Goal: Feedback & Contribution: Contribute content

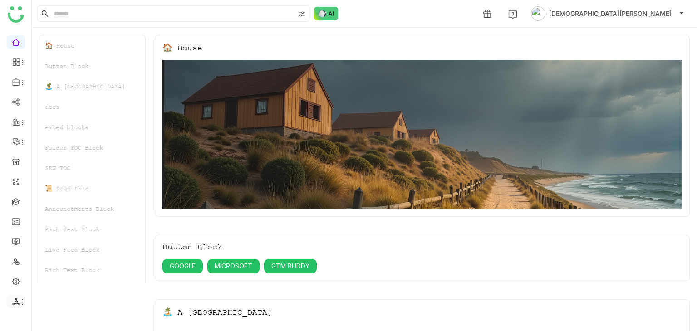
click at [17, 301] on icon at bounding box center [16, 302] width 8 height 8
click at [65, 249] on link "List" at bounding box center [65, 252] width 63 height 6
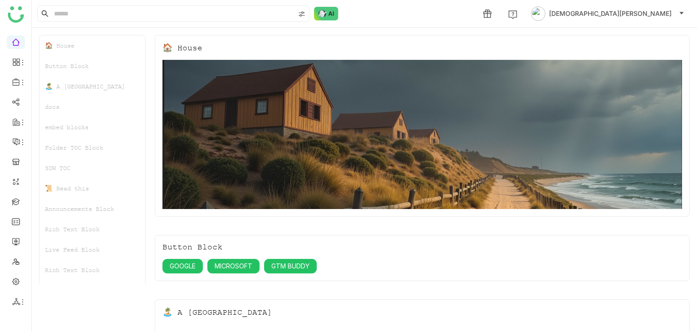
click at [51, 249] on div "Live Feed Block" at bounding box center [93, 250] width 106 height 20
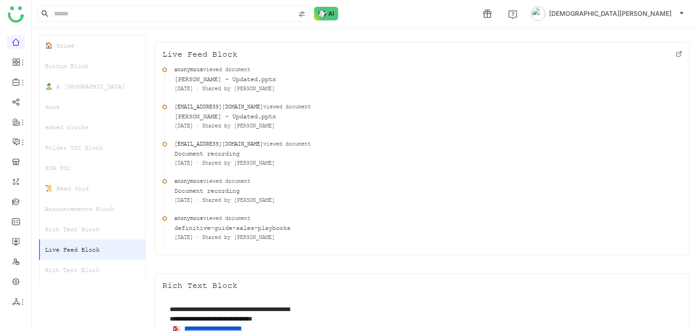
scroll to position [1559, 0]
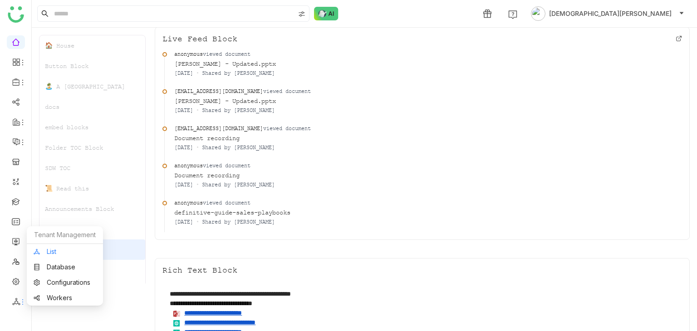
click at [54, 251] on link "List" at bounding box center [65, 252] width 63 height 6
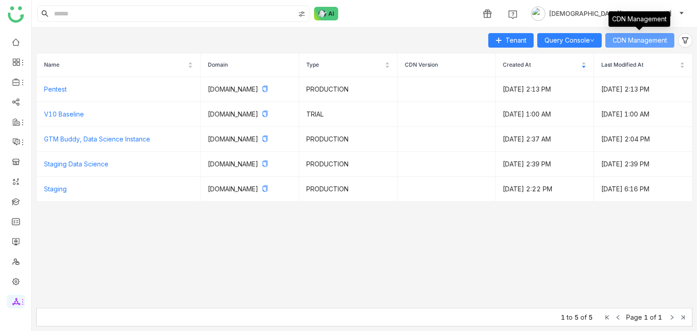
click at [638, 42] on span "CDN Management" at bounding box center [640, 40] width 54 height 10
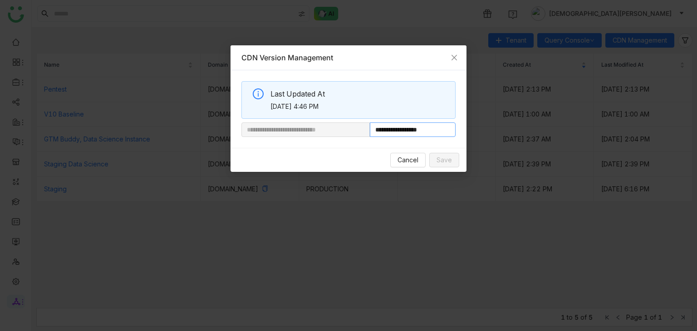
drag, startPoint x: 401, startPoint y: 130, endPoint x: 528, endPoint y: 133, distance: 126.3
click at [528, 133] on nz-modal-container "**********" at bounding box center [348, 165] width 697 height 331
paste input "**********"
type input "**********"
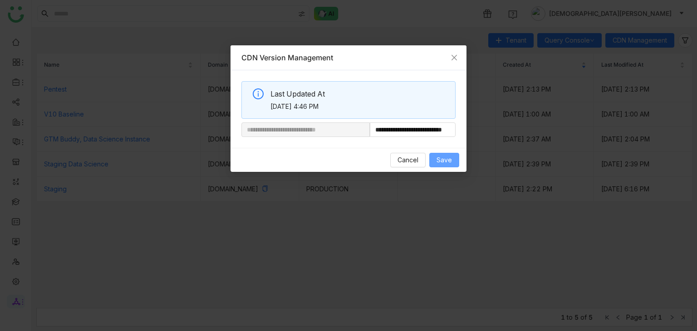
scroll to position [0, 0]
click at [446, 162] on span "Save" at bounding box center [444, 160] width 15 height 10
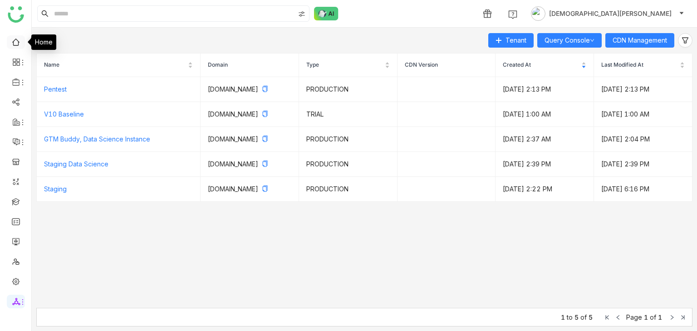
click at [14, 43] on link at bounding box center [16, 42] width 8 height 8
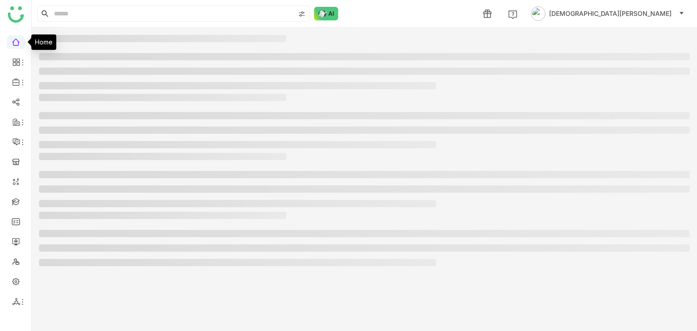
click at [14, 43] on link at bounding box center [16, 42] width 8 height 8
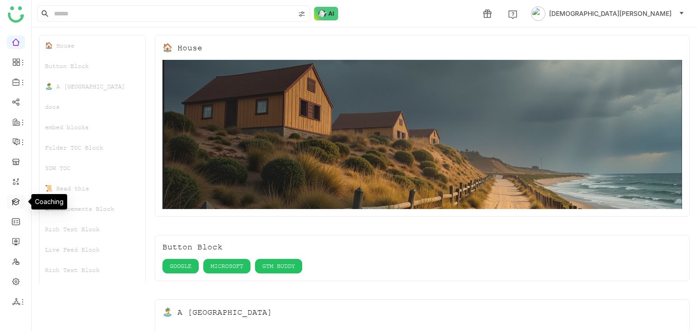
click at [16, 198] on link at bounding box center [16, 202] width 8 height 8
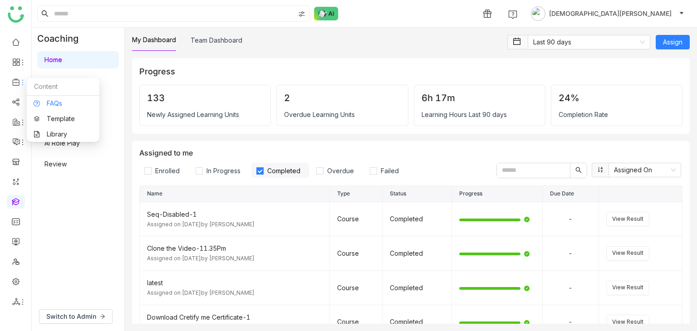
click at [52, 103] on link "FAQs" at bounding box center [63, 103] width 59 height 6
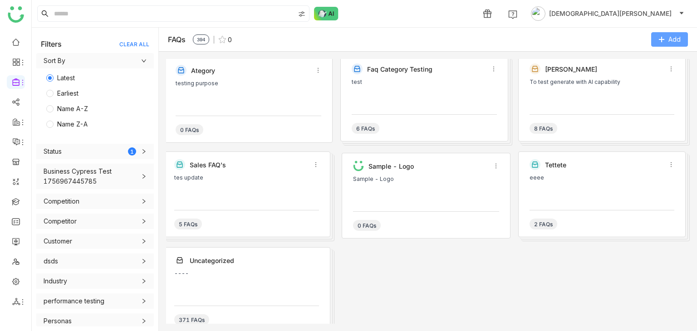
click at [667, 40] on button "Add" at bounding box center [670, 39] width 37 height 15
click at [651, 59] on Category "Add Category" at bounding box center [652, 59] width 42 height 10
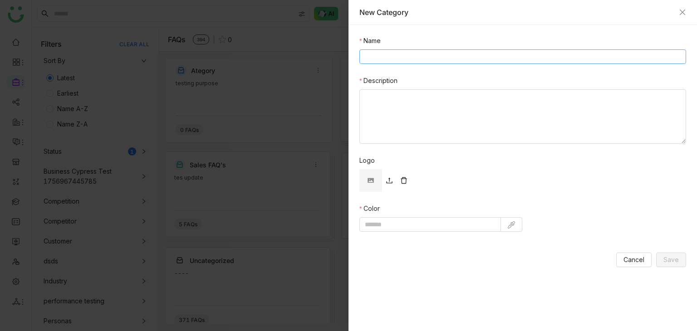
click at [455, 59] on input "Name" at bounding box center [523, 56] width 327 height 15
type input "**********"
click at [512, 222] on img at bounding box center [511, 225] width 7 height 7
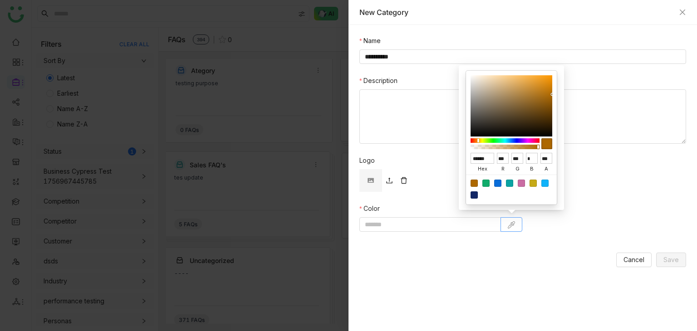
type input "******"
type input "***"
type input "**"
type input "*******"
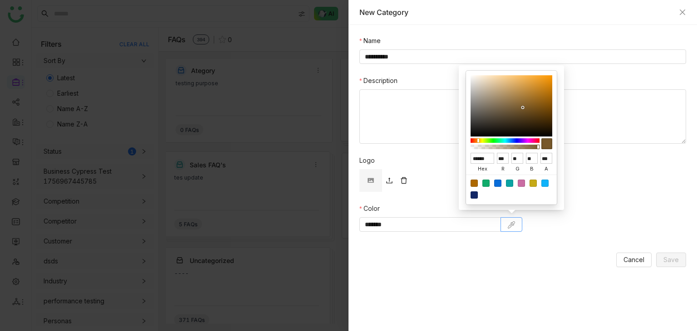
click at [523, 108] on div at bounding box center [512, 105] width 82 height 61
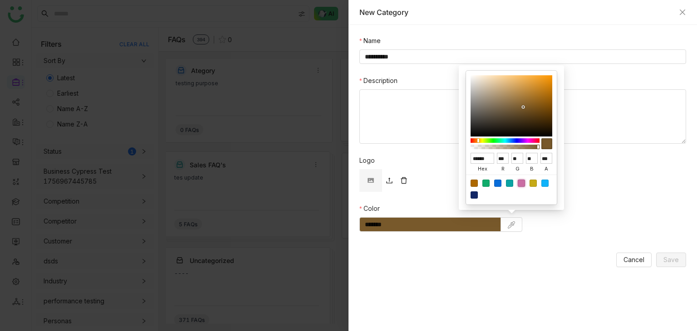
click at [521, 182] on div at bounding box center [521, 183] width 7 height 7
type input "******"
type input "***"
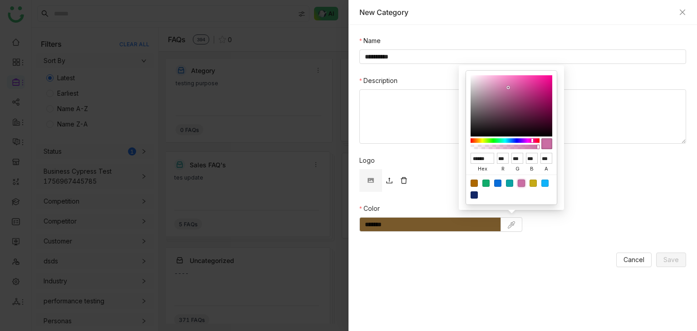
type input "*******"
click at [558, 235] on form "**********" at bounding box center [523, 152] width 327 height 232
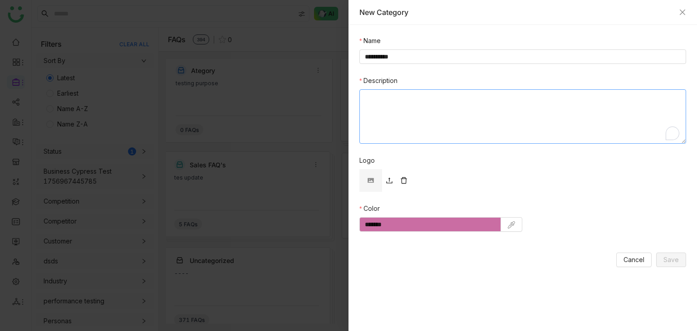
click at [412, 103] on textarea "Description" at bounding box center [523, 116] width 327 height 54
type textarea "*******"
click at [672, 258] on span "Save" at bounding box center [671, 260] width 15 height 10
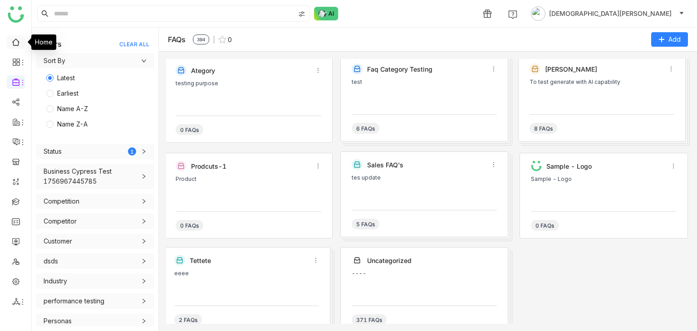
click at [13, 45] on link at bounding box center [16, 42] width 8 height 8
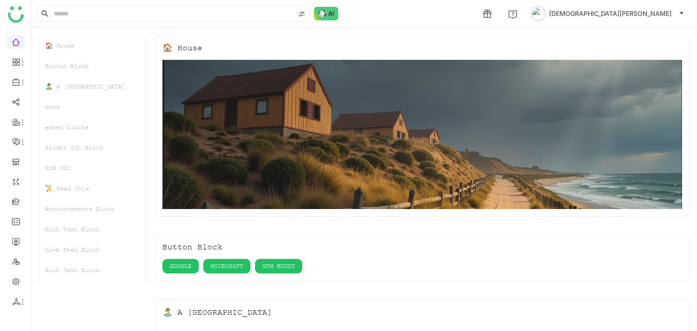
scroll to position [22, 0]
click at [650, 12] on span "[DEMOGRAPHIC_DATA][PERSON_NAME]" at bounding box center [610, 14] width 123 height 10
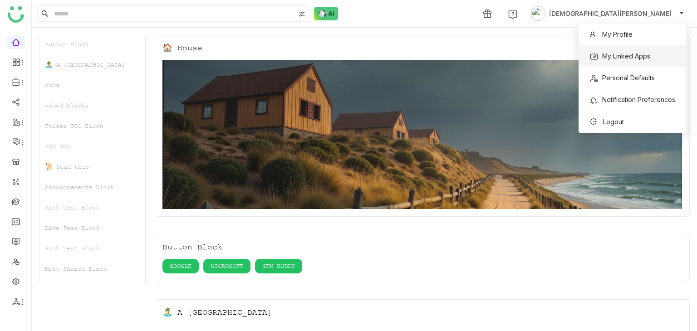
click at [642, 60] on span "My Linked Apps" at bounding box center [620, 56] width 61 height 10
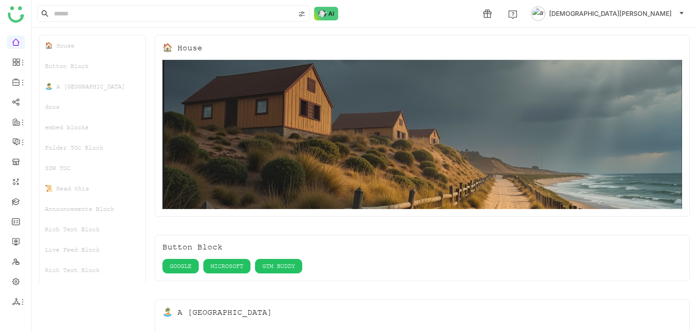
click at [658, 17] on span "[DEMOGRAPHIC_DATA][PERSON_NAME]" at bounding box center [610, 14] width 123 height 10
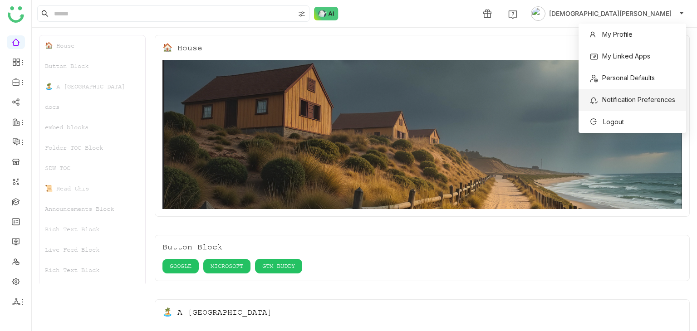
click at [617, 101] on span "Notification Preferences" at bounding box center [639, 100] width 73 height 8
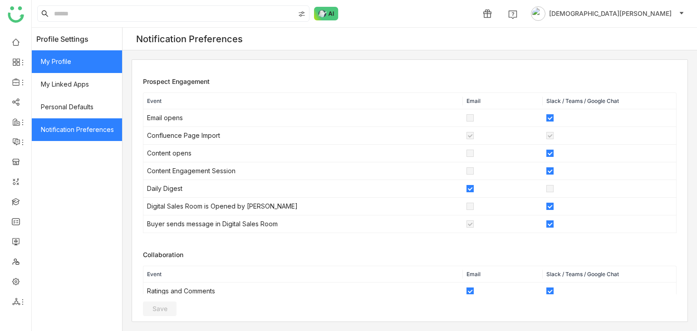
click at [70, 64] on span "My Profile" at bounding box center [77, 61] width 90 height 23
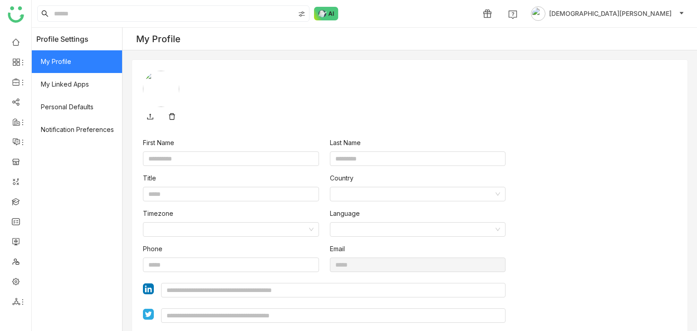
type input "******"
type input "*******"
type input "**********"
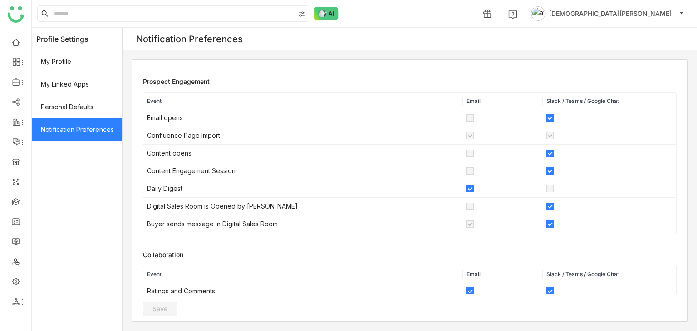
click at [647, 11] on span "[DEMOGRAPHIC_DATA][PERSON_NAME]" at bounding box center [610, 14] width 123 height 10
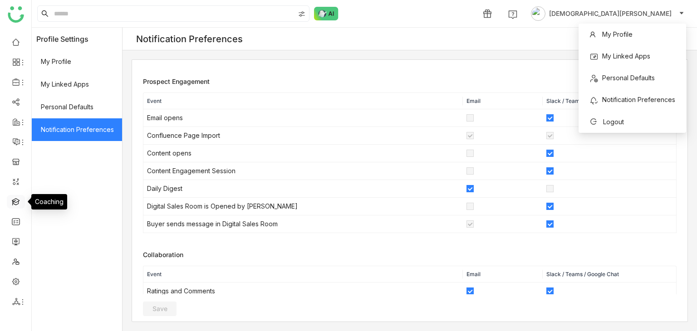
click at [16, 205] on link at bounding box center [16, 202] width 8 height 8
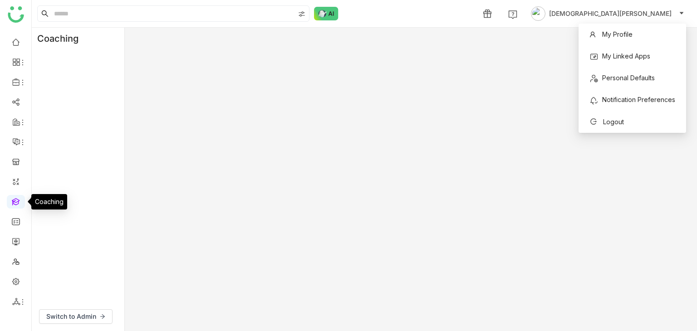
click at [16, 198] on link at bounding box center [16, 202] width 8 height 8
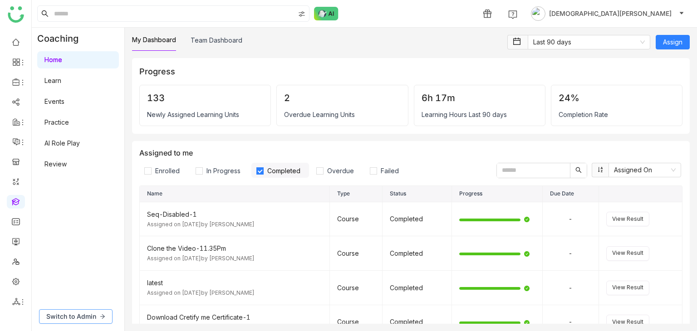
click at [80, 314] on span "Switch to Admin" at bounding box center [71, 317] width 50 height 10
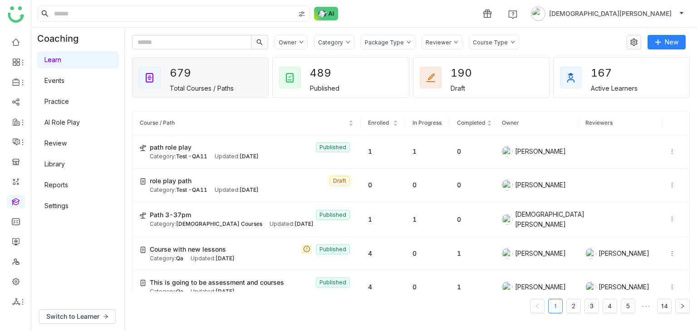
click at [65, 168] on link "Library" at bounding box center [54, 164] width 20 height 8
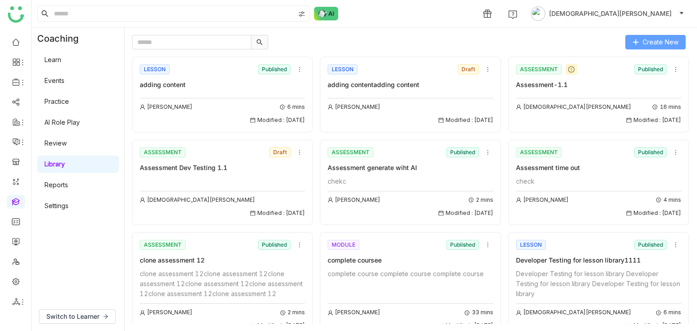
click at [657, 42] on span "Create New" at bounding box center [661, 42] width 36 height 10
click at [655, 45] on span "Create New" at bounding box center [661, 42] width 36 height 10
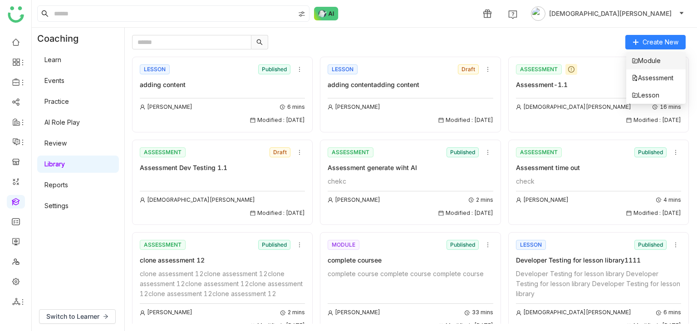
click at [638, 59] on span "Module" at bounding box center [646, 61] width 29 height 10
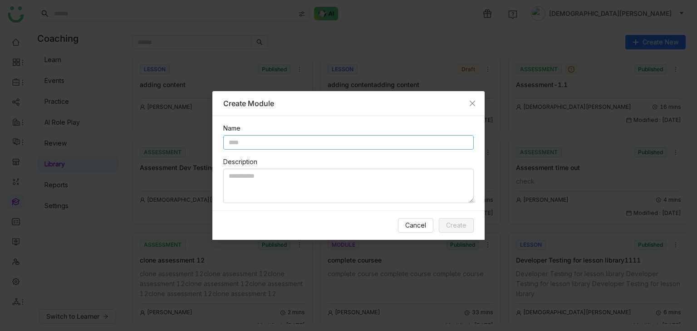
click at [242, 147] on input "text" at bounding box center [348, 142] width 251 height 15
click at [474, 100] on icon "Close" at bounding box center [472, 103] width 7 height 7
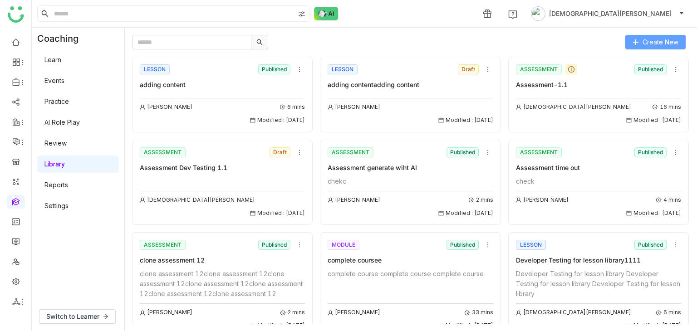
click at [634, 39] on icon at bounding box center [636, 42] width 6 height 6
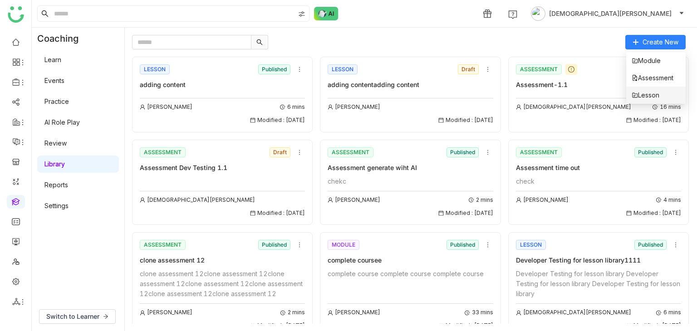
click at [654, 95] on span "Lesson" at bounding box center [646, 95] width 28 height 10
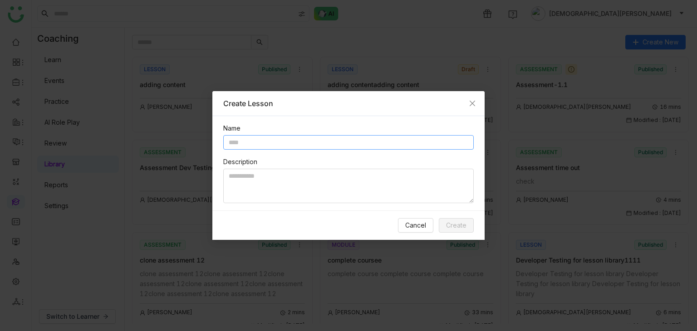
click at [249, 149] on input "text" at bounding box center [348, 142] width 251 height 15
type input "**********"
click at [465, 225] on span "Create" at bounding box center [456, 226] width 20 height 10
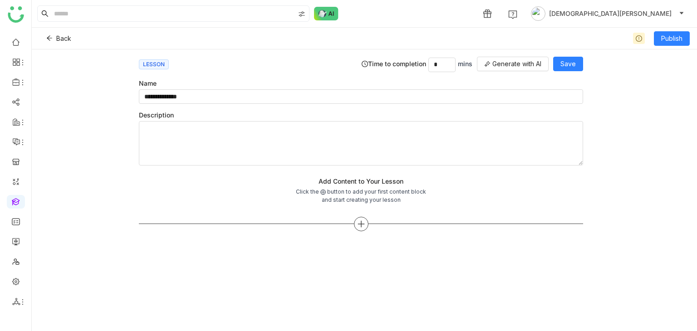
click at [366, 224] on div at bounding box center [361, 224] width 15 height 15
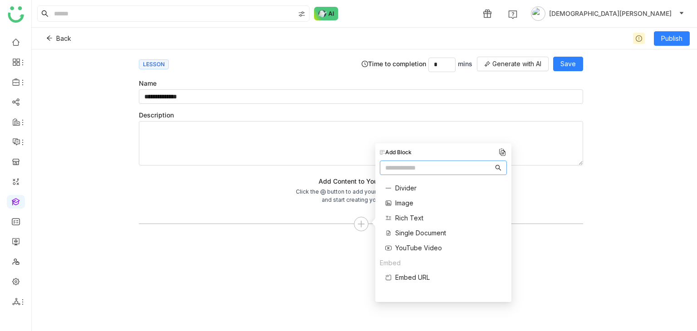
click at [410, 216] on span "Rich Text" at bounding box center [409, 218] width 28 height 10
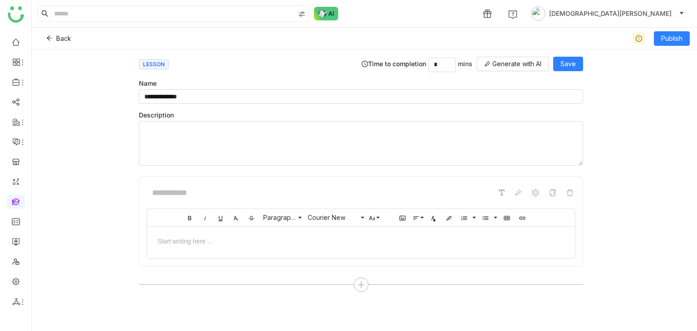
click at [255, 237] on div at bounding box center [361, 241] width 410 height 10
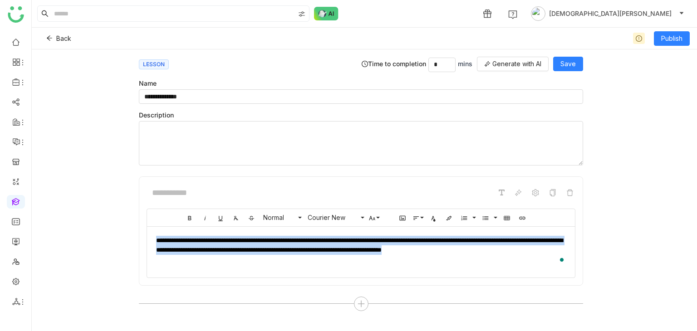
copy div "**********"
click at [453, 258] on div "**********" at bounding box center [361, 250] width 410 height 29
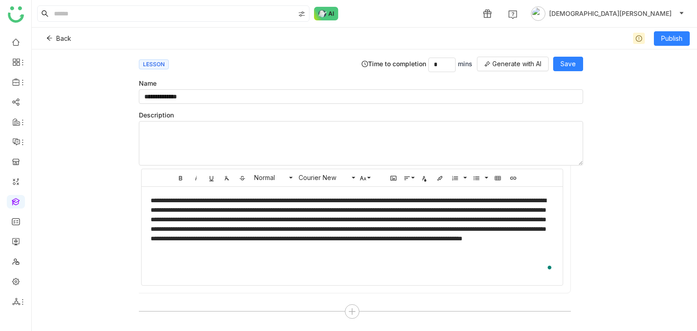
scroll to position [0, 0]
click at [574, 65] on span "Save" at bounding box center [568, 64] width 15 height 10
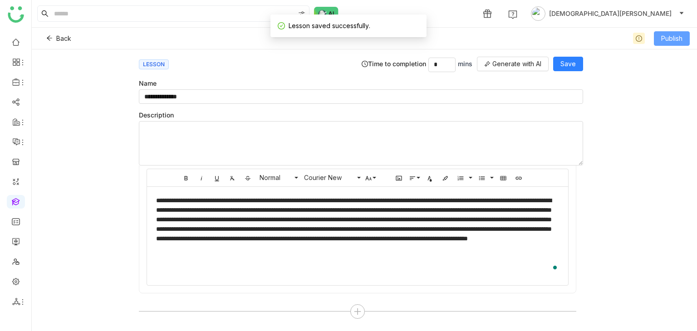
click at [679, 41] on span "Publish" at bounding box center [672, 39] width 21 height 10
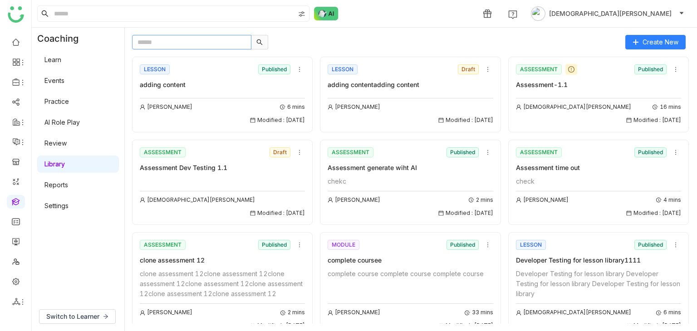
click at [174, 46] on input "text" at bounding box center [191, 42] width 119 height 15
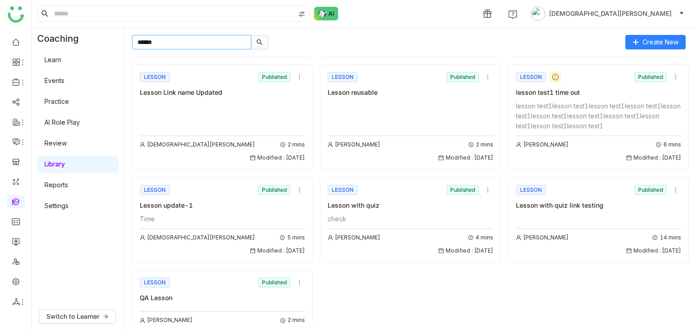
scroll to position [302, 0]
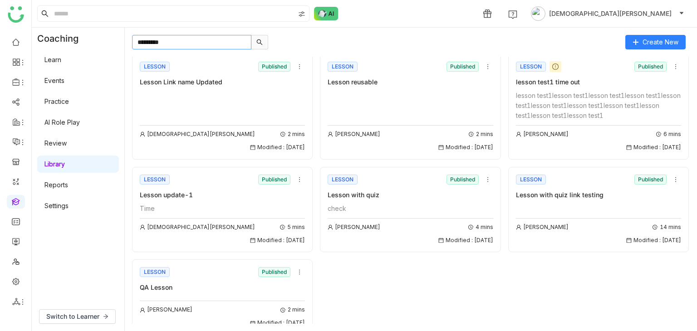
type input "*********"
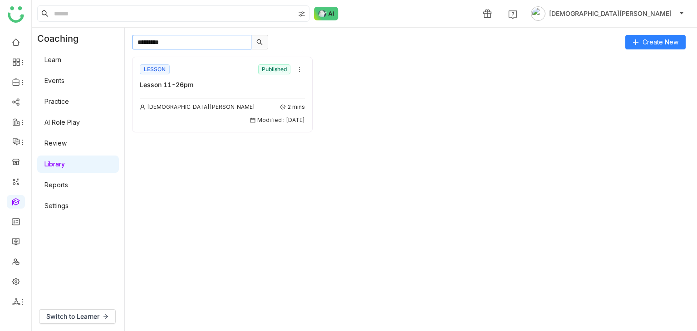
scroll to position [0, 0]
click at [238, 73] on div "LESSON Published" at bounding box center [222, 70] width 165 height 14
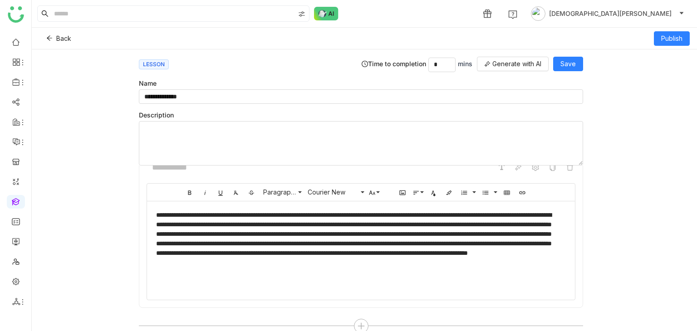
scroll to position [38, 0]
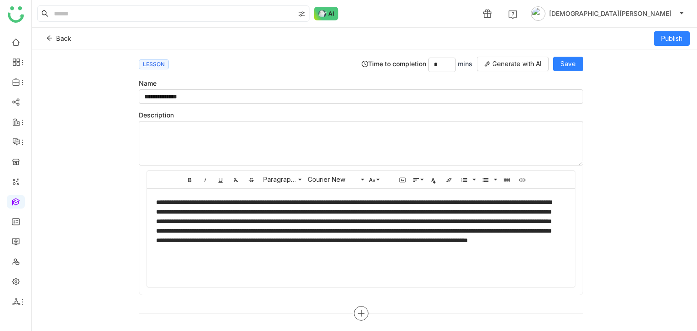
click at [361, 313] on icon at bounding box center [361, 314] width 1 height 6
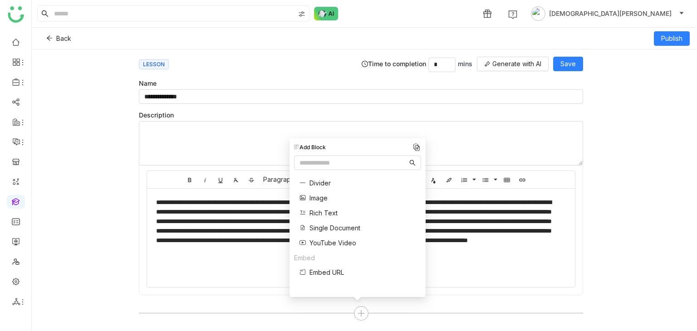
click at [324, 225] on span "Single Document" at bounding box center [335, 228] width 51 height 10
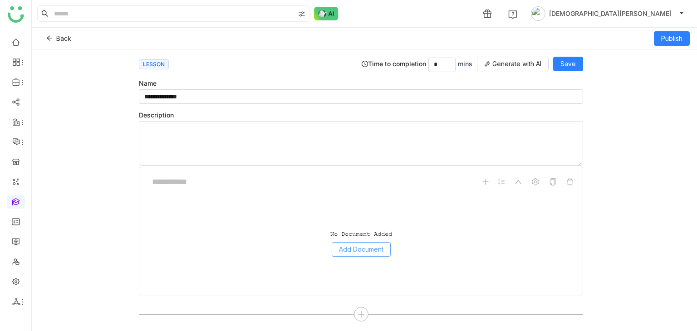
scroll to position [214, 0]
click at [379, 247] on span "Add Document" at bounding box center [361, 249] width 44 height 10
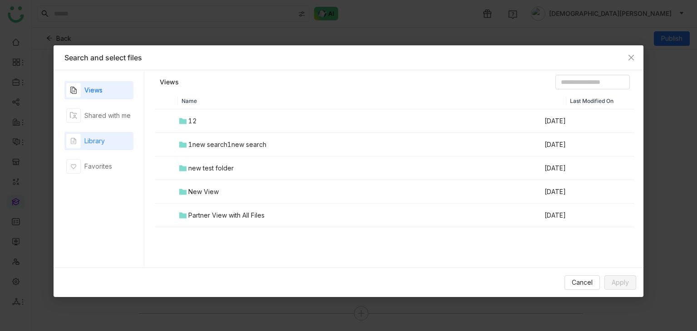
click at [90, 140] on div "Library" at bounding box center [94, 141] width 20 height 10
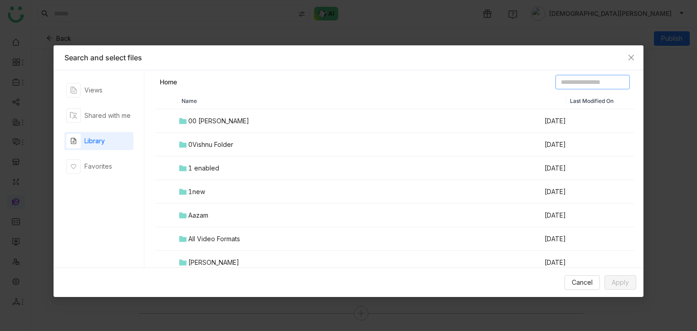
click at [579, 81] on input at bounding box center [593, 82] width 74 height 15
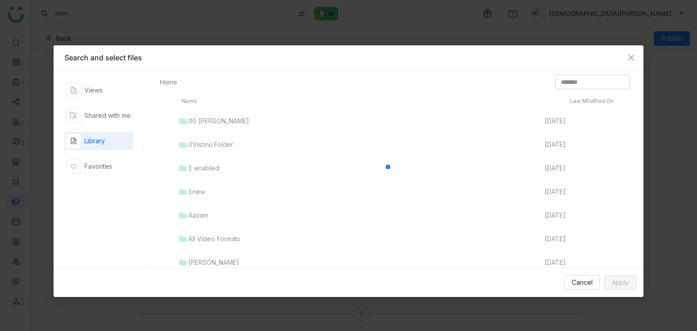
type input "*******"
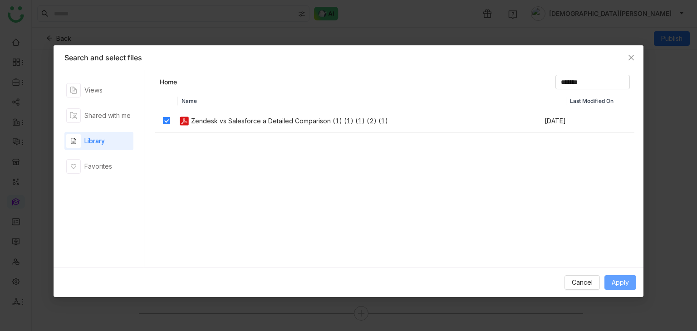
click at [627, 282] on span "Apply" at bounding box center [620, 283] width 17 height 10
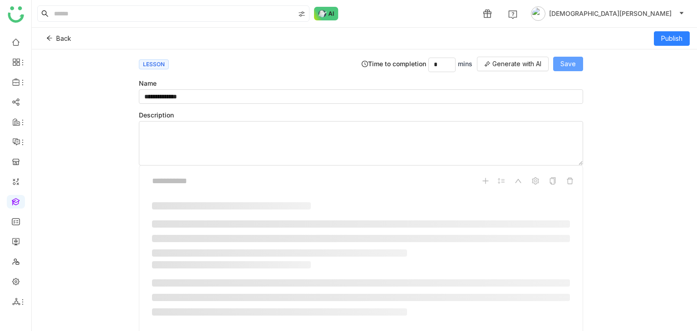
click at [568, 65] on span "Save" at bounding box center [568, 64] width 15 height 10
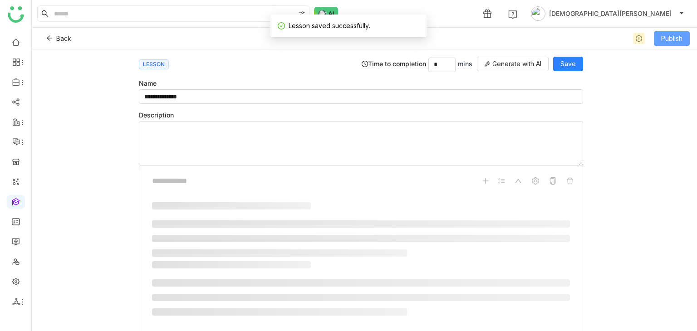
click at [678, 42] on span "Publish" at bounding box center [672, 39] width 21 height 10
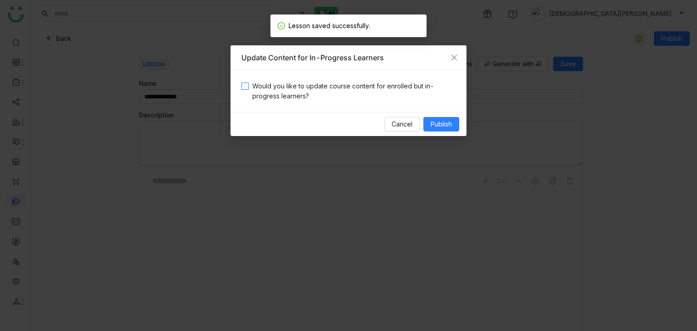
click at [314, 98] on span "Would you like to update course content for enrolled but in-progress learners?" at bounding box center [352, 91] width 207 height 20
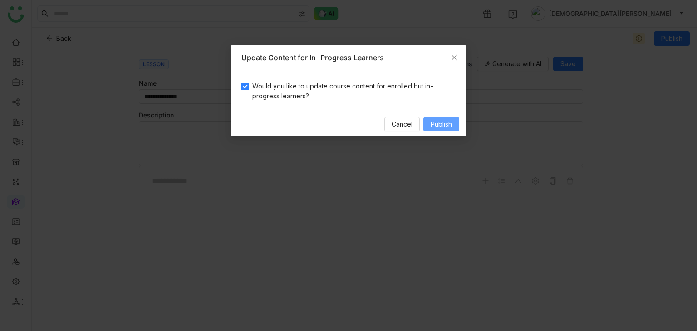
click at [446, 121] on span "Publish" at bounding box center [441, 124] width 21 height 10
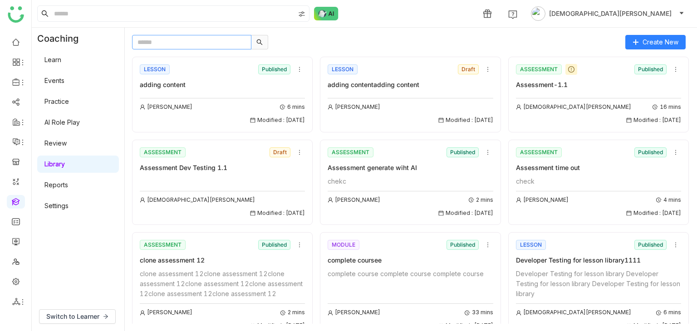
click at [168, 43] on input "text" at bounding box center [191, 42] width 119 height 15
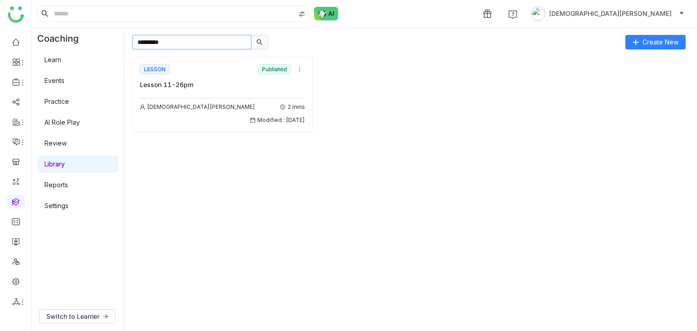
type input "*********"
click at [257, 94] on div "Vishnu Vardhan 2 mins Modified : 05/09/2025" at bounding box center [222, 109] width 165 height 31
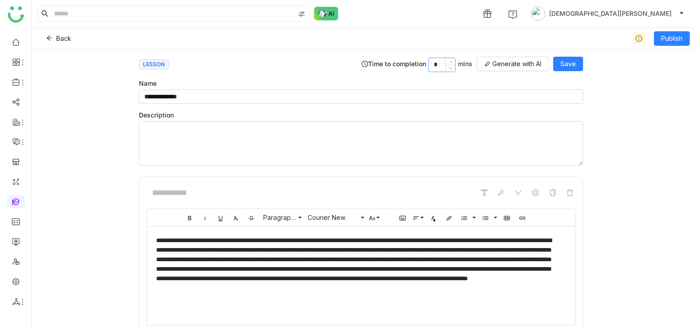
click at [432, 58] on input "*" at bounding box center [442, 65] width 26 height 14
click at [436, 62] on input "*" at bounding box center [442, 65] width 26 height 14
type input "*"
click at [451, 158] on textarea at bounding box center [361, 143] width 445 height 44
click at [198, 251] on div "**********" at bounding box center [358, 274] width 404 height 76
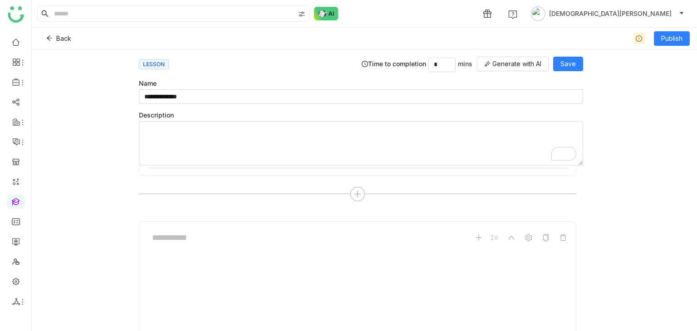
scroll to position [182, 0]
click at [356, 175] on div at bounding box center [358, 172] width 15 height 15
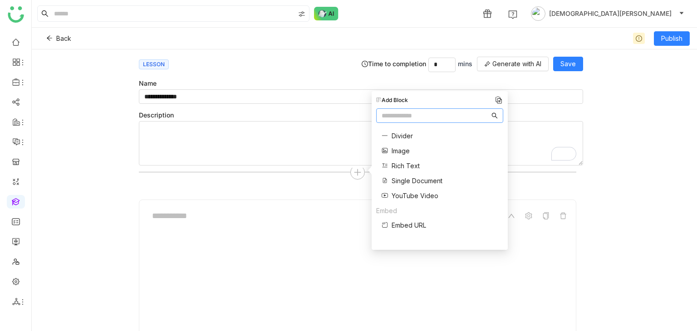
click at [403, 180] on span "Single Document" at bounding box center [417, 181] width 51 height 10
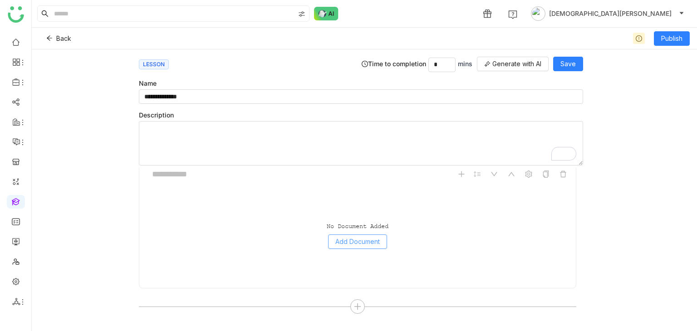
click at [347, 235] on button "Add Document" at bounding box center [357, 242] width 59 height 15
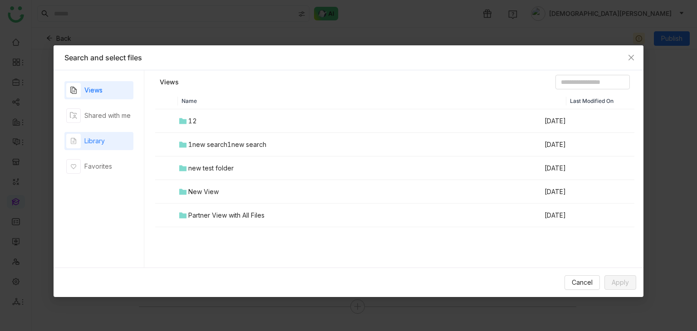
click at [113, 138] on div "Library" at bounding box center [98, 141] width 69 height 18
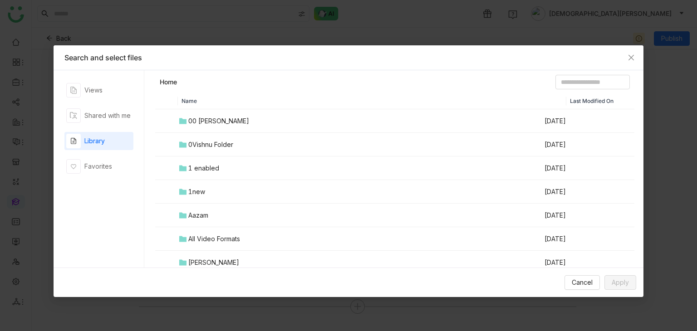
click at [198, 138] on td "0Vishnu Folder" at bounding box center [361, 145] width 366 height 24
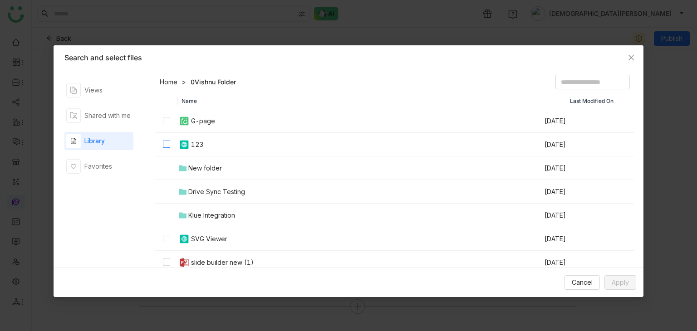
click at [167, 140] on label at bounding box center [166, 145] width 7 height 10
click at [628, 287] on span "Apply" at bounding box center [620, 283] width 17 height 10
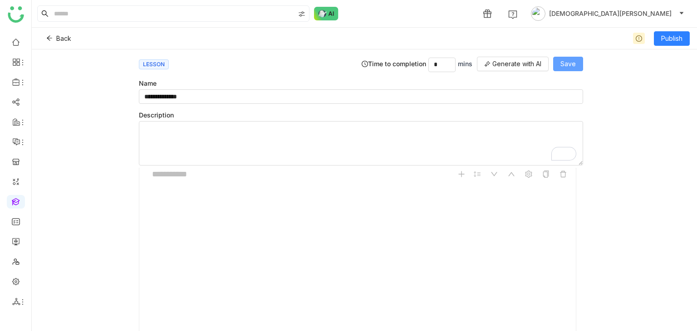
click at [573, 63] on span "Save" at bounding box center [568, 64] width 15 height 10
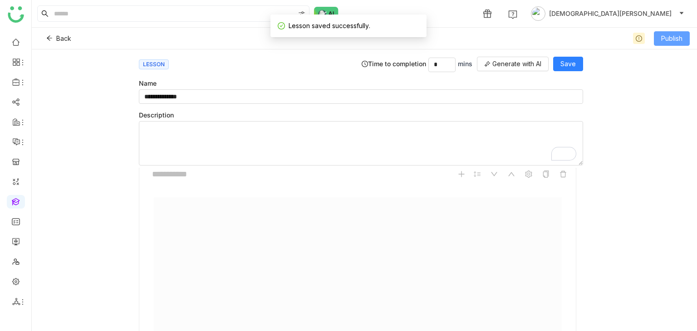
click at [672, 40] on span "Publish" at bounding box center [672, 39] width 21 height 10
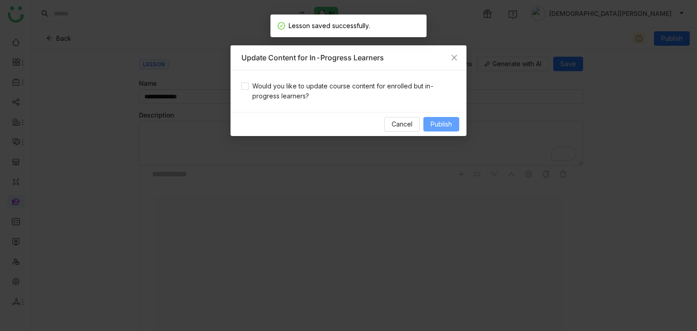
click at [439, 120] on span "Publish" at bounding box center [441, 124] width 21 height 10
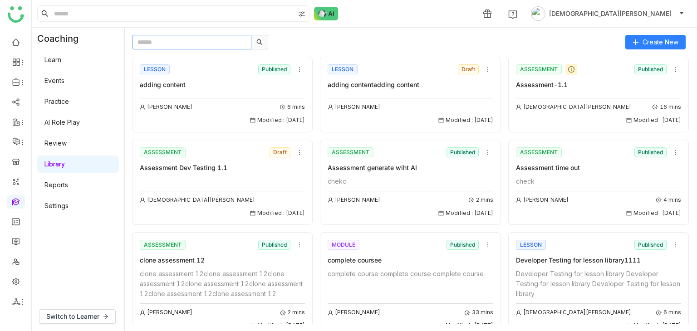
click at [173, 38] on input "text" at bounding box center [191, 42] width 119 height 15
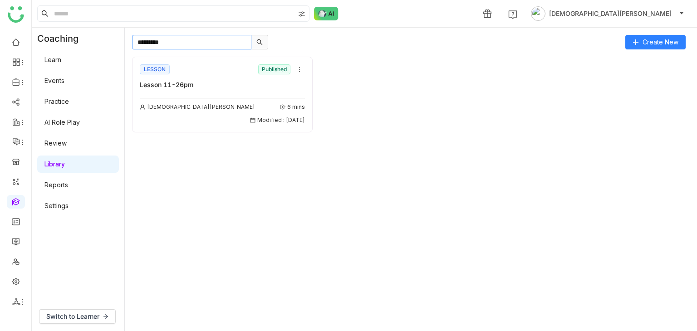
type input "*********"
click at [199, 104] on div "Vishnu Vardhan 6 mins" at bounding box center [222, 107] width 165 height 9
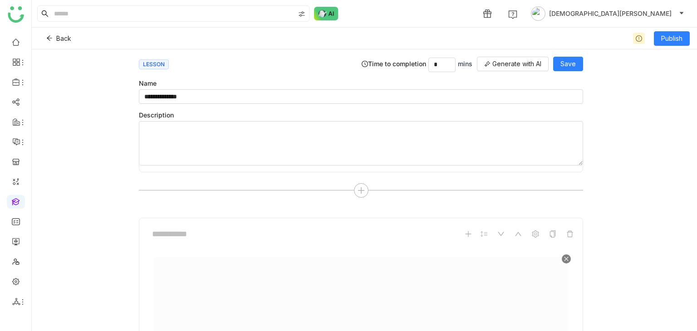
scroll to position [163, 0]
click at [190, 231] on input at bounding box center [215, 231] width 136 height 17
type input "****"
click at [417, 240] on div "****" at bounding box center [361, 327] width 445 height 222
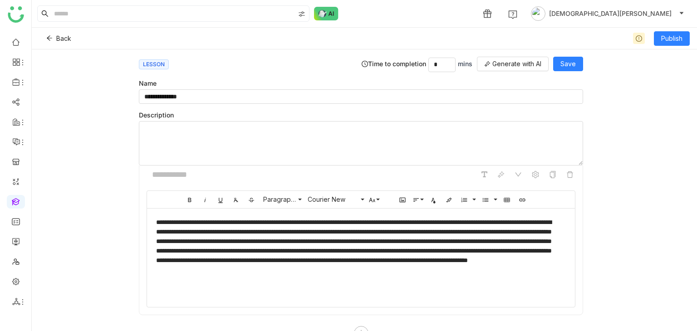
scroll to position [0, 0]
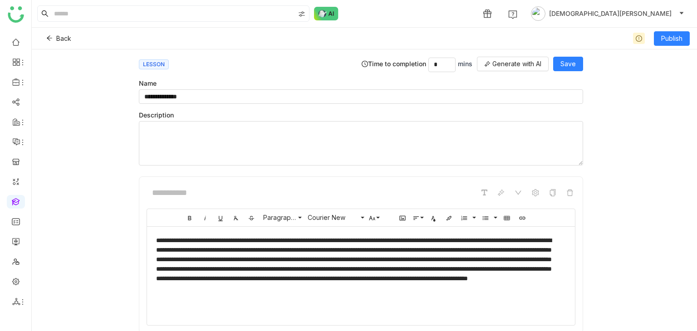
click at [158, 236] on div "**********" at bounding box center [358, 274] width 404 height 76
click at [157, 239] on div "**********" at bounding box center [358, 279] width 404 height 86
click at [568, 60] on span "Save" at bounding box center [568, 64] width 15 height 10
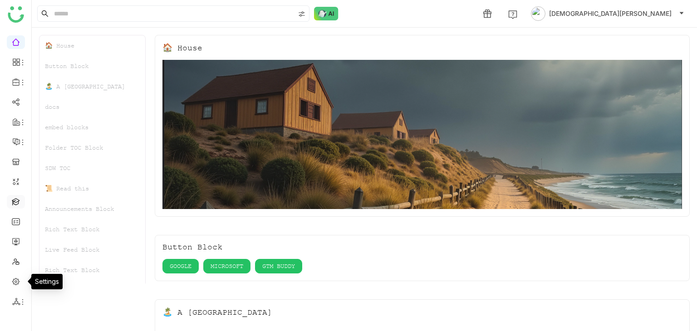
click at [19, 200] on link at bounding box center [16, 202] width 8 height 8
click at [16, 201] on link at bounding box center [16, 202] width 8 height 8
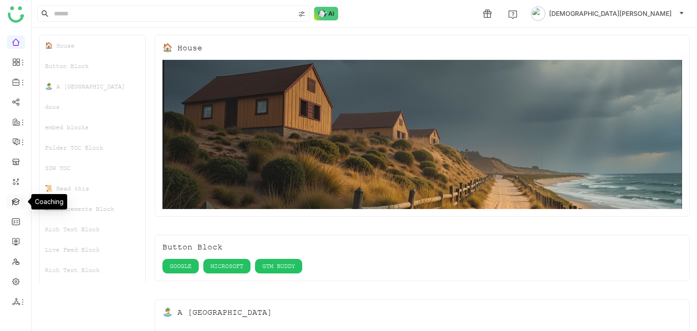
click at [15, 205] on link at bounding box center [16, 202] width 8 height 8
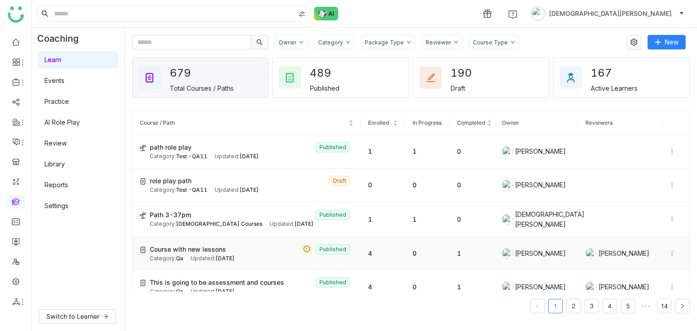
click at [189, 247] on span "Course with new lessons" at bounding box center [188, 250] width 76 height 10
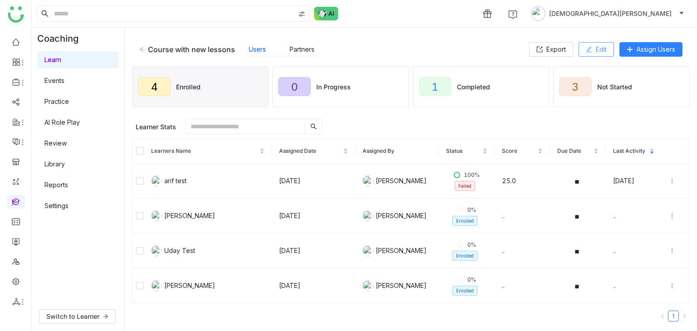
click at [593, 51] on button "Edit" at bounding box center [596, 49] width 35 height 15
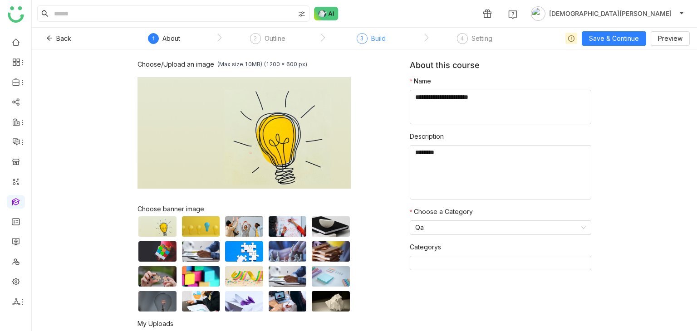
click at [376, 36] on div "Build" at bounding box center [378, 38] width 15 height 11
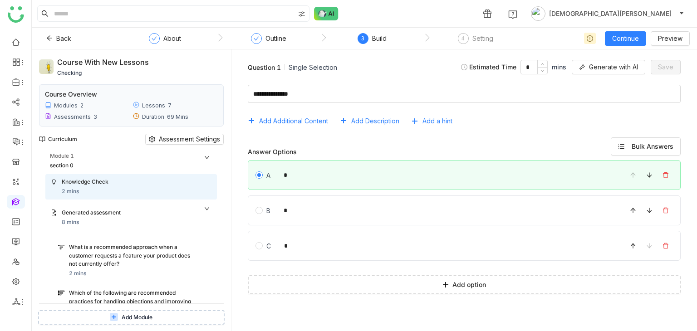
click at [207, 156] on icon at bounding box center [206, 157] width 5 height 5
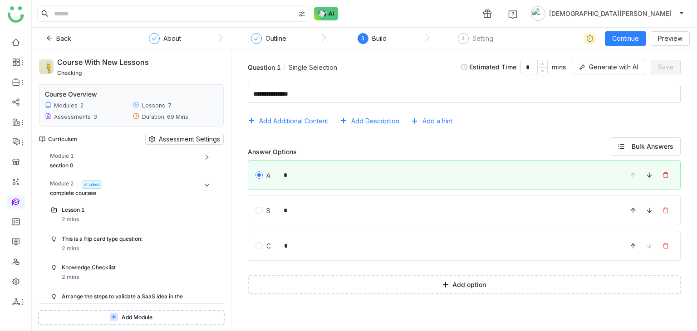
click at [204, 185] on icon at bounding box center [206, 185] width 5 height 5
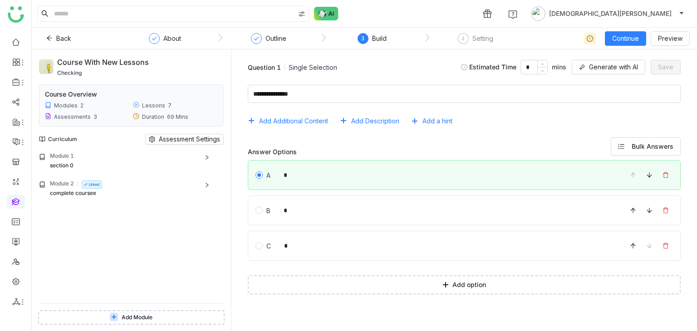
click at [151, 316] on span "Add Module" at bounding box center [137, 318] width 31 height 9
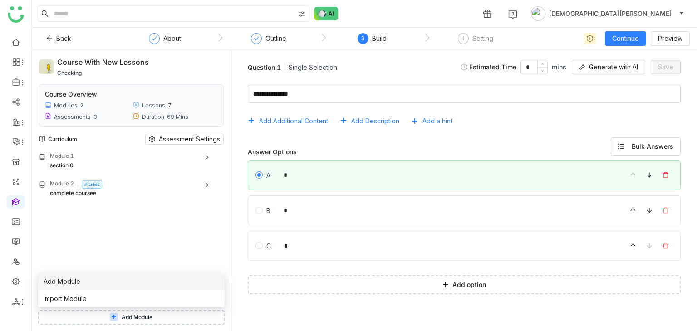
click at [69, 277] on span "Add Module" at bounding box center [62, 282] width 37 height 10
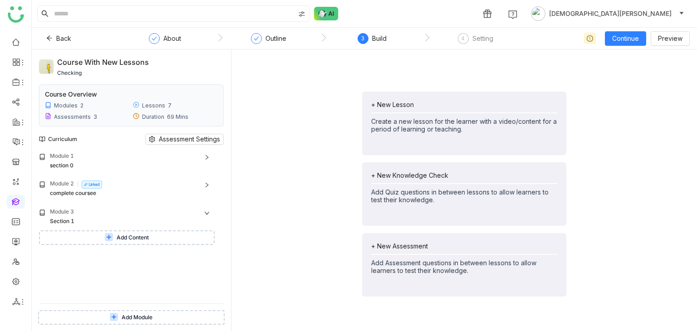
click at [145, 237] on span "Add Content" at bounding box center [133, 238] width 32 height 9
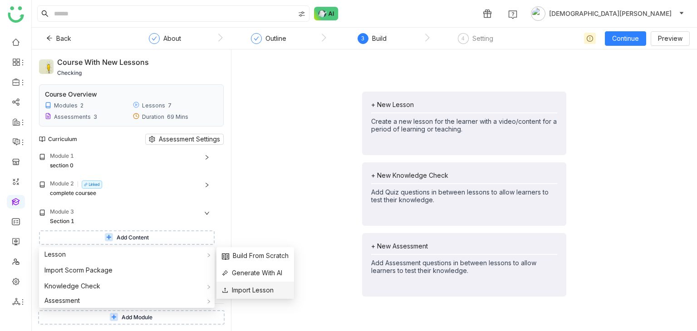
click at [267, 288] on span "Import Lesson" at bounding box center [248, 291] width 52 height 10
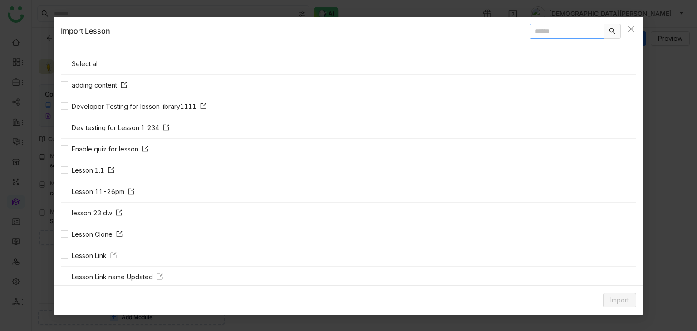
click at [563, 33] on input "text" at bounding box center [567, 31] width 74 height 15
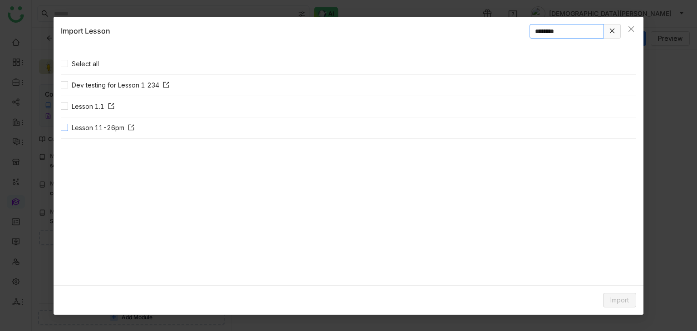
type input "********"
click at [613, 297] on span "Import" at bounding box center [620, 301] width 19 height 10
click at [611, 283] on span "Link" at bounding box center [605, 281] width 19 height 10
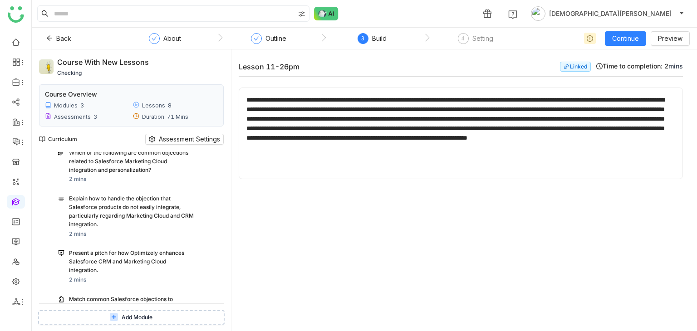
scroll to position [817, 0]
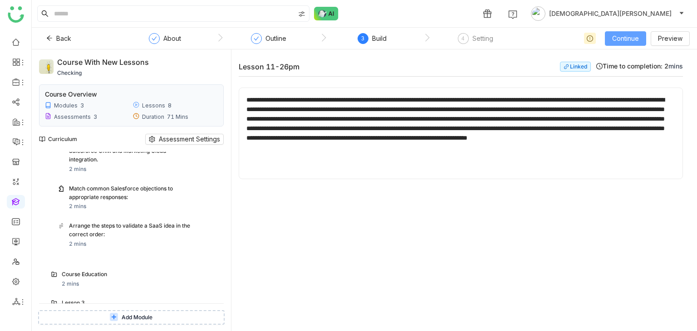
click at [632, 40] on span "Continue" at bounding box center [626, 39] width 27 height 10
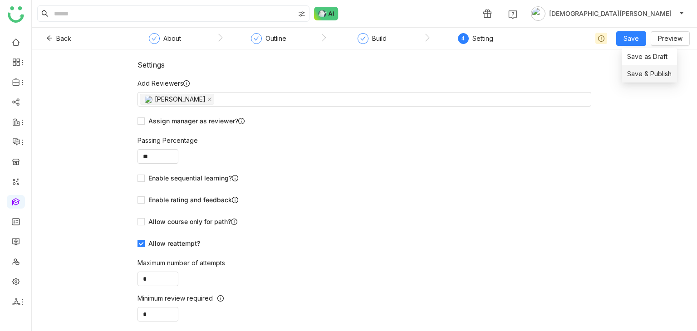
click at [648, 75] on span "Save & Publish" at bounding box center [650, 74] width 44 height 10
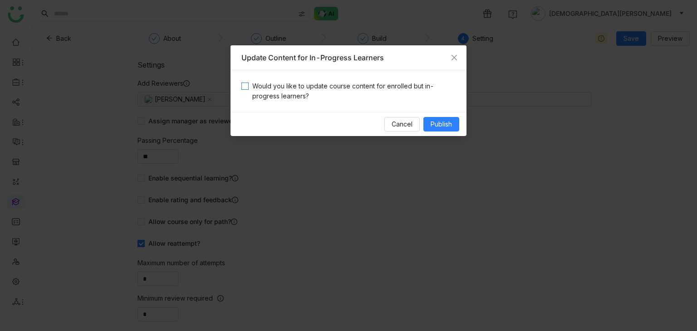
click at [293, 89] on span "Would you like to update course content for enrolled but in-progress learners?" at bounding box center [352, 91] width 207 height 20
click at [431, 124] on span "Publish" at bounding box center [441, 124] width 21 height 10
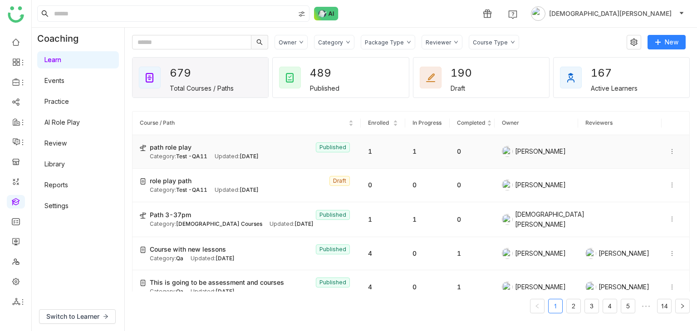
click at [176, 158] on span "Test -QA11" at bounding box center [191, 156] width 31 height 7
click at [214, 251] on span "Course with new lessons" at bounding box center [188, 250] width 76 height 10
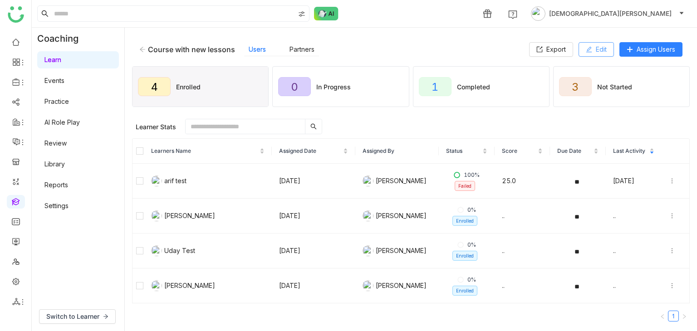
click at [589, 53] on button "Edit" at bounding box center [596, 49] width 35 height 15
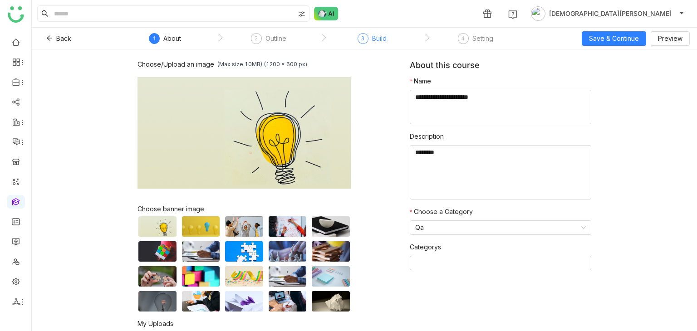
click at [372, 41] on div "Build" at bounding box center [379, 38] width 15 height 11
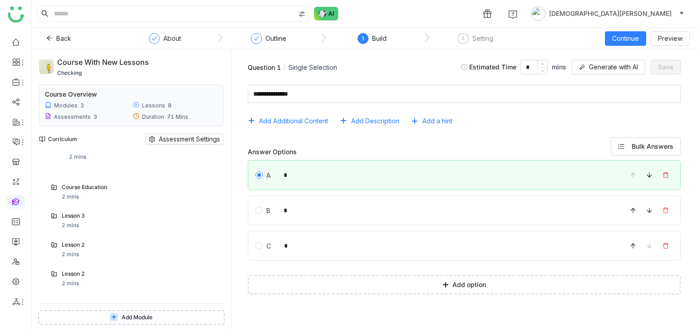
scroll to position [976, 0]
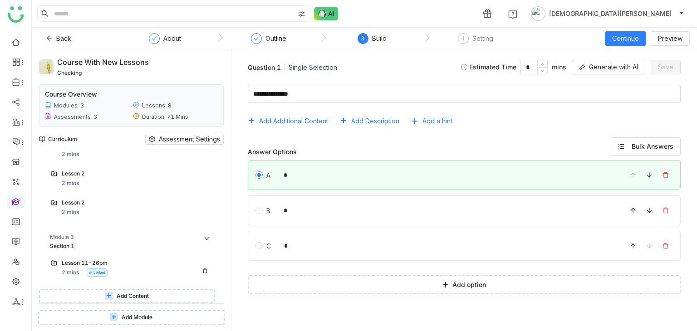
click at [133, 273] on div "Lesson 11-26pm 2 mins Linked" at bounding box center [137, 268] width 150 height 18
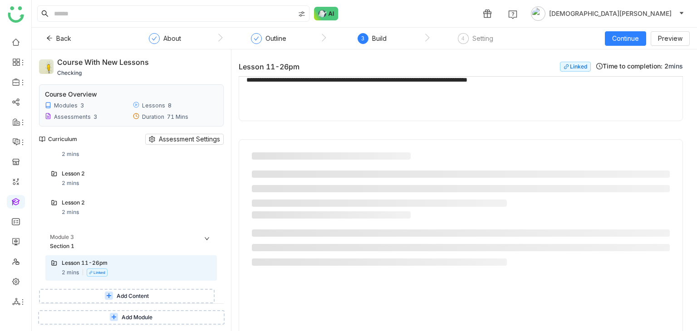
scroll to position [73, 0]
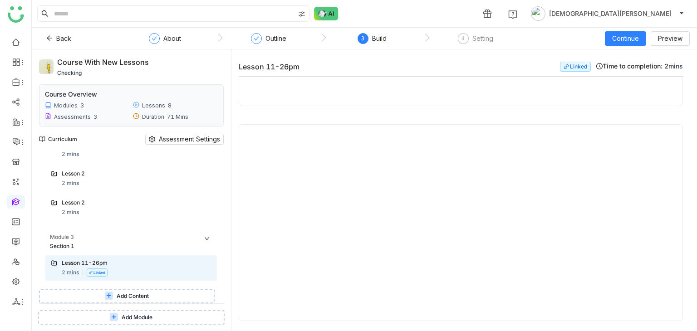
drag, startPoint x: 136, startPoint y: 62, endPoint x: 44, endPoint y: 64, distance: 92.2
click at [44, 64] on div "Course with new lessons checking" at bounding box center [131, 67] width 185 height 20
copy div "Course with new lessons"
click at [191, 59] on div "Course with new lessons" at bounding box center [131, 63] width 148 height 12
click at [134, 62] on div "Course with new lessons" at bounding box center [131, 63] width 148 height 12
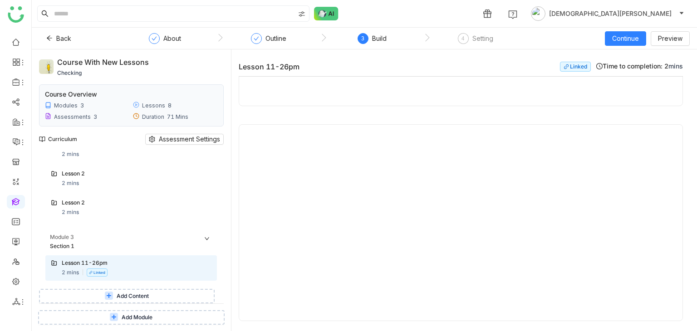
click at [134, 62] on div "Course with new lessons" at bounding box center [131, 63] width 148 height 12
copy div "Course with new lessons"
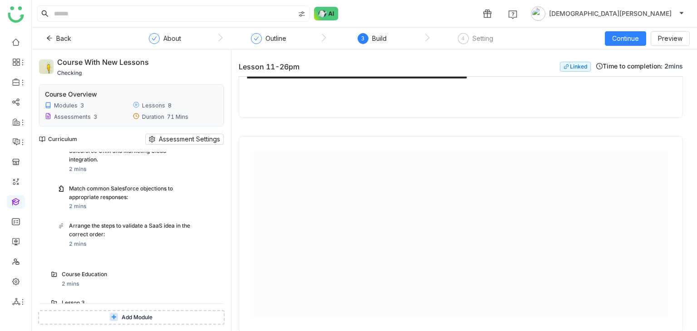
scroll to position [288, 0]
type input "*"
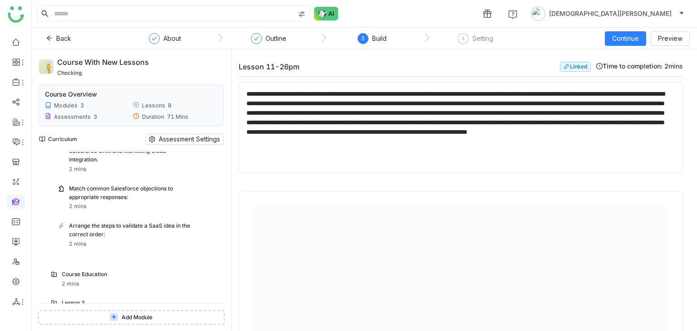
scroll to position [0, 0]
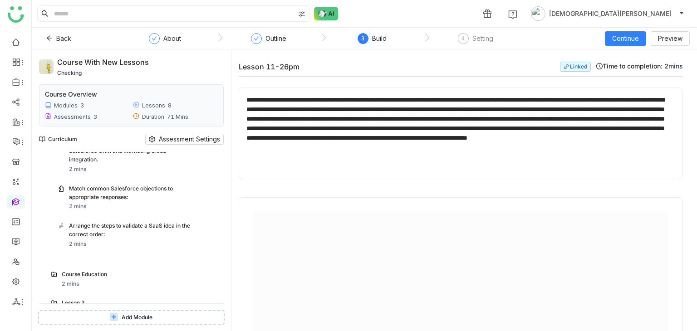
click at [315, 59] on div "Lesson 11-26pm Linked Time to completion: 2 mins" at bounding box center [461, 67] width 445 height 20
click at [303, 66] on div "Lesson 11-26pm" at bounding box center [396, 66] width 314 height 9
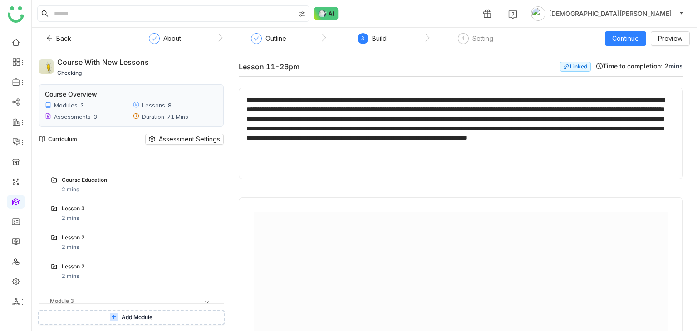
scroll to position [976, 0]
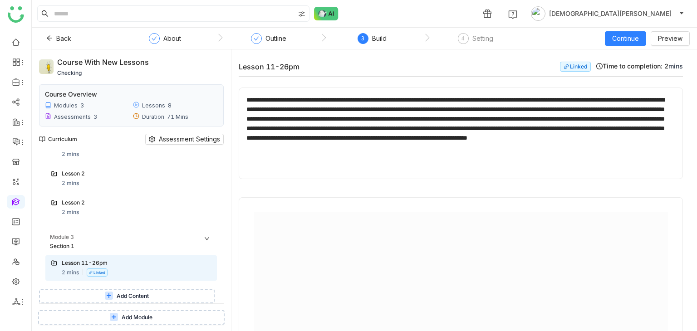
click at [100, 295] on button "Add Content" at bounding box center [127, 296] width 176 height 15
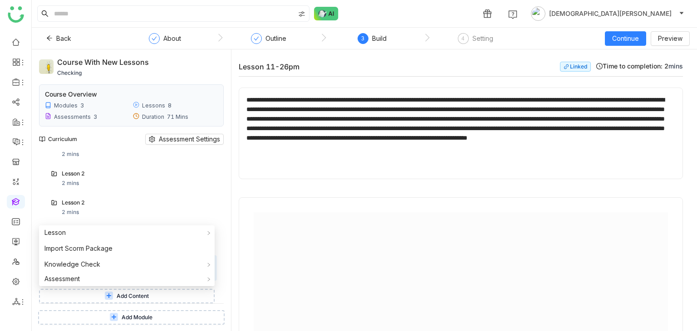
click at [136, 322] on span "Add Module" at bounding box center [137, 318] width 31 height 9
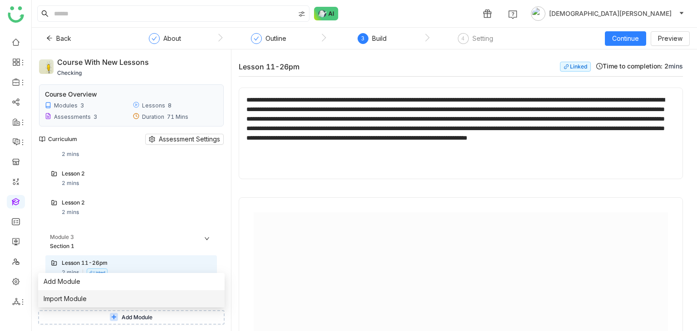
click at [107, 298] on li "Import Module" at bounding box center [131, 299] width 187 height 17
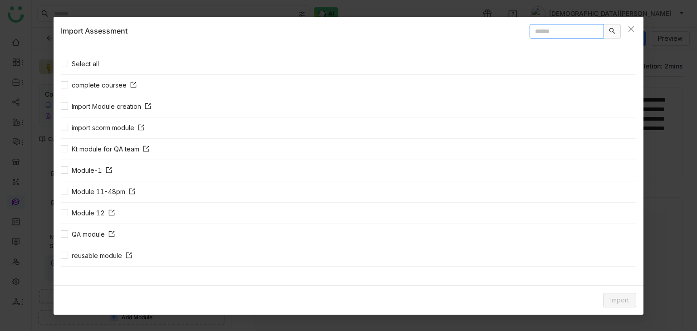
click at [561, 33] on input "text" at bounding box center [567, 31] width 74 height 15
type input "*****"
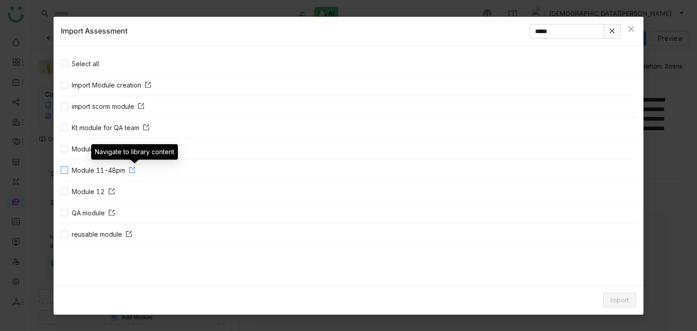
click at [134, 168] on icon at bounding box center [132, 170] width 6 height 6
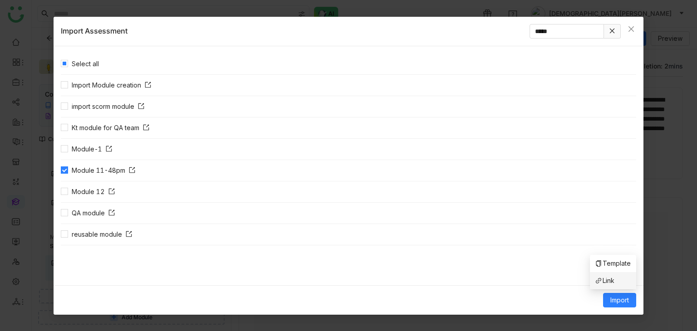
click at [617, 280] on li "Link" at bounding box center [613, 280] width 46 height 17
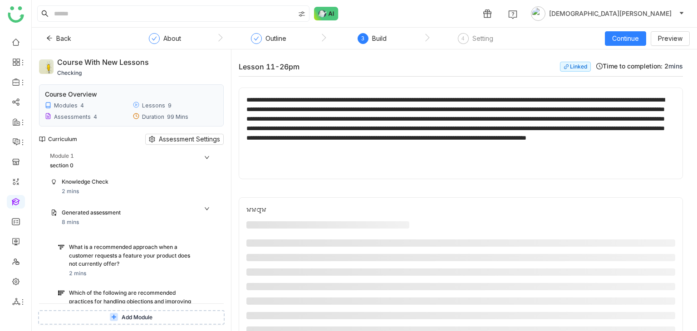
click at [208, 155] on icon at bounding box center [206, 157] width 5 height 5
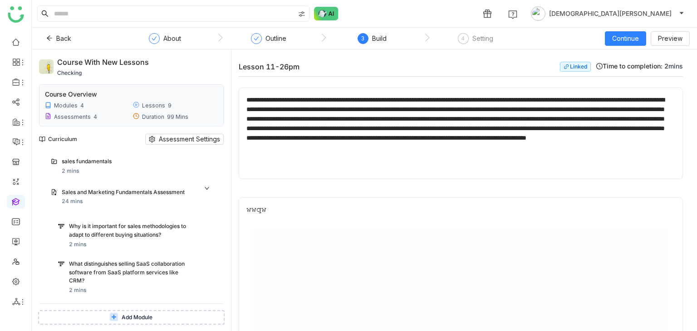
scroll to position [691, 0]
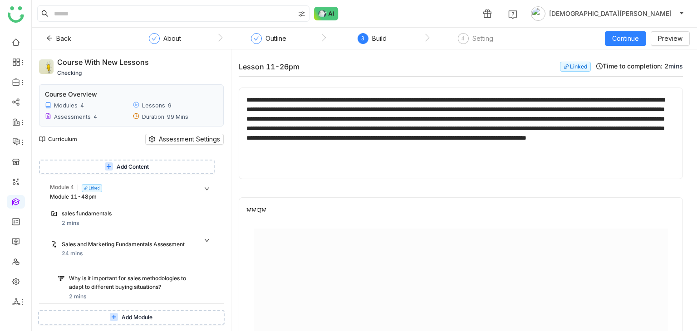
click at [128, 221] on div "sales fundamentals 2 mins" at bounding box center [137, 219] width 150 height 18
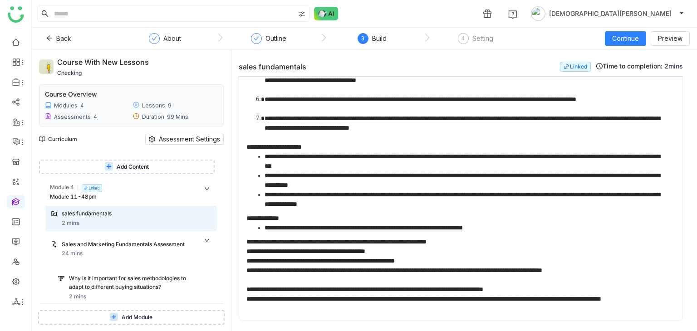
scroll to position [189, 0]
click at [627, 40] on span "Continue" at bounding box center [626, 39] width 27 height 10
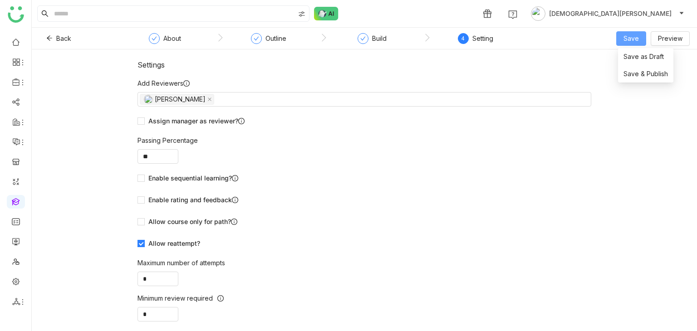
click at [621, 40] on button "Save" at bounding box center [632, 38] width 30 height 15
click at [644, 73] on span "Save & Publish" at bounding box center [646, 74] width 44 height 10
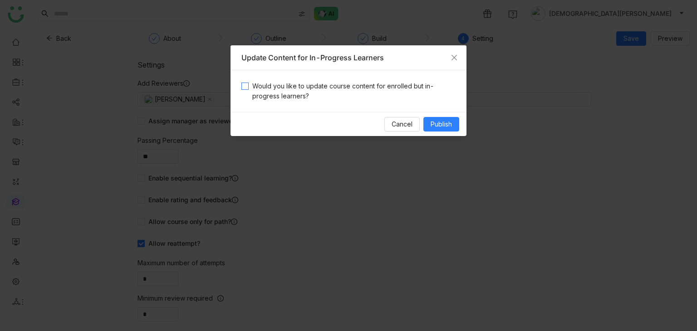
click at [339, 95] on span "Would you like to update course content for enrolled but in-progress learners?" at bounding box center [352, 91] width 207 height 20
click at [441, 123] on span "Publish" at bounding box center [441, 124] width 21 height 10
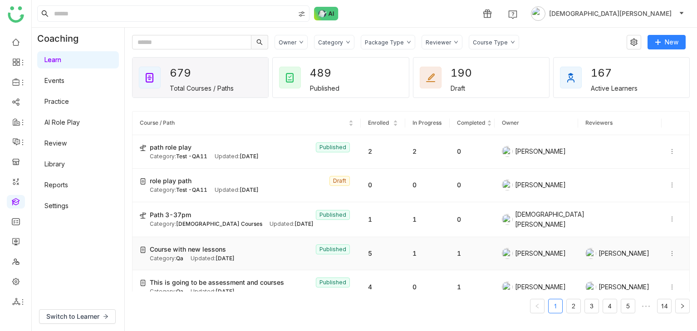
click at [203, 255] on div "Updated: Sep 05, 2025" at bounding box center [213, 259] width 44 height 9
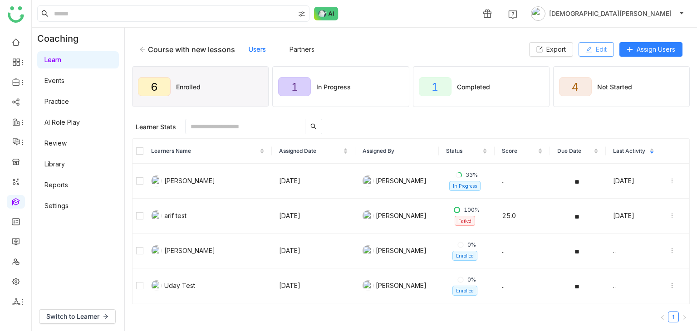
click at [587, 49] on icon at bounding box center [589, 49] width 6 height 6
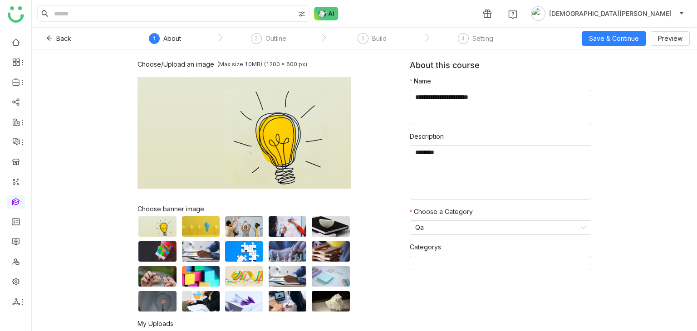
click at [389, 37] on nz-step "3 Build" at bounding box center [373, 41] width 104 height 16
click at [374, 36] on div "Build" at bounding box center [379, 38] width 15 height 11
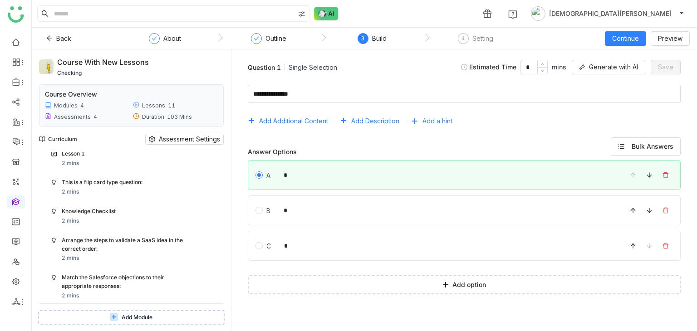
scroll to position [681, 0]
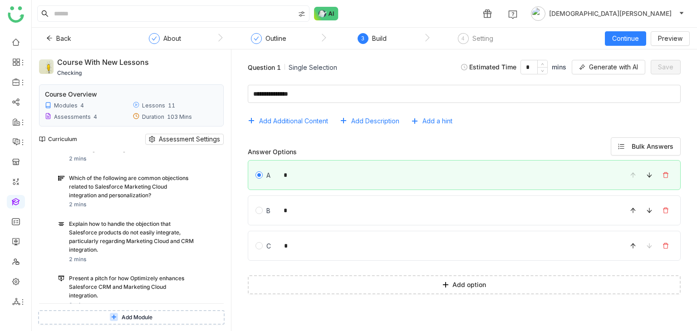
click at [131, 318] on span "Add Module" at bounding box center [137, 318] width 31 height 9
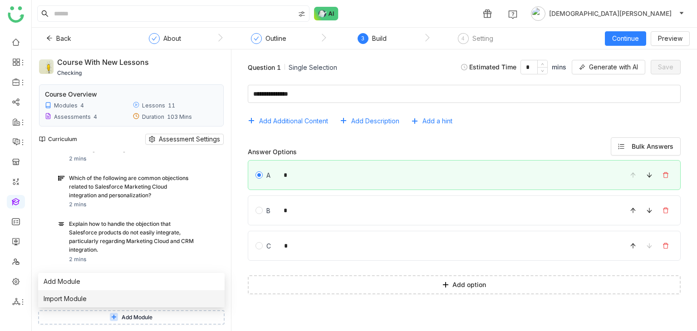
click at [93, 300] on li "Import Module" at bounding box center [131, 299] width 187 height 17
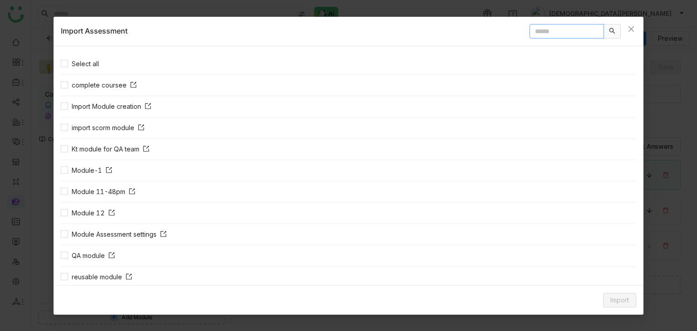
click at [530, 31] on input "text" at bounding box center [567, 31] width 74 height 15
type input "**********"
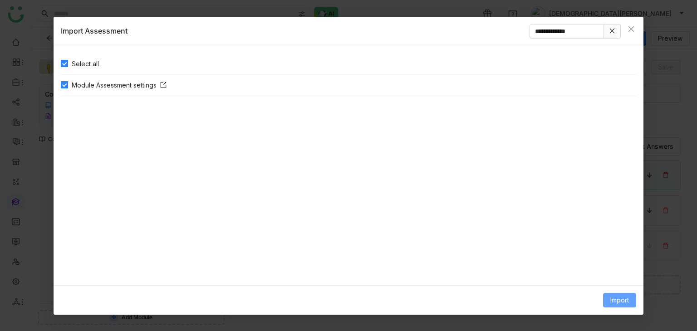
click at [628, 299] on span "Import" at bounding box center [620, 301] width 19 height 10
click at [614, 296] on span "Import" at bounding box center [620, 301] width 19 height 10
click at [616, 286] on li "Link" at bounding box center [613, 280] width 46 height 17
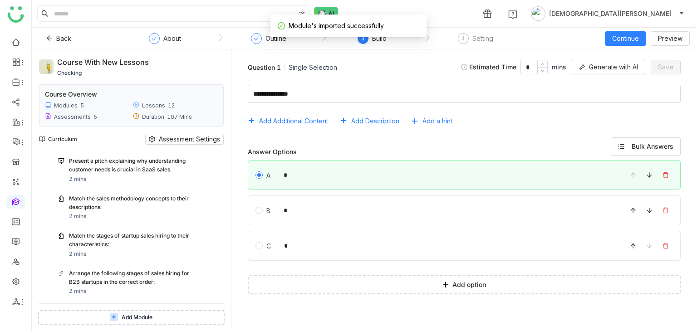
scroll to position [1816, 0]
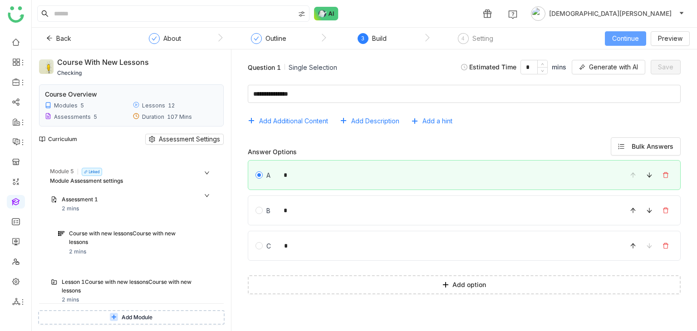
click at [634, 35] on span "Continue" at bounding box center [626, 39] width 27 height 10
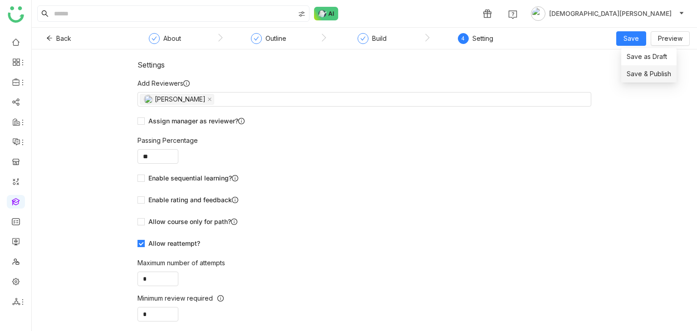
click at [647, 75] on span "Save & Publish" at bounding box center [649, 74] width 44 height 10
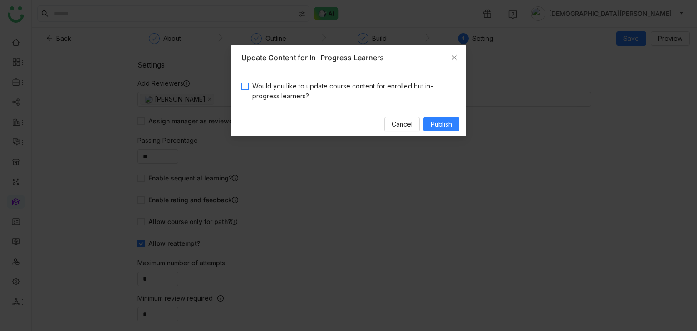
click at [360, 88] on span "Would you like to update course content for enrolled but in-progress learners?" at bounding box center [352, 91] width 207 height 20
click at [452, 123] on span "Publish" at bounding box center [441, 124] width 21 height 10
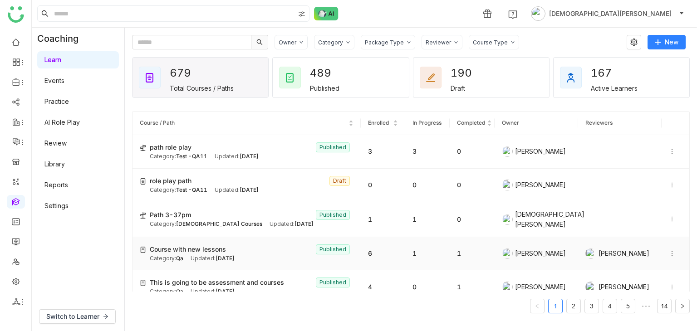
click at [206, 245] on span "Course with new lessons" at bounding box center [188, 250] width 76 height 10
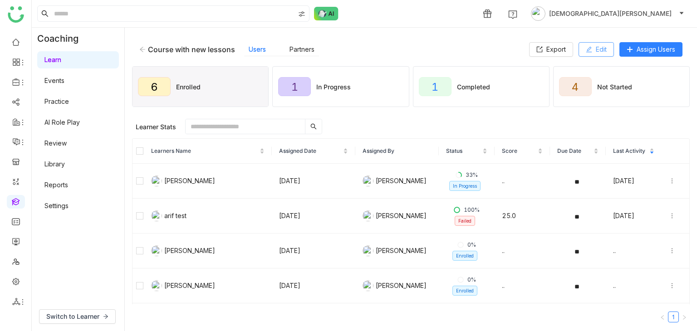
click at [601, 53] on span "Edit" at bounding box center [601, 49] width 11 height 10
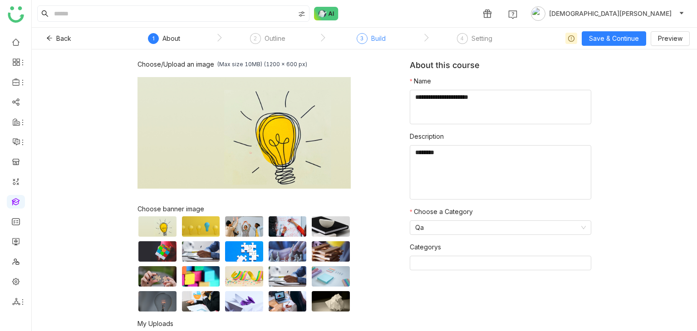
click at [377, 41] on div "Build" at bounding box center [378, 38] width 15 height 11
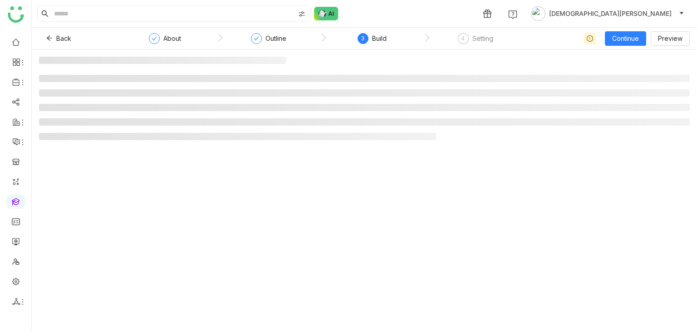
click at [364, 41] on div "3" at bounding box center [363, 38] width 11 height 11
click at [376, 39] on div "Build" at bounding box center [379, 38] width 15 height 11
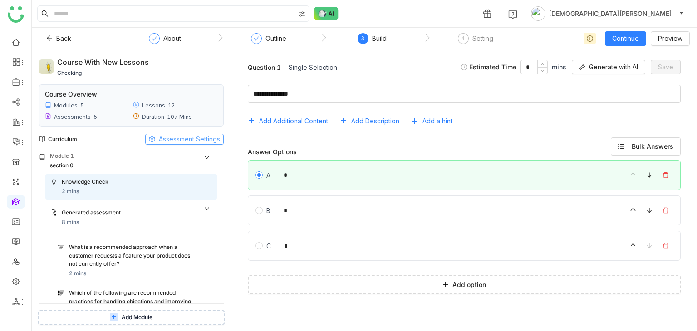
click at [187, 137] on span "Assessment Settings" at bounding box center [189, 139] width 61 height 10
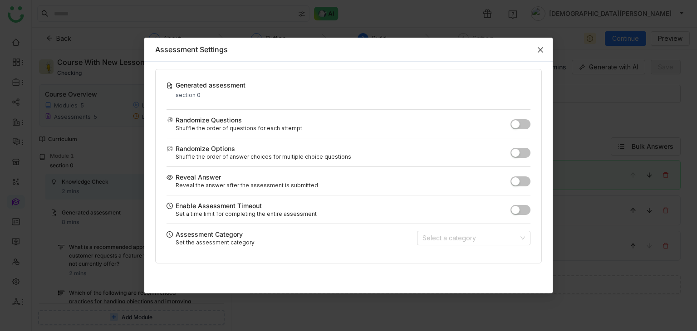
click at [541, 45] on span "Close" at bounding box center [541, 50] width 25 height 25
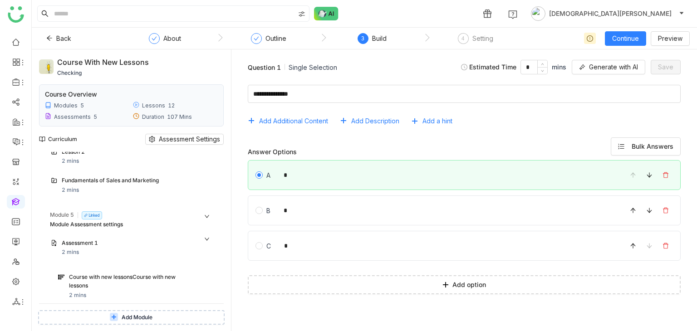
scroll to position [1809, 0]
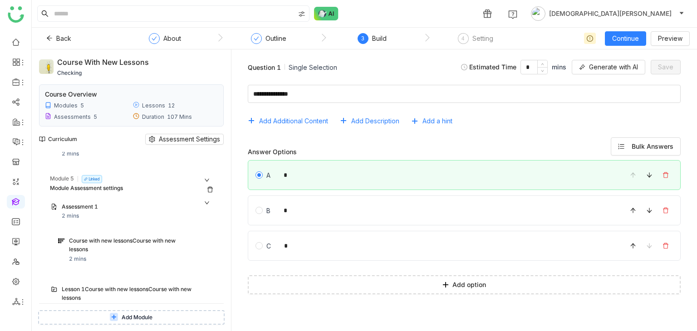
click at [147, 184] on div "Module Assessment settings" at bounding box center [123, 188] width 147 height 9
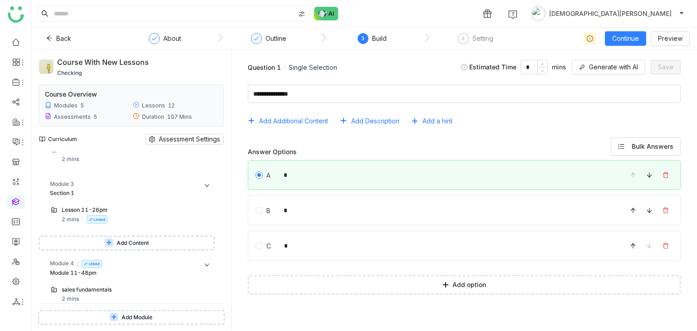
scroll to position [1039, 0]
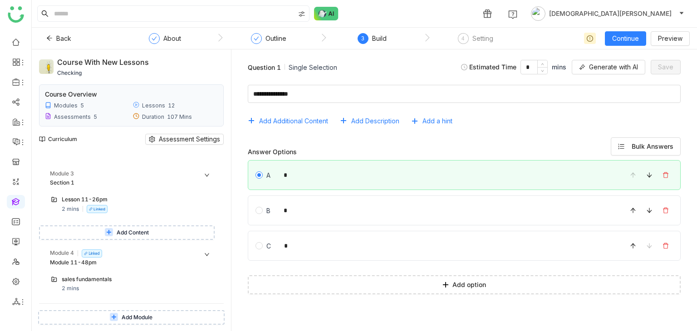
click at [207, 173] on icon at bounding box center [206, 175] width 5 height 5
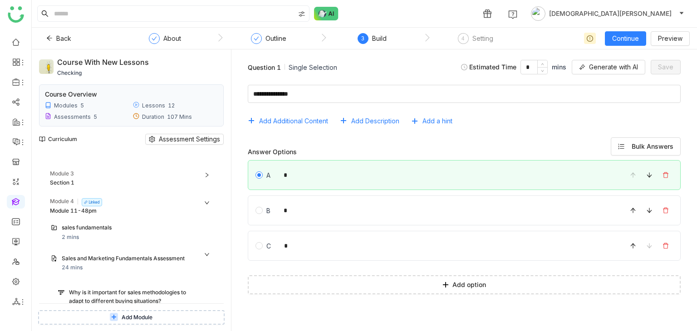
click at [206, 202] on icon at bounding box center [206, 202] width 5 height 5
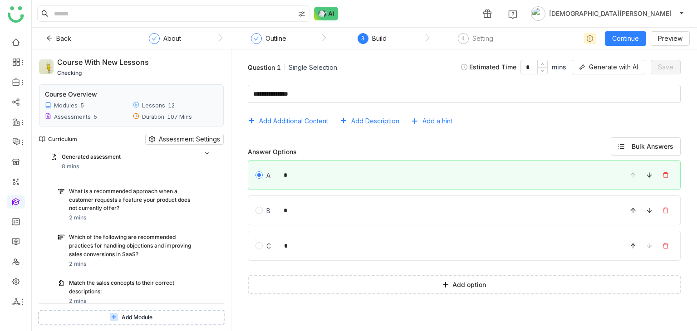
scroll to position [0, 0]
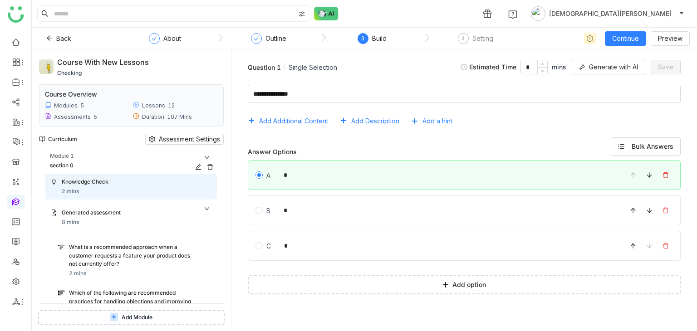
click at [203, 157] on div "Module 1" at bounding box center [133, 157] width 167 height 10
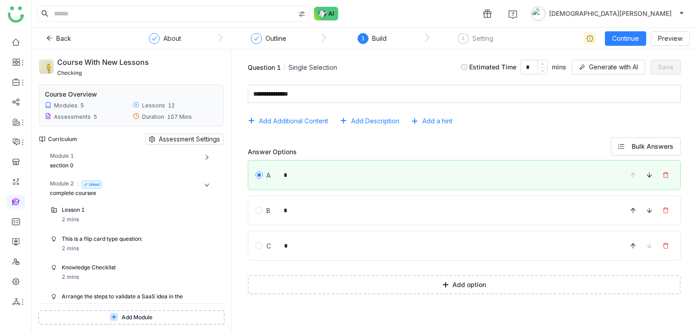
click at [204, 184] on icon at bounding box center [206, 185] width 5 height 5
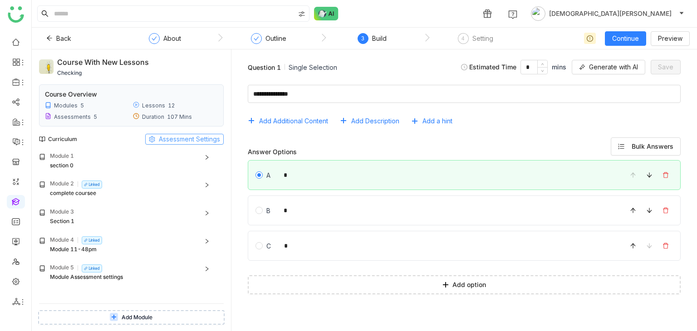
click at [171, 137] on span "Assessment Settings" at bounding box center [189, 139] width 61 height 10
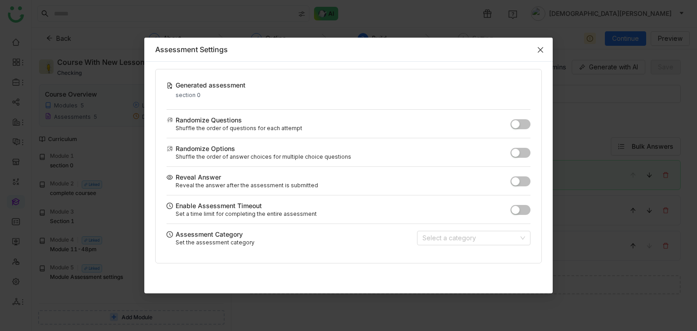
click at [543, 48] on icon "Close" at bounding box center [540, 49] width 5 height 5
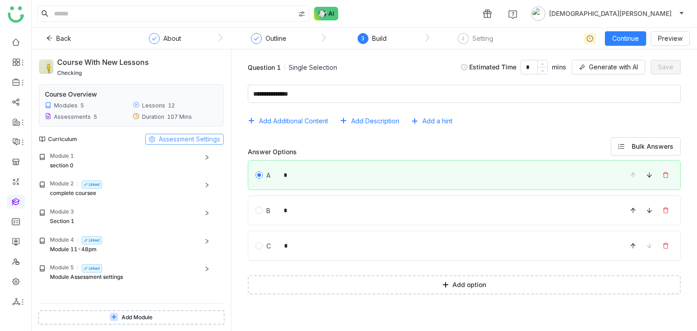
click at [161, 138] on span "Assessment Settings" at bounding box center [189, 139] width 61 height 10
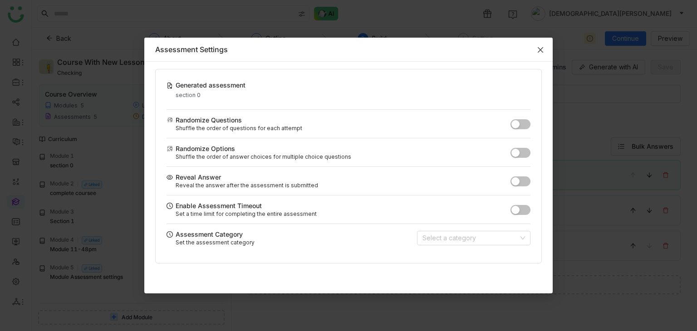
click at [536, 49] on span "Close" at bounding box center [541, 50] width 25 height 25
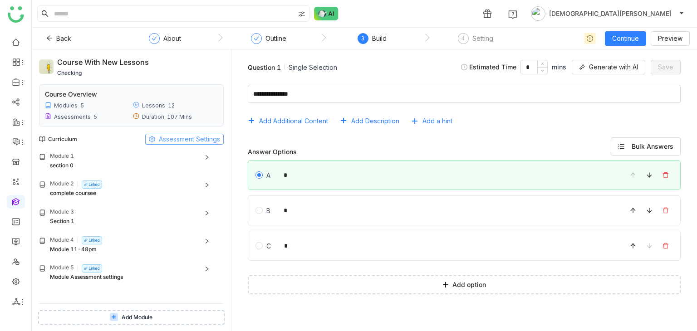
click at [183, 142] on span "Assessment Settings" at bounding box center [189, 139] width 61 height 10
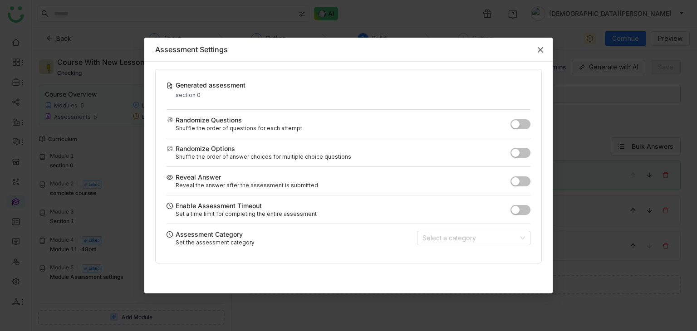
click at [542, 50] on icon "Close" at bounding box center [540, 49] width 7 height 7
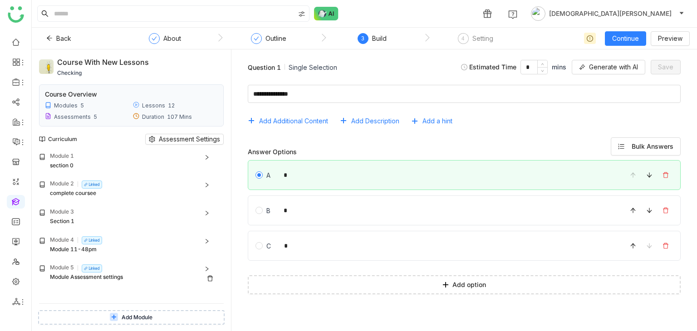
click at [107, 278] on div "Module Assessment settings" at bounding box center [123, 277] width 147 height 9
click at [89, 295] on div "Assessment 1" at bounding box center [128, 296] width 132 height 9
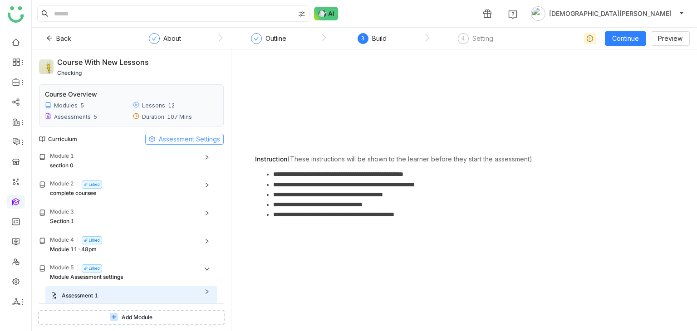
click at [178, 140] on span "Assessment Settings" at bounding box center [189, 139] width 61 height 10
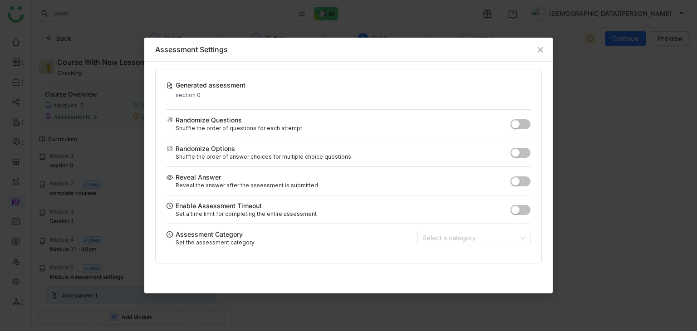
drag, startPoint x: 198, startPoint y: 95, endPoint x: 174, endPoint y: 88, distance: 25.7
click at [174, 88] on div "Generated assessment section 0" at bounding box center [206, 89] width 79 height 18
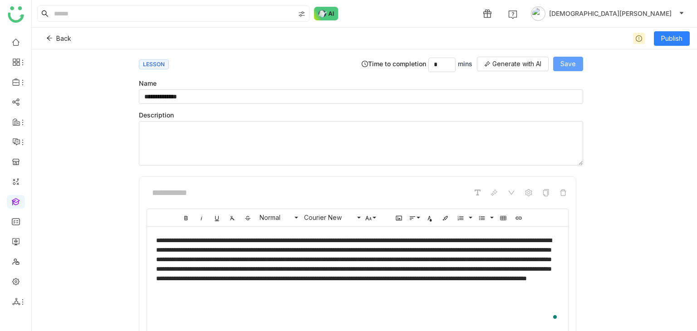
click at [573, 60] on span "Save" at bounding box center [568, 64] width 15 height 10
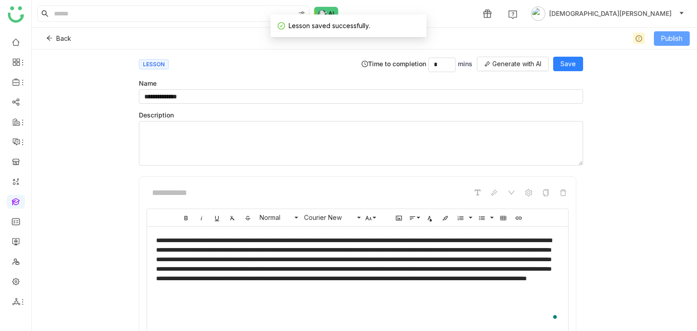
click at [675, 34] on span "Publish" at bounding box center [672, 39] width 21 height 10
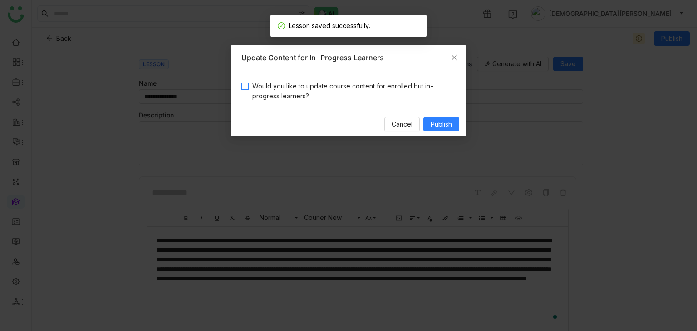
click at [331, 91] on span "Would you like to update course content for enrolled but in-progress learners?" at bounding box center [352, 91] width 207 height 20
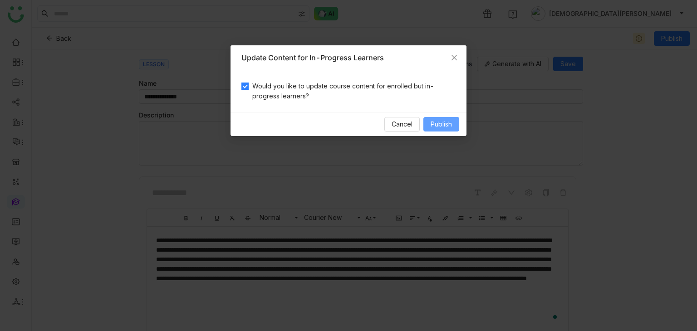
click at [431, 120] on span "Publish" at bounding box center [441, 124] width 21 height 10
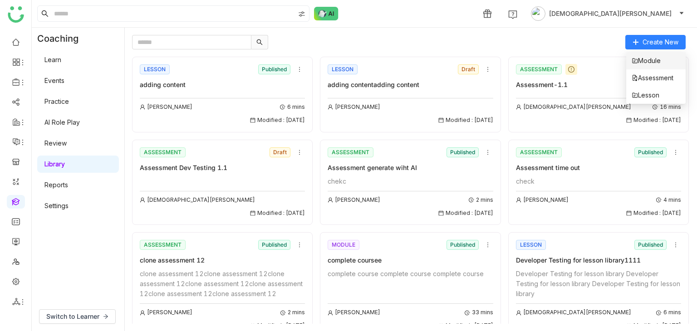
click at [653, 61] on span "Module" at bounding box center [646, 61] width 29 height 10
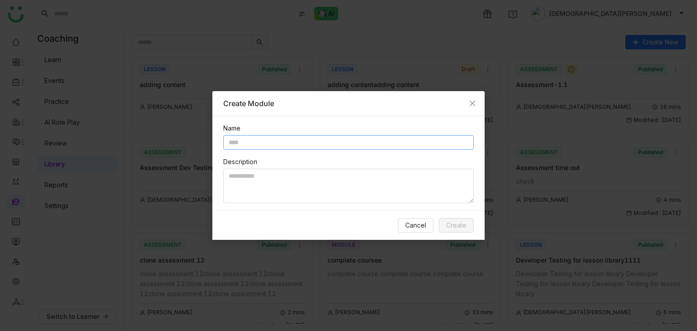
click at [254, 146] on input "text" at bounding box center [348, 142] width 251 height 15
type input "**********"
click at [280, 166] on div "Description" at bounding box center [348, 162] width 251 height 10
click at [278, 176] on textarea at bounding box center [348, 186] width 251 height 35
paste textarea "**********"
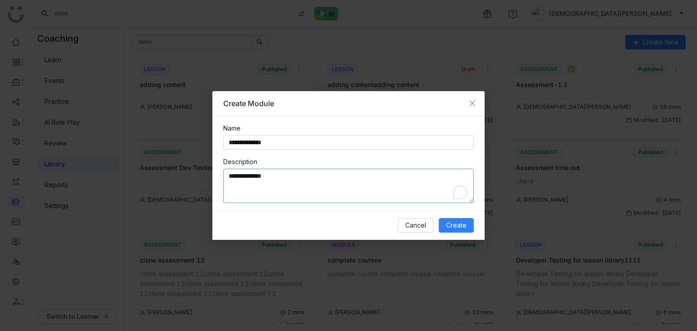
paste textarea "**********"
type textarea "**********"
click at [443, 225] on button "Create" at bounding box center [456, 225] width 35 height 15
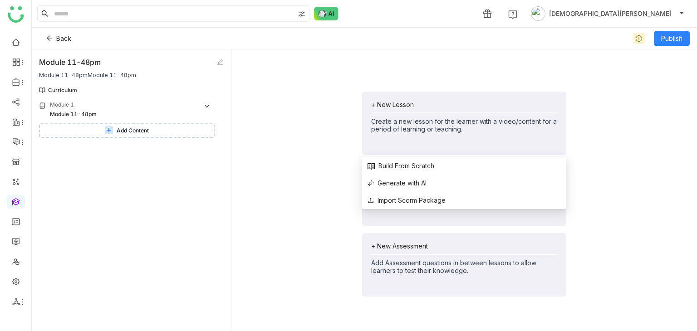
click at [430, 102] on div "+ New Lesson" at bounding box center [464, 105] width 186 height 8
click at [405, 167] on span "Build From Scratch" at bounding box center [401, 166] width 67 height 10
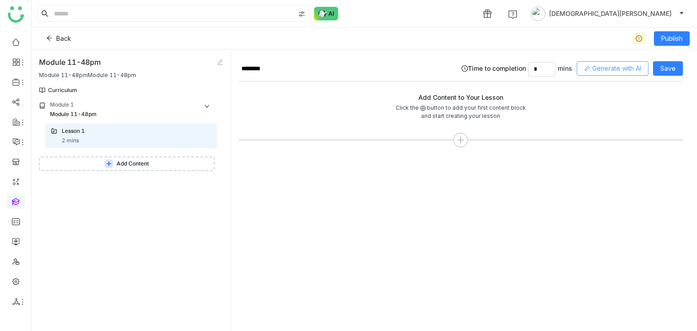
click at [587, 69] on icon at bounding box center [587, 68] width 6 height 6
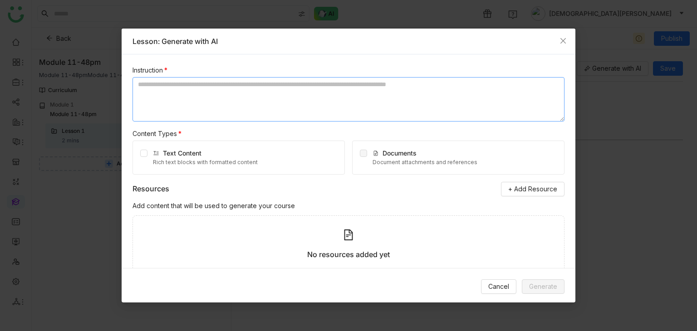
click at [201, 100] on textarea at bounding box center [349, 99] width 432 height 44
type textarea "**********"
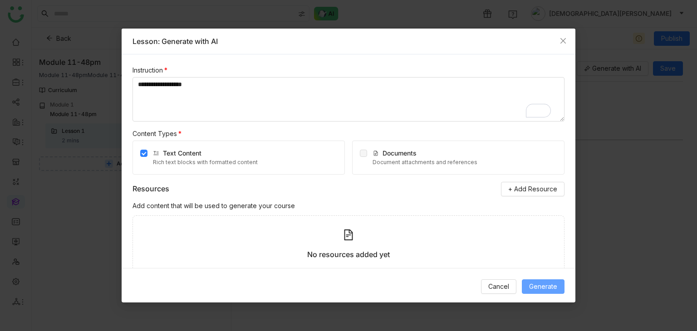
click at [552, 281] on button "Generate" at bounding box center [543, 287] width 43 height 15
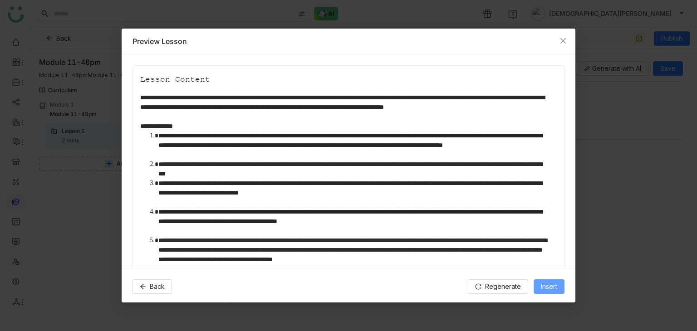
click at [547, 285] on span "Insert" at bounding box center [549, 287] width 16 height 10
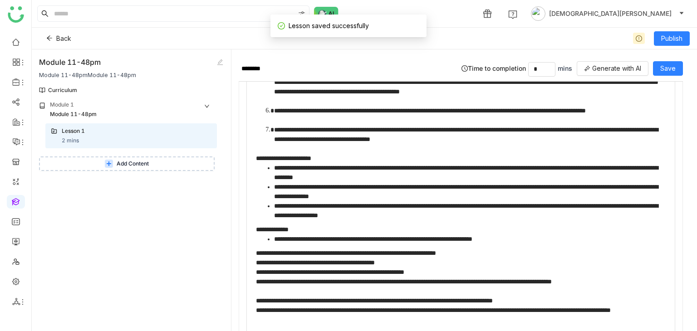
scroll to position [278, 0]
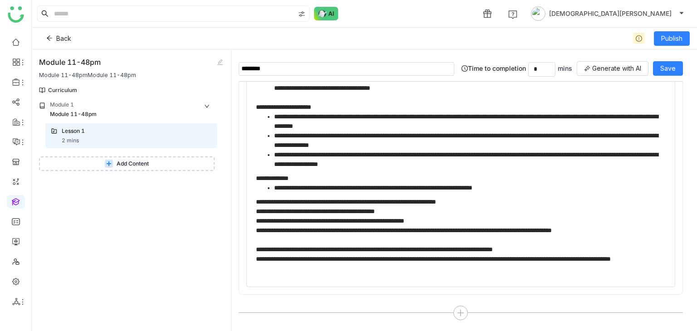
click at [286, 68] on input "********" at bounding box center [347, 69] width 216 height 14
type input "*"
type input "**********"
click at [77, 294] on div "Module 1 Module 11-48pm Lesson 1 2 mins Add Content" at bounding box center [131, 216] width 185 height 231
click at [136, 169] on button "Add Content" at bounding box center [127, 164] width 176 height 15
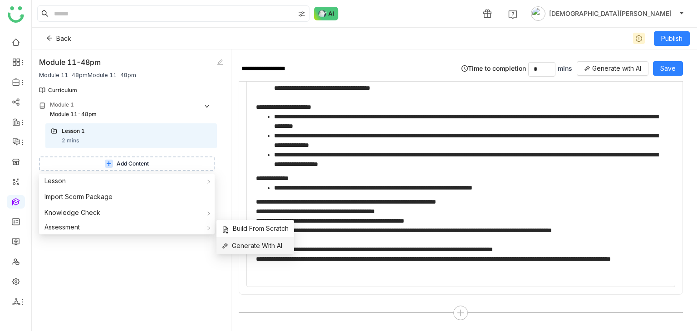
click at [254, 246] on span "Generate With AI" at bounding box center [252, 246] width 60 height 10
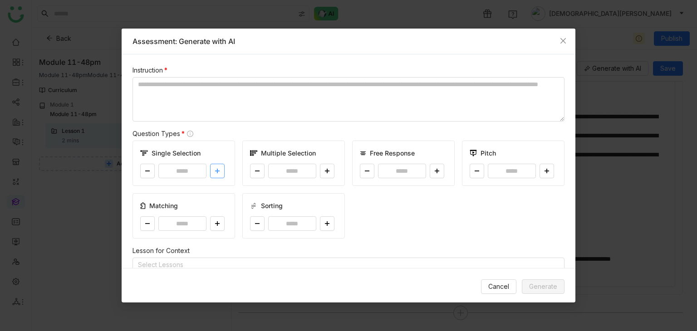
click at [212, 173] on button at bounding box center [217, 171] width 15 height 15
type input "*"
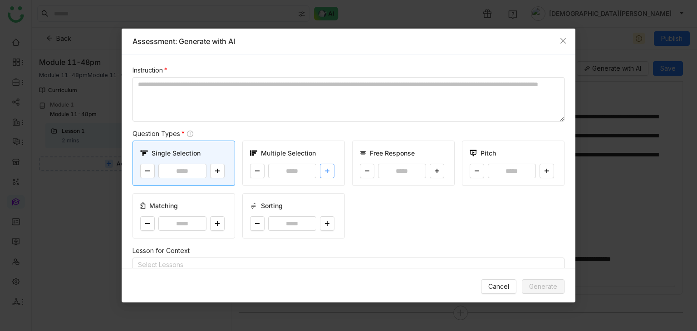
click at [320, 170] on button at bounding box center [327, 171] width 15 height 15
type input "*"
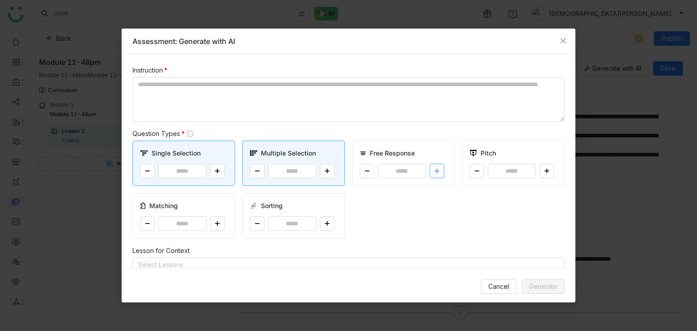
click at [437, 170] on button at bounding box center [437, 171] width 15 height 15
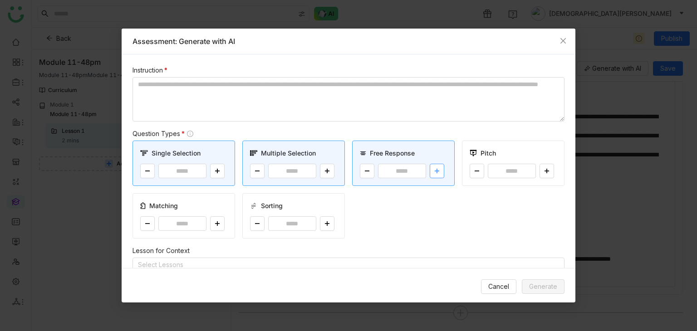
click at [437, 170] on button at bounding box center [437, 171] width 15 height 15
type input "*"
click at [544, 170] on button at bounding box center [547, 171] width 15 height 15
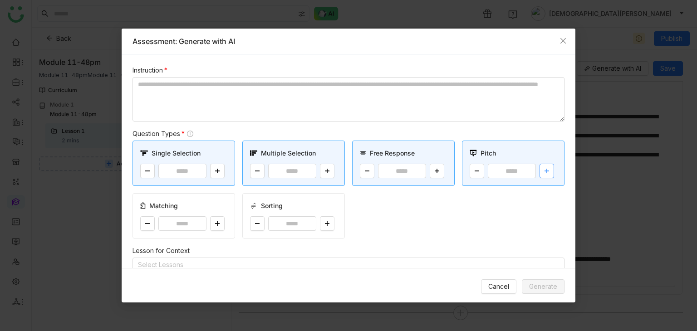
click at [544, 170] on button at bounding box center [547, 171] width 15 height 15
type input "*"
click at [216, 221] on icon at bounding box center [217, 223] width 5 height 5
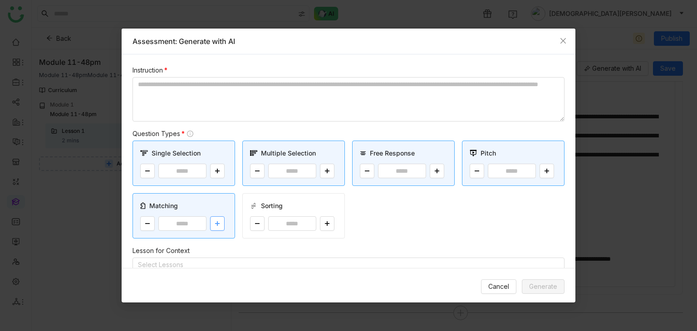
click at [216, 221] on icon at bounding box center [217, 223] width 5 height 5
type input "*"
click at [327, 222] on button at bounding box center [327, 224] width 15 height 15
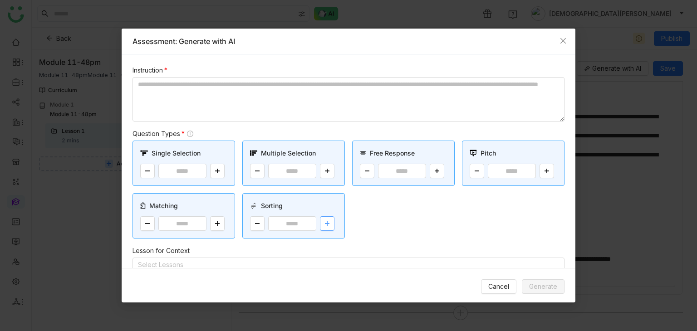
click at [327, 222] on button at bounding box center [327, 224] width 15 height 15
type input "*"
click at [200, 102] on textarea at bounding box center [349, 99] width 432 height 44
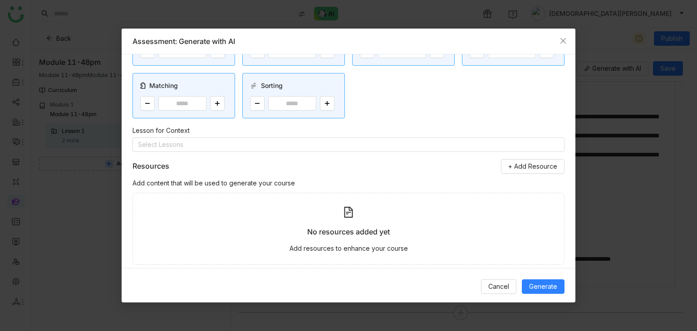
scroll to position [136, 0]
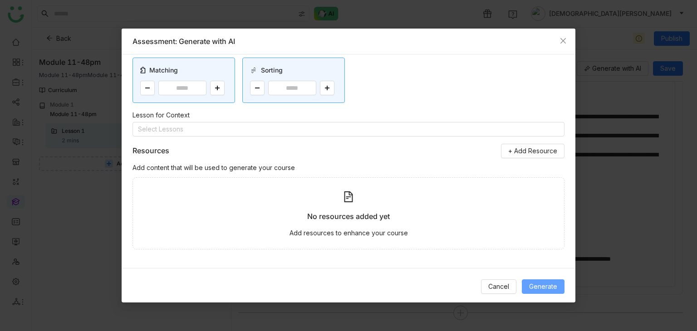
type textarea "**********"
drag, startPoint x: 544, startPoint y: 286, endPoint x: 555, endPoint y: 285, distance: 11.8
click at [543, 287] on span "Generate" at bounding box center [543, 287] width 28 height 10
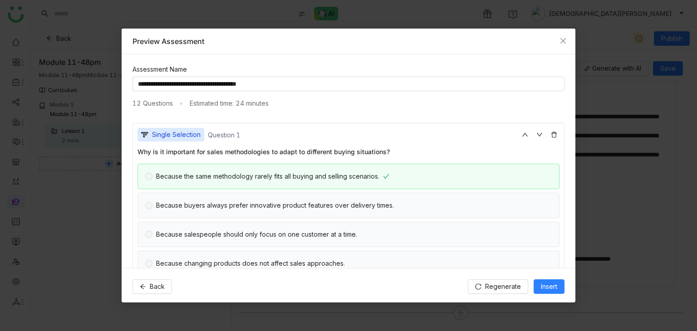
drag, startPoint x: 464, startPoint y: 166, endPoint x: 273, endPoint y: 125, distance: 195.0
click at [273, 125] on div "Single Selection Question 1 Why is it important for sales methodologies to adap…" at bounding box center [349, 202] width 432 height 158
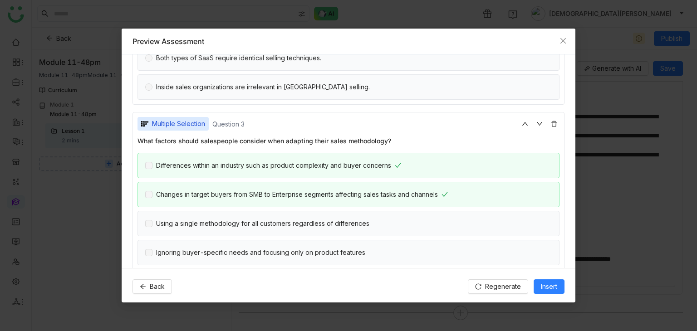
scroll to position [363, 0]
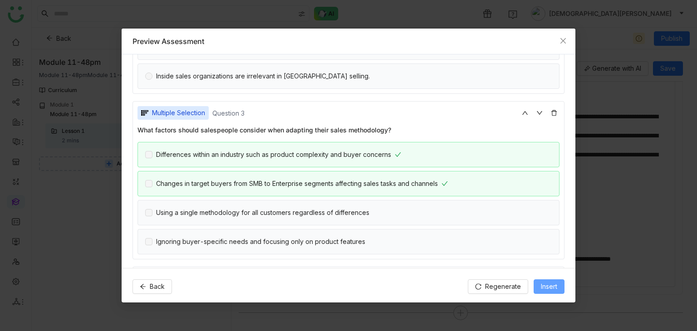
click at [546, 284] on span "Insert" at bounding box center [549, 287] width 16 height 10
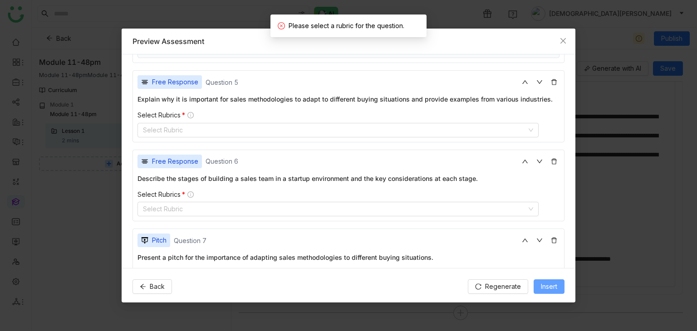
scroll to position [737, 0]
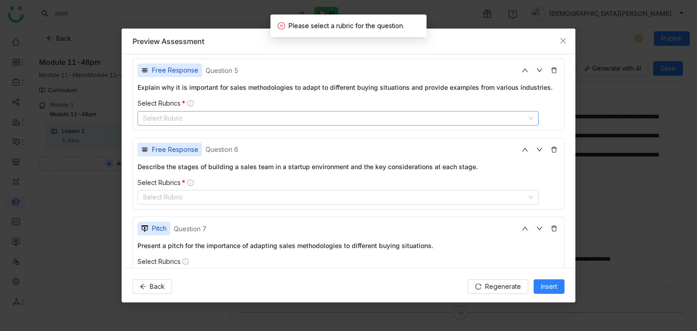
click at [188, 117] on nz-select-top-control "Select Rubric" at bounding box center [338, 118] width 401 height 15
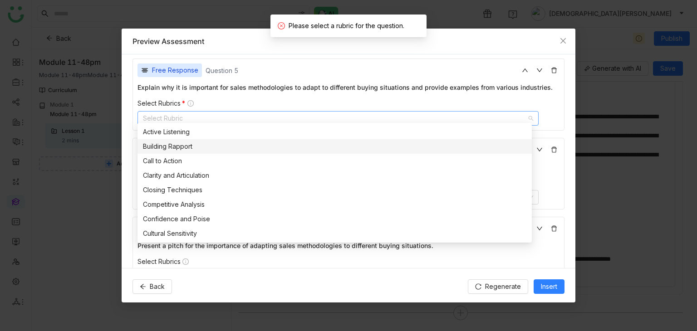
click at [173, 139] on nz-option-item "Building Rapport" at bounding box center [335, 146] width 395 height 15
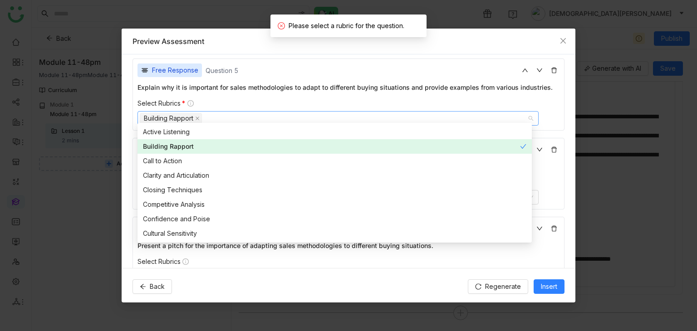
click at [174, 155] on nz-option-item "Call to Action" at bounding box center [335, 161] width 395 height 15
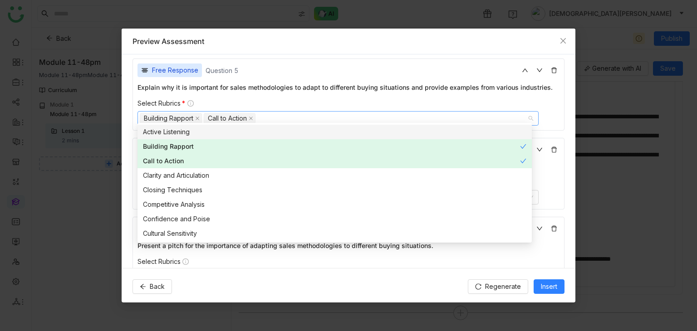
click at [191, 131] on div "Active Listening" at bounding box center [335, 132] width 384 height 10
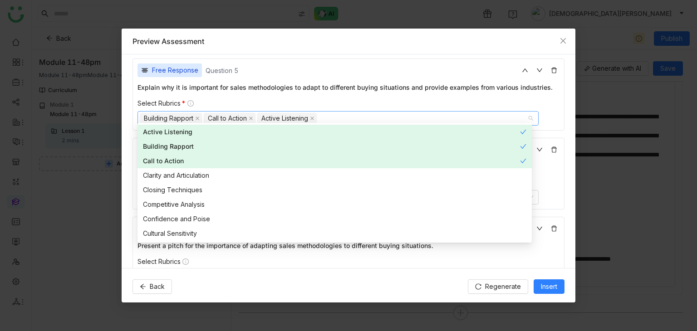
click at [129, 160] on div "**********" at bounding box center [349, 161] width 454 height 214
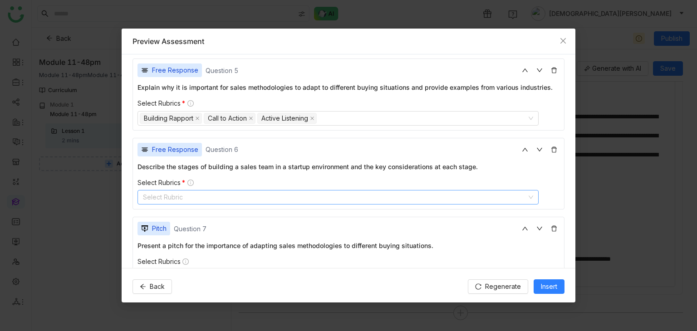
click at [183, 191] on nz-select-top-control "Select Rubric" at bounding box center [338, 197] width 401 height 15
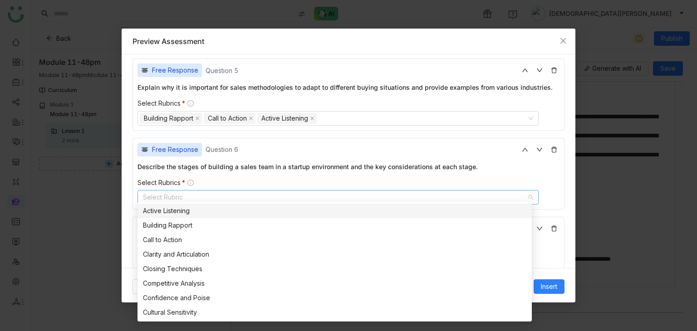
click at [209, 217] on nz-option-item "Active Listening" at bounding box center [335, 211] width 395 height 15
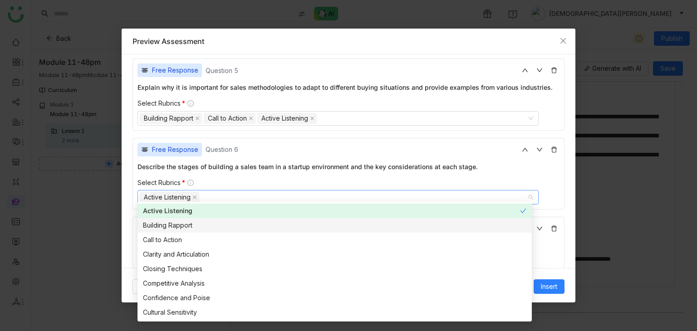
click at [192, 230] on div "Building Rapport" at bounding box center [335, 226] width 384 height 10
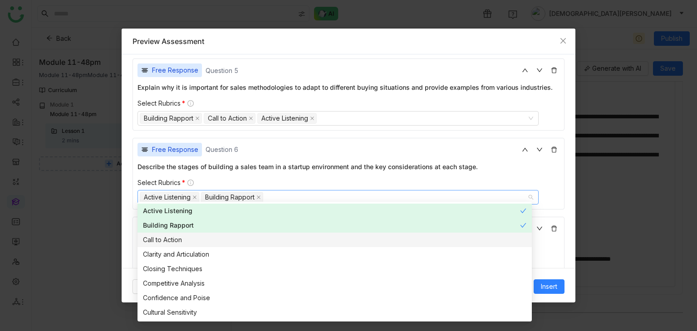
click at [172, 242] on div "Call to Action" at bounding box center [335, 240] width 384 height 10
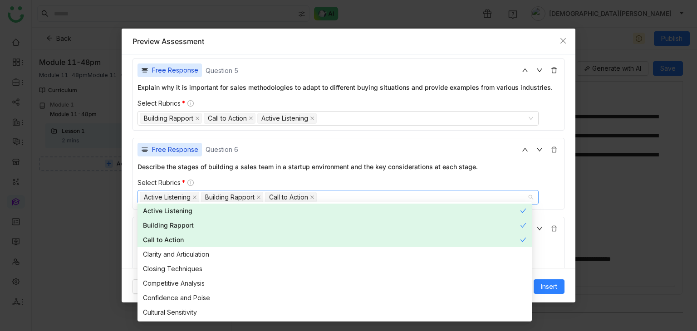
click at [306, 171] on div "Describe the stages of building a sales team in a startup environment and the k…" at bounding box center [349, 183] width 422 height 43
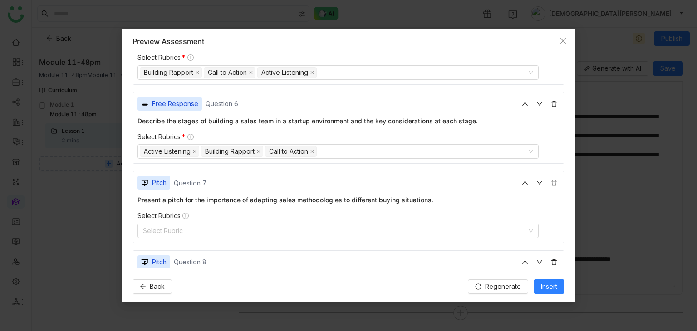
scroll to position [874, 0]
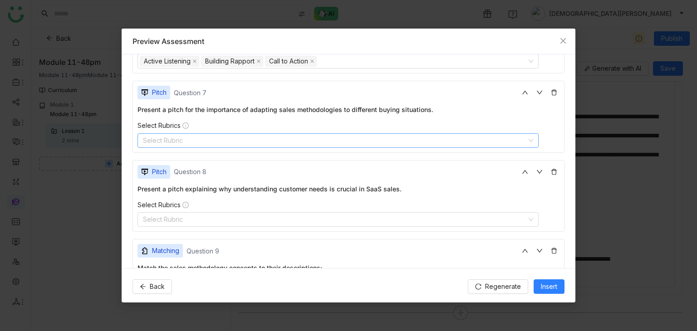
click at [202, 137] on nz-select-top-control "Select Rubric" at bounding box center [338, 140] width 401 height 15
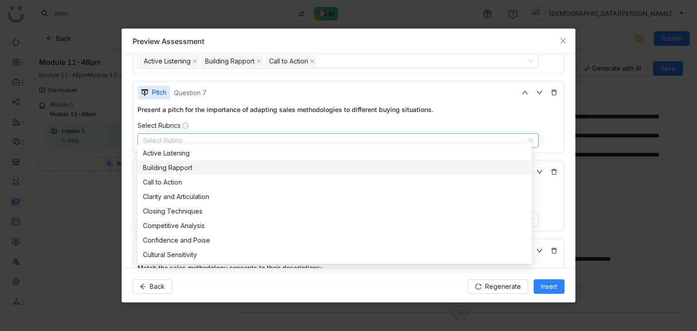
click at [188, 169] on div "Building Rapport" at bounding box center [335, 168] width 384 height 10
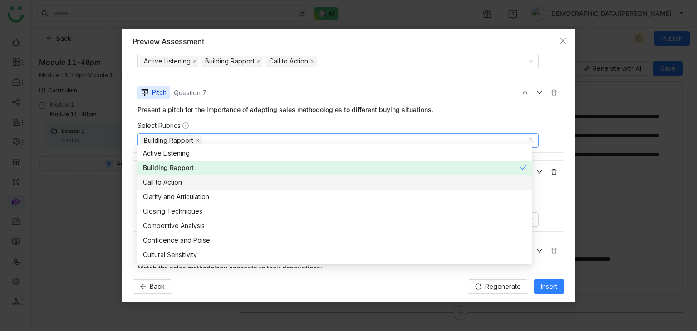
click at [174, 185] on div "Call to Action" at bounding box center [335, 183] width 384 height 10
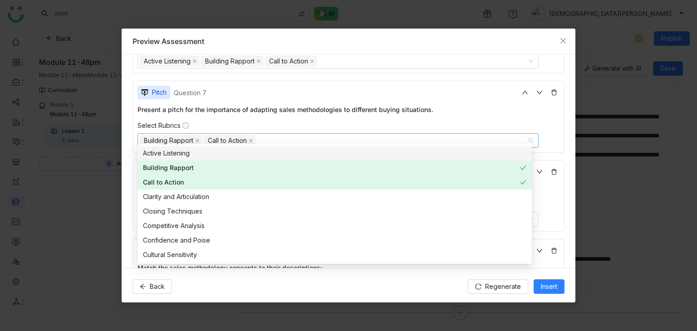
click at [183, 157] on div "Active Listening" at bounding box center [335, 153] width 384 height 10
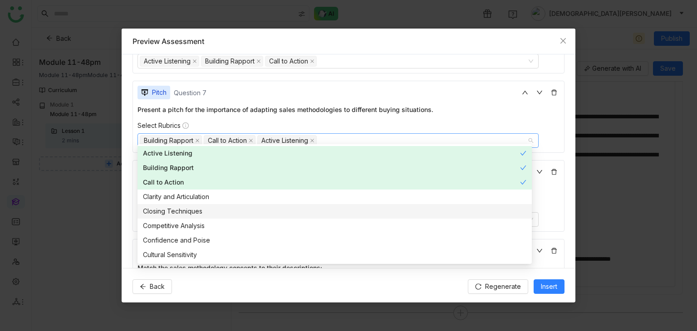
click at [129, 214] on div "**********" at bounding box center [349, 161] width 454 height 214
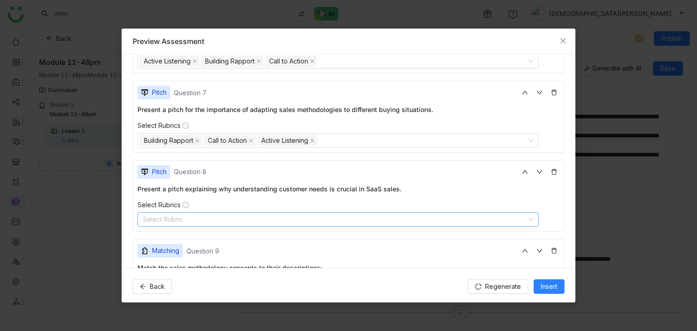
click at [205, 213] on nz-select-top-control "Select Rubric" at bounding box center [338, 220] width 401 height 15
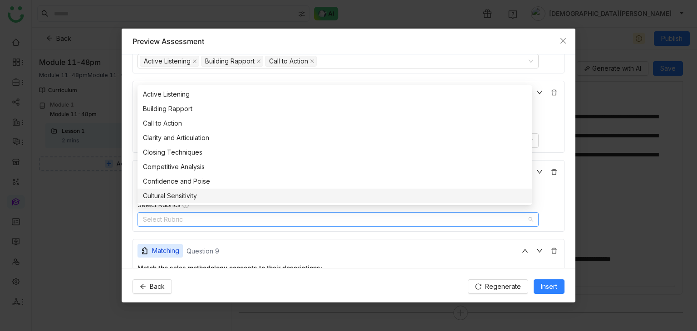
click at [189, 203] on nz-option-item "Cultural Sensitivity" at bounding box center [335, 196] width 395 height 15
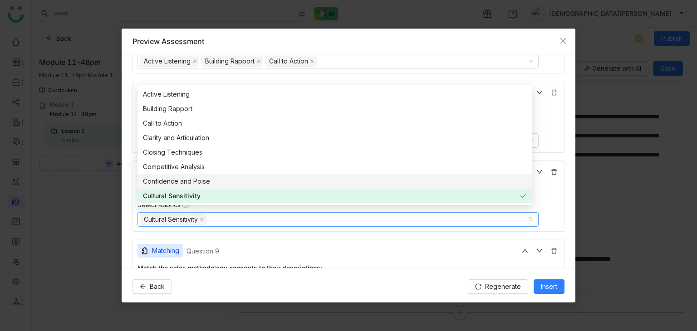
click at [199, 174] on nz-option-item "Confidence and Poise" at bounding box center [335, 181] width 395 height 15
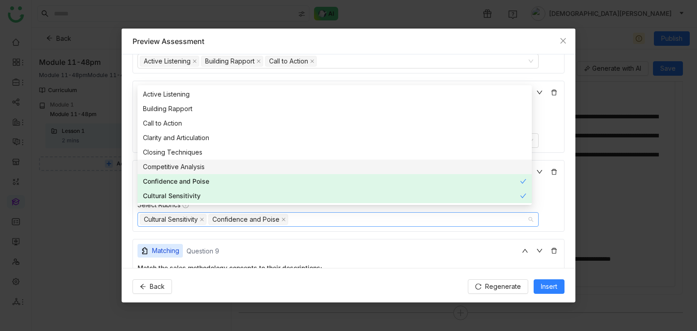
click at [204, 162] on div "Competitive Analysis" at bounding box center [335, 167] width 384 height 10
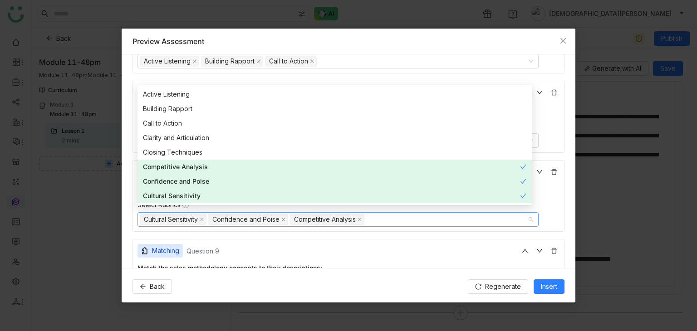
click at [194, 244] on div "Matching Question 9" at bounding box center [179, 251] width 82 height 14
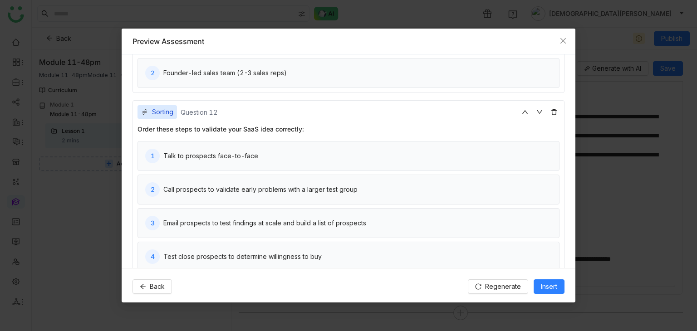
scroll to position [1396, 0]
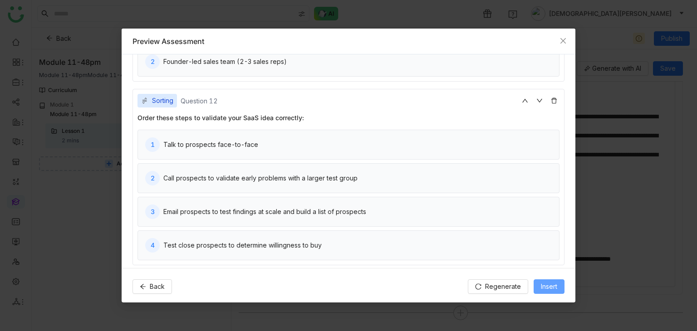
click at [537, 283] on button "Insert" at bounding box center [549, 287] width 31 height 15
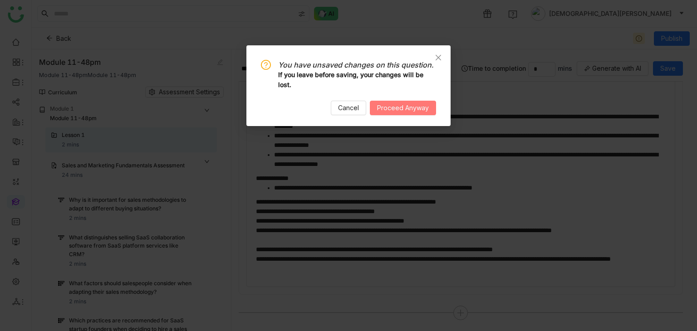
click at [396, 101] on button "Proceed Anyway" at bounding box center [403, 108] width 66 height 15
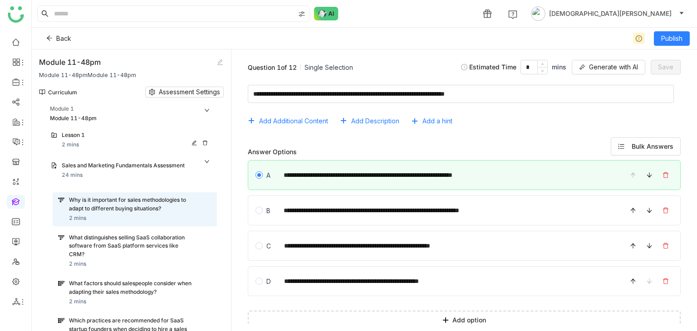
click at [104, 146] on div "Lesson 1 2 mins" at bounding box center [137, 140] width 150 height 18
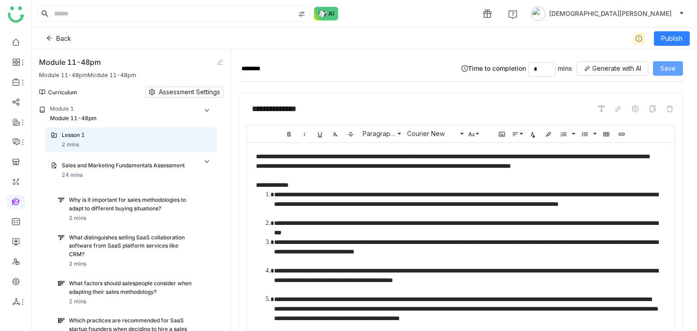
click at [675, 69] on span "Save" at bounding box center [668, 69] width 15 height 10
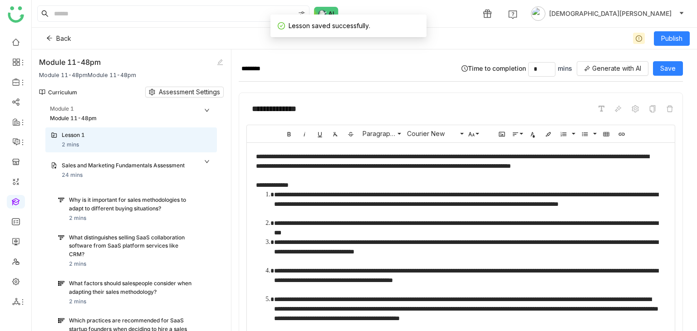
click at [207, 159] on icon at bounding box center [206, 161] width 5 height 5
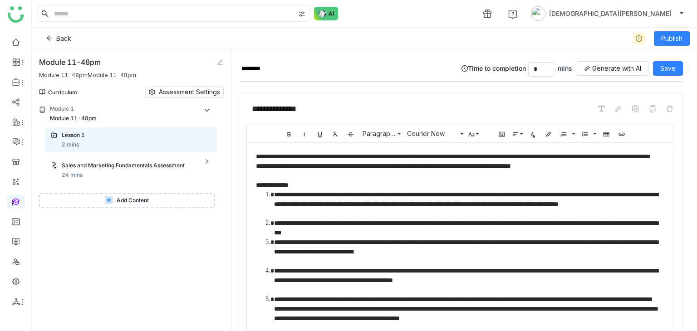
click at [74, 194] on button "Add Content" at bounding box center [127, 200] width 176 height 15
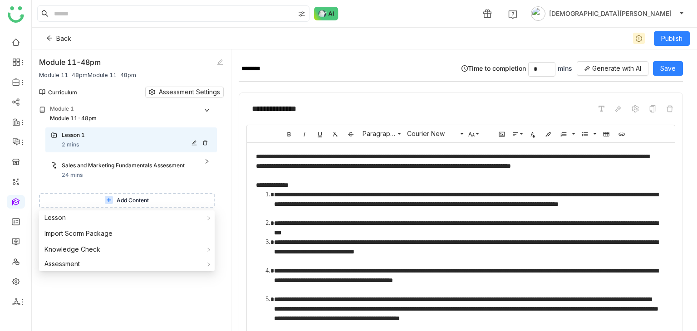
click at [106, 145] on div "Lesson 1 2 mins" at bounding box center [137, 140] width 150 height 18
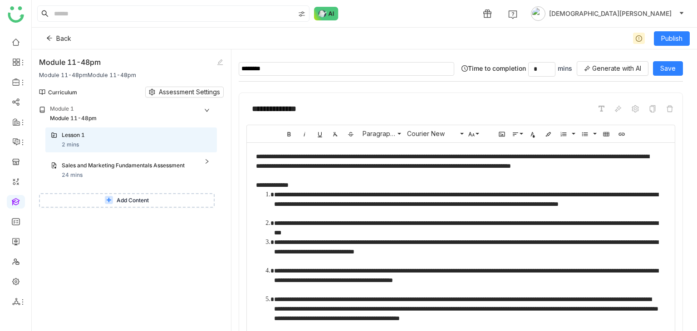
click at [293, 69] on input "********" at bounding box center [347, 69] width 216 height 14
click at [669, 71] on span "Save" at bounding box center [668, 69] width 15 height 10
type input "**********"
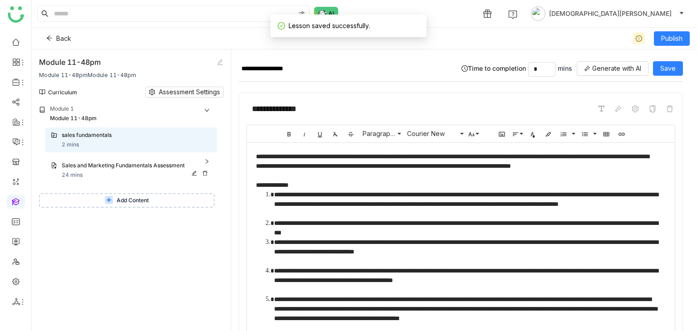
click at [108, 176] on div "Sales and Marketing Fundamentals Assessment 24 mins" at bounding box center [137, 171] width 150 height 18
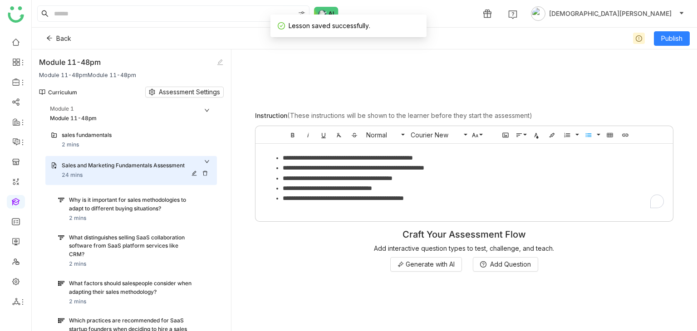
click at [122, 171] on div "Sales and Marketing Fundamentals Assessment" at bounding box center [137, 167] width 150 height 10
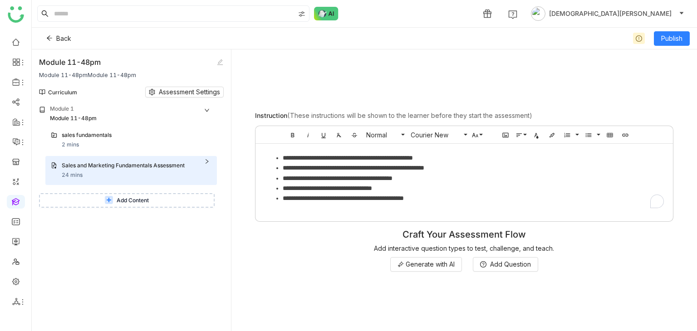
click at [124, 206] on button "Add Content" at bounding box center [127, 200] width 176 height 15
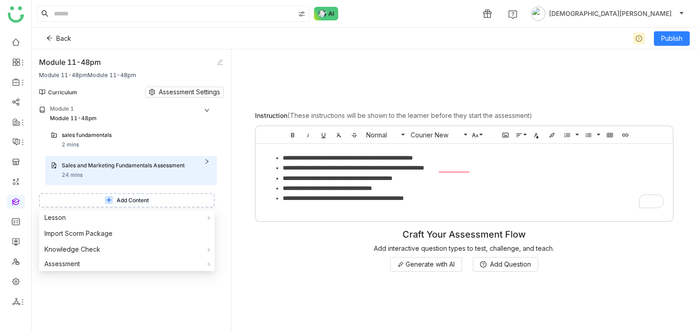
click at [286, 158] on li "**********" at bounding box center [474, 158] width 382 height 10
click at [109, 207] on button "Add Content" at bounding box center [127, 200] width 176 height 15
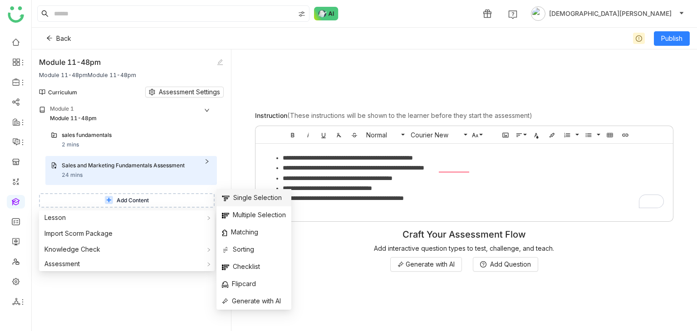
click at [263, 200] on span "Single Selection" at bounding box center [252, 198] width 60 height 10
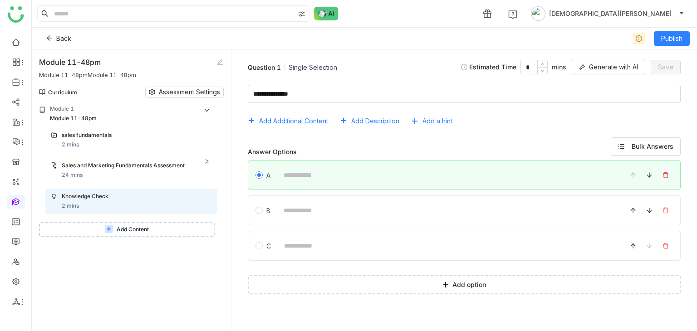
click at [318, 184] on div "A" at bounding box center [464, 175] width 433 height 30
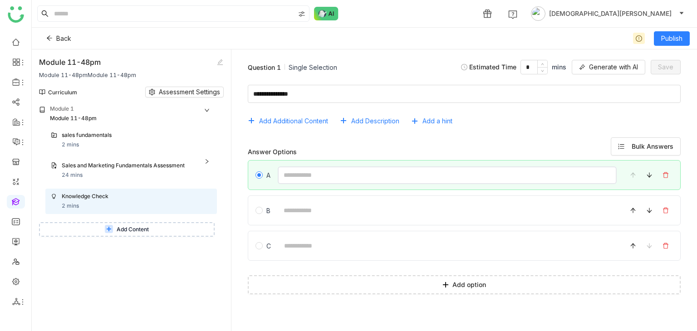
drag, startPoint x: 324, startPoint y: 174, endPoint x: 333, endPoint y: 177, distance: 10.1
click at [324, 174] on input at bounding box center [447, 176] width 339 height 18
type input "********"
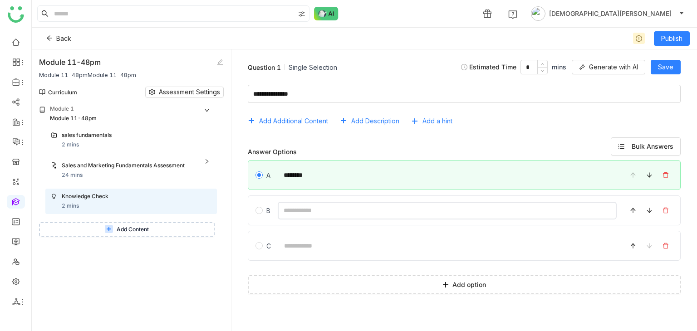
click at [317, 202] on input at bounding box center [447, 211] width 339 height 18
type input "********"
click at [672, 62] on span "Save" at bounding box center [665, 67] width 15 height 10
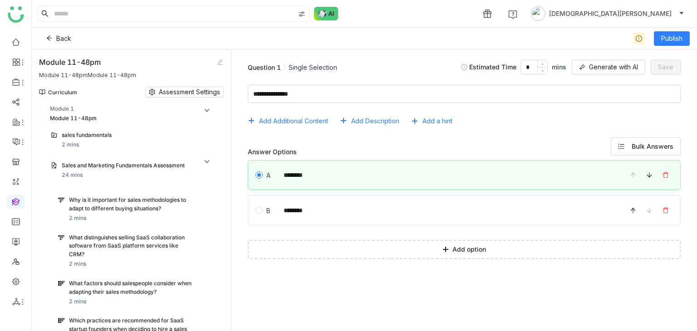
click at [207, 160] on icon at bounding box center [206, 161] width 5 height 5
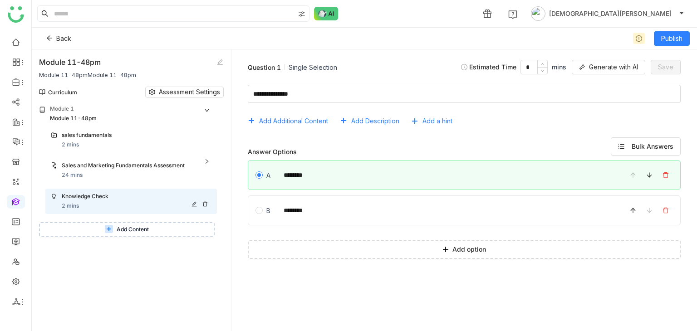
click at [118, 197] on div "Knowledge Check" at bounding box center [128, 197] width 132 height 9
click at [657, 38] on button "Publish" at bounding box center [672, 38] width 36 height 15
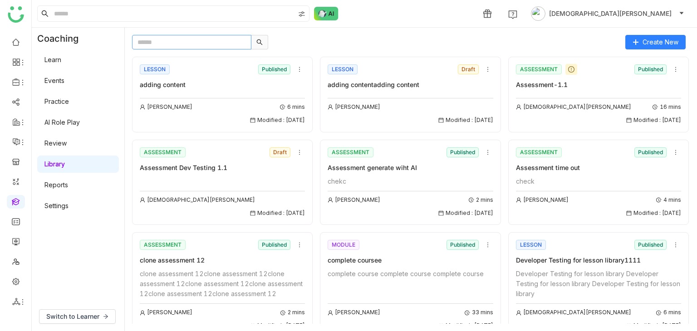
click at [179, 47] on input "text" at bounding box center [191, 42] width 119 height 15
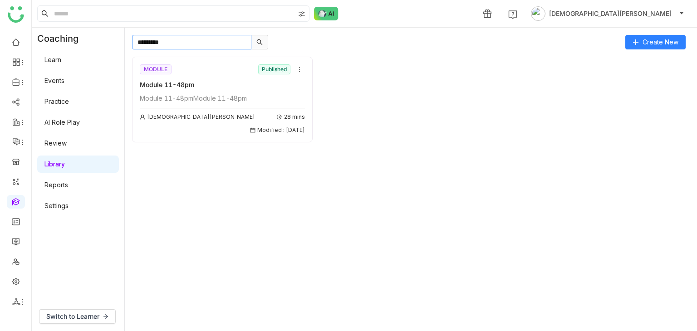
type input "*********"
click at [206, 82] on div "Module 11-48pm" at bounding box center [222, 85] width 165 height 10
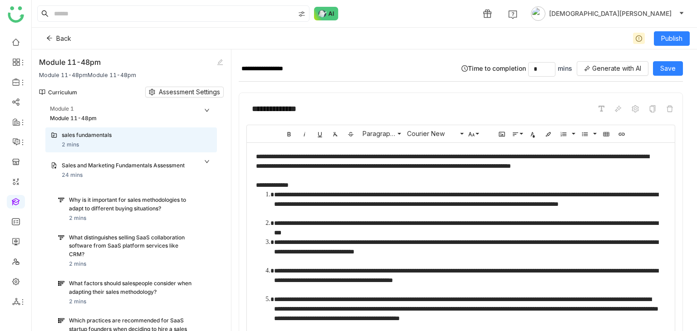
click at [208, 113] on div "Module 1" at bounding box center [133, 110] width 167 height 10
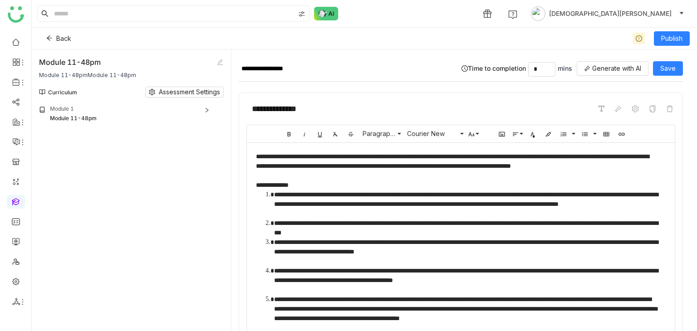
click at [205, 114] on div "Module 11-48pm" at bounding box center [133, 119] width 167 height 10
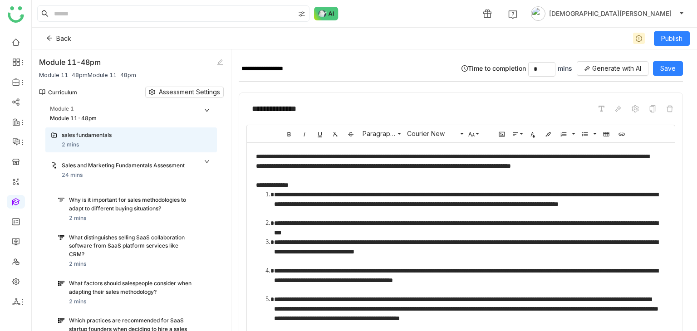
click at [205, 114] on div "Module 11-48pm" at bounding box center [133, 119] width 167 height 10
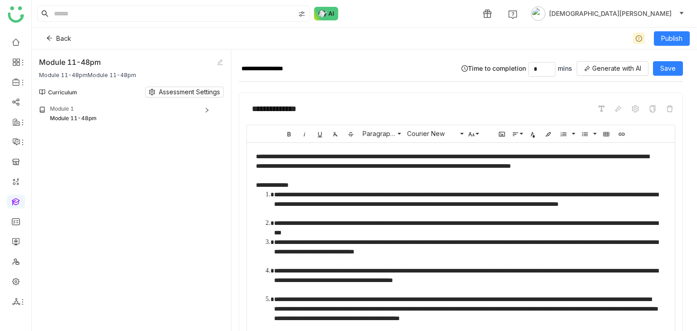
click at [205, 114] on div "Module 11-48pm" at bounding box center [133, 119] width 167 height 10
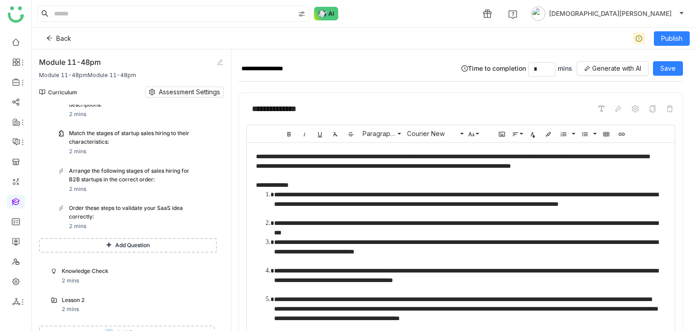
scroll to position [456, 0]
click at [129, 241] on span "Add Question" at bounding box center [132, 245] width 35 height 9
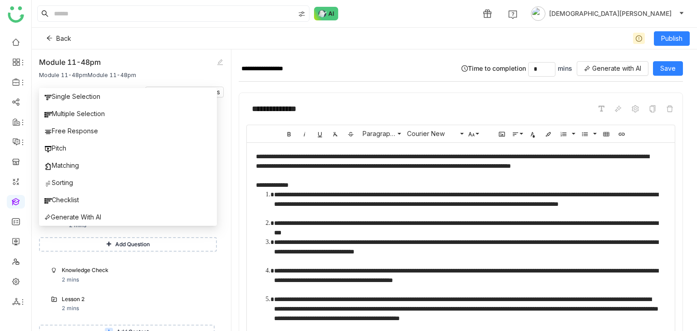
click at [108, 328] on icon at bounding box center [109, 332] width 8 height 8
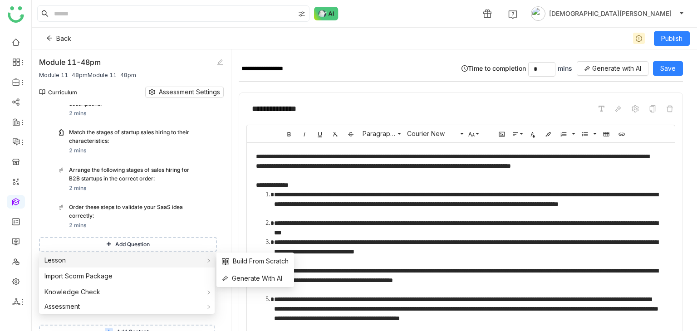
click at [76, 262] on div "Lesson" at bounding box center [127, 260] width 176 height 15
click at [268, 277] on span "Generate With AI" at bounding box center [252, 279] width 60 height 10
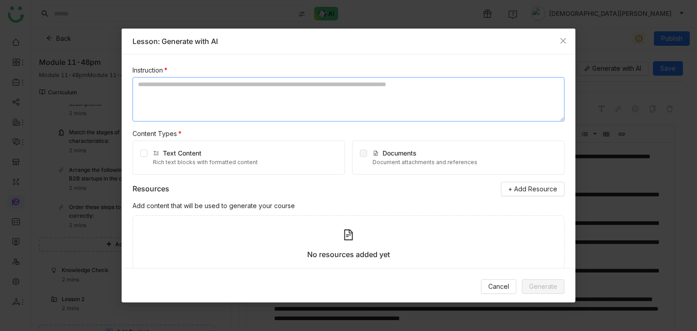
click at [216, 86] on textarea at bounding box center [349, 99] width 432 height 44
type textarea "**********"
click at [457, 242] on div "No resources added yet Add resources to enhance your course" at bounding box center [349, 252] width 432 height 72
drag, startPoint x: 535, startPoint y: 282, endPoint x: 541, endPoint y: 281, distance: 6.0
click at [536, 282] on span "Generate" at bounding box center [543, 287] width 28 height 10
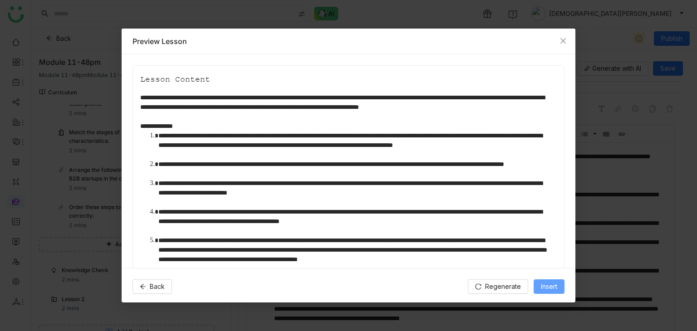
click at [554, 280] on button "Insert" at bounding box center [549, 287] width 31 height 15
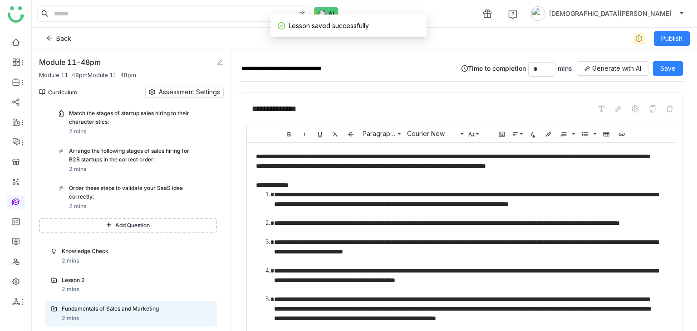
scroll to position [484, 0]
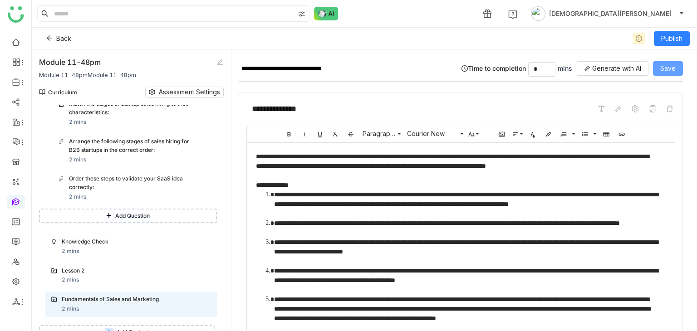
click at [679, 69] on button "Save" at bounding box center [668, 68] width 30 height 15
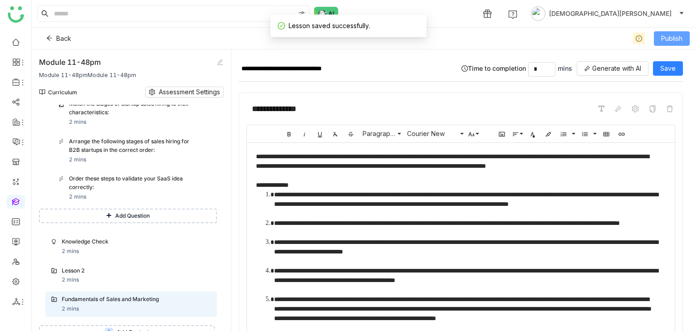
click at [677, 37] on span "Publish" at bounding box center [672, 39] width 21 height 10
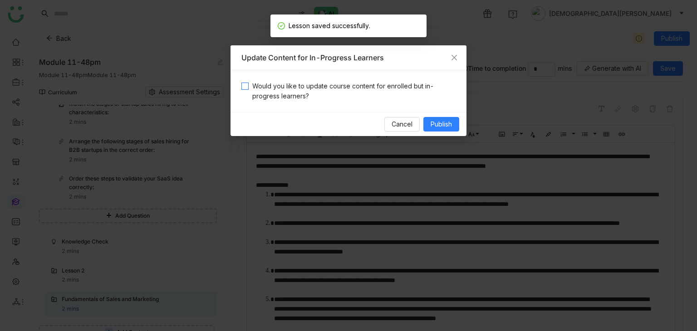
click at [356, 82] on span "Would you like to update course content for enrolled but in-progress learners?" at bounding box center [352, 91] width 207 height 20
click at [435, 120] on span "Publish" at bounding box center [441, 124] width 21 height 10
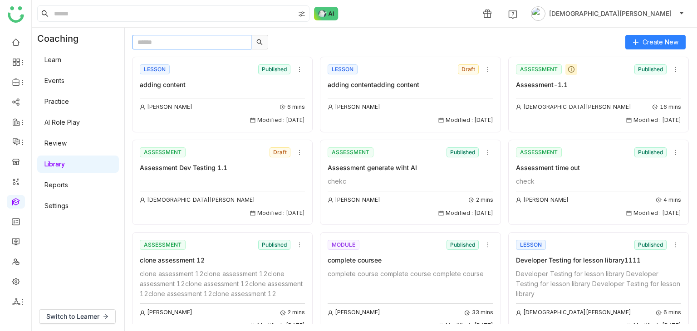
click at [209, 39] on input "text" at bounding box center [191, 42] width 119 height 15
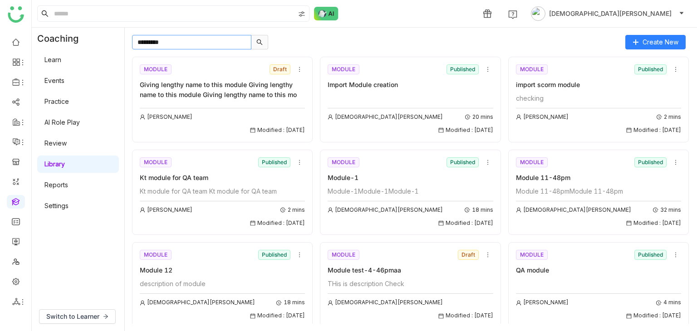
type input "*********"
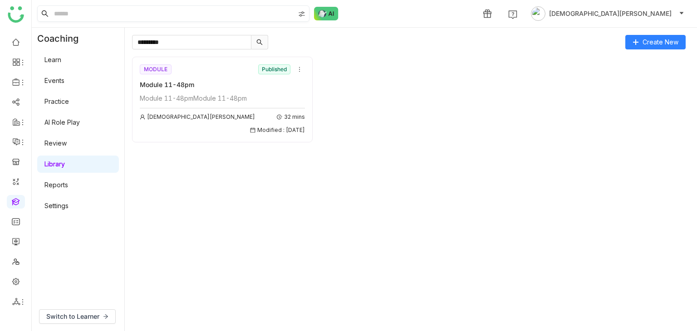
click at [89, 17] on input at bounding box center [173, 13] width 242 height 15
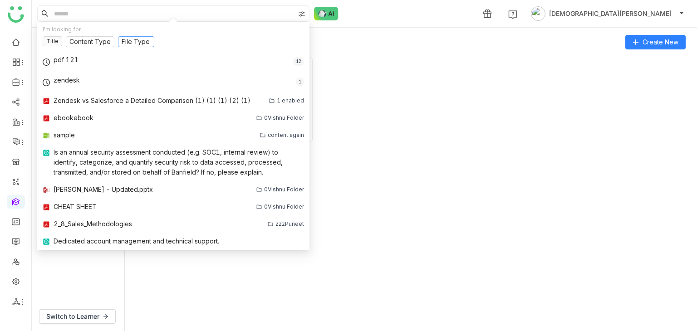
click at [149, 44] on input at bounding box center [136, 42] width 29 height 10
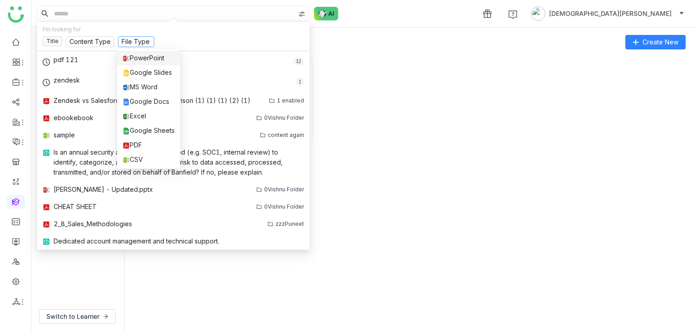
click at [140, 44] on input at bounding box center [136, 42] width 29 height 10
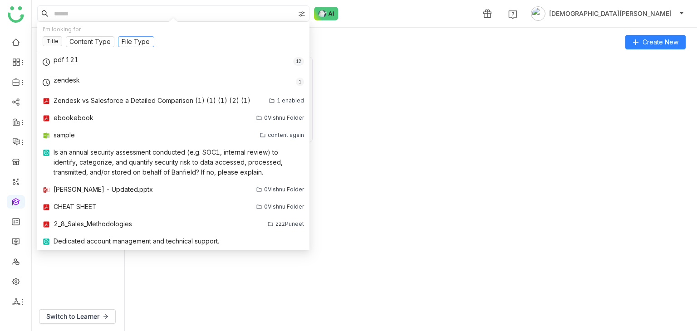
click at [136, 41] on input at bounding box center [136, 42] width 29 height 10
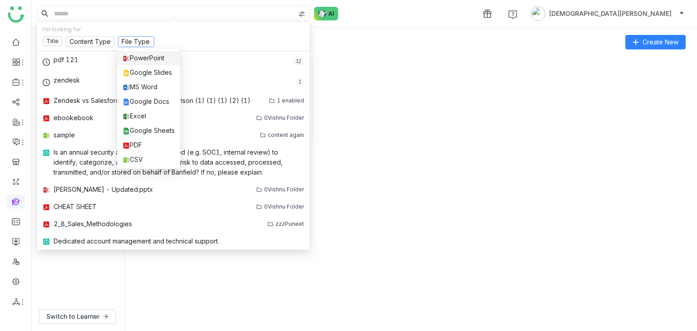
click at [146, 59] on div "PowerPoint" at bounding box center [149, 58] width 52 height 10
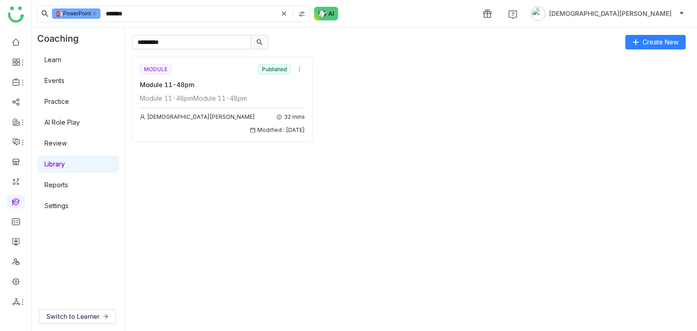
click at [152, 14] on input "*******" at bounding box center [191, 13] width 174 height 15
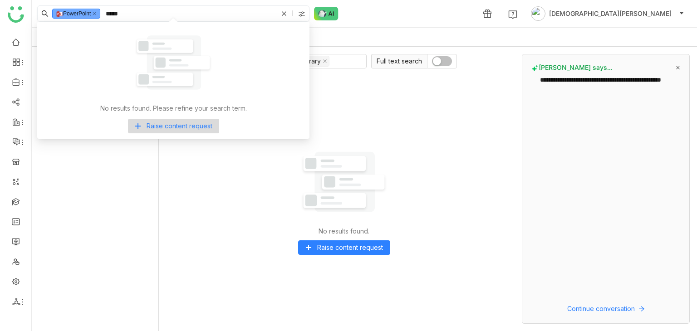
click at [100, 15] on nz-tag "PowerPoint" at bounding box center [76, 14] width 48 height 10
click at [97, 12] on icon at bounding box center [94, 13] width 5 height 5
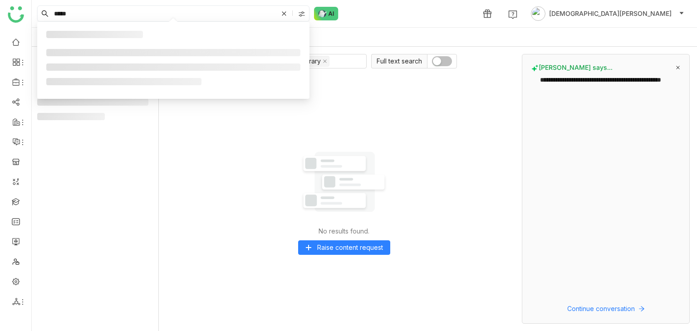
click at [78, 16] on input "*****" at bounding box center [165, 13] width 226 height 15
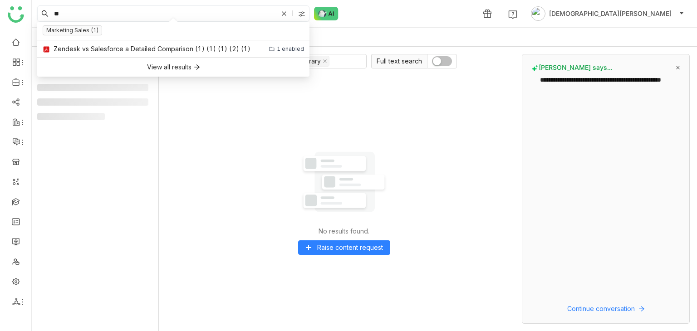
type input "*"
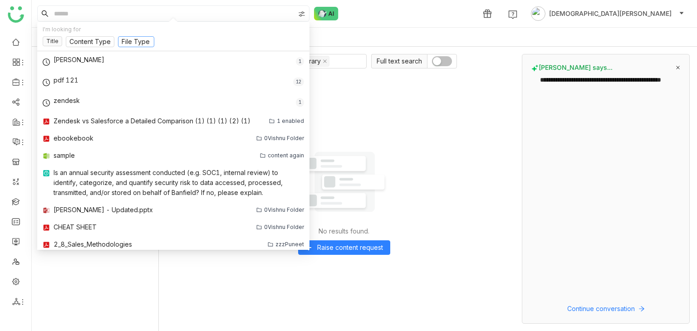
click at [129, 39] on input at bounding box center [136, 42] width 29 height 10
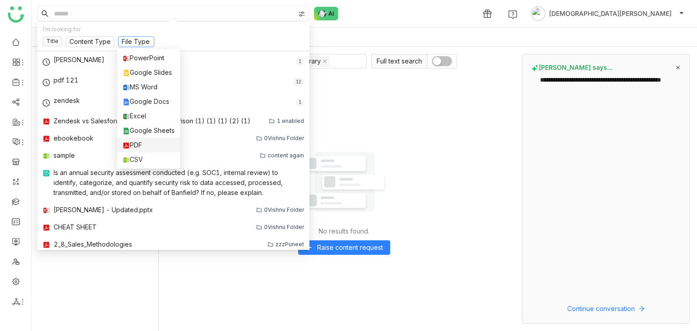
click at [136, 145] on div "PDF" at bounding box center [149, 145] width 52 height 10
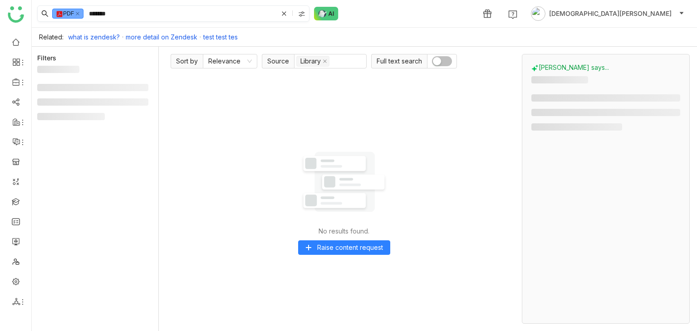
click at [135, 15] on input "*******" at bounding box center [182, 13] width 191 height 15
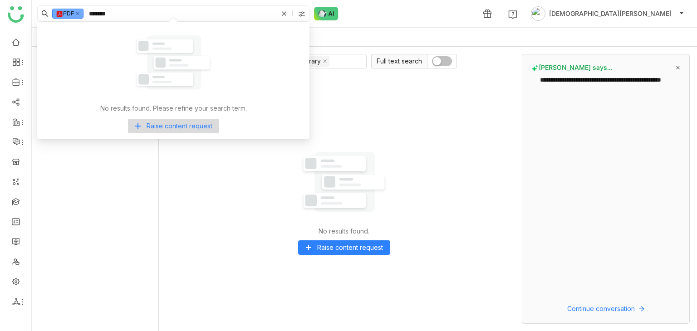
click at [135, 15] on input "*******" at bounding box center [182, 13] width 191 height 15
type input "*******"
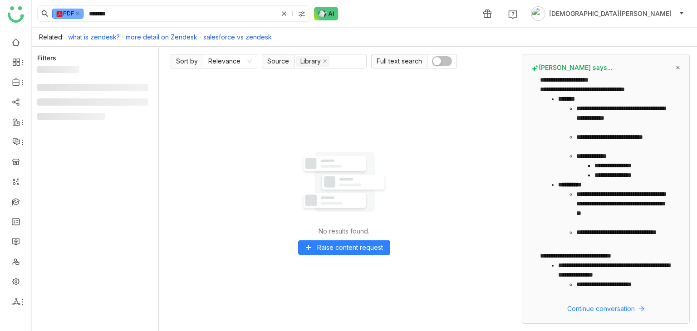
click at [76, 13] on nz-tag "PDF" at bounding box center [67, 14] width 31 height 10
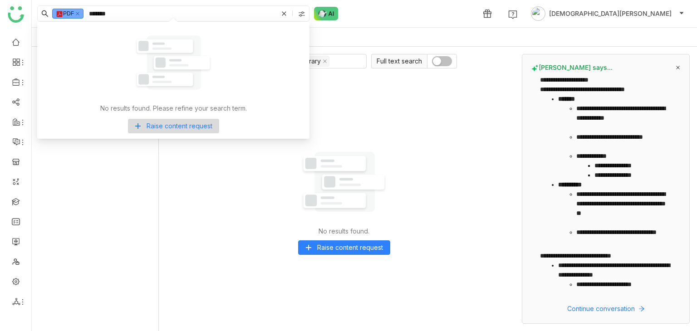
click at [82, 13] on nz-tag "PDF" at bounding box center [67, 14] width 31 height 10
click at [78, 13] on icon at bounding box center [77, 13] width 5 height 5
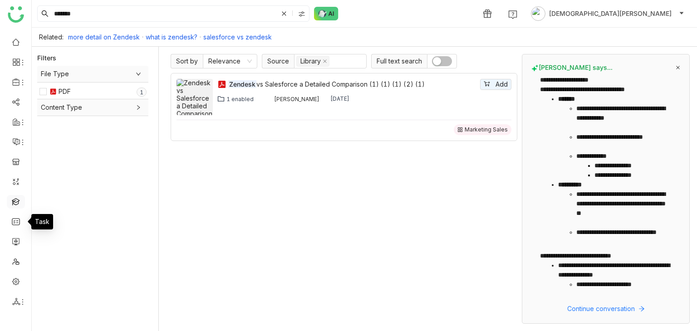
click at [16, 201] on link at bounding box center [16, 202] width 8 height 8
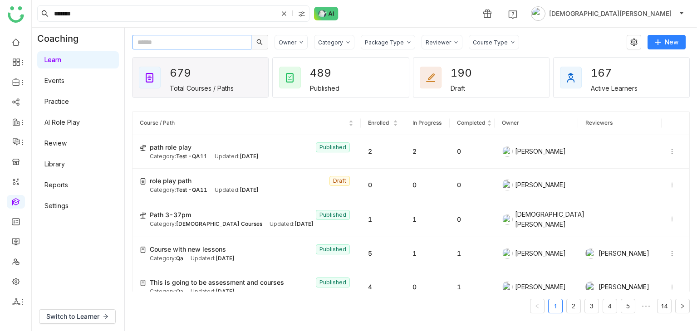
click at [162, 43] on input "text" at bounding box center [191, 42] width 119 height 15
paste input "**********"
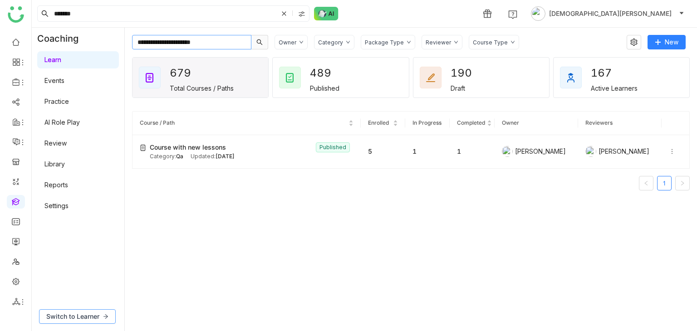
type input "**********"
click at [49, 321] on span "Switch to Learner" at bounding box center [72, 317] width 53 height 10
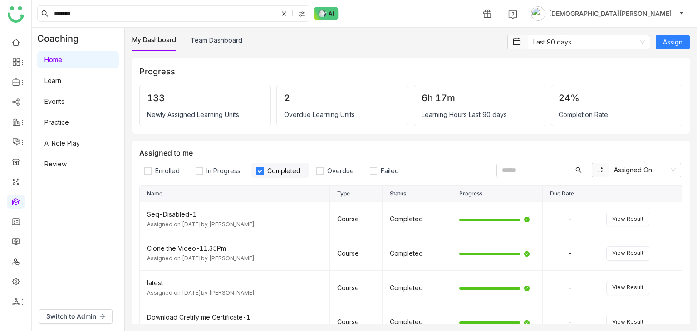
click at [52, 78] on link "Learn" at bounding box center [52, 81] width 17 height 8
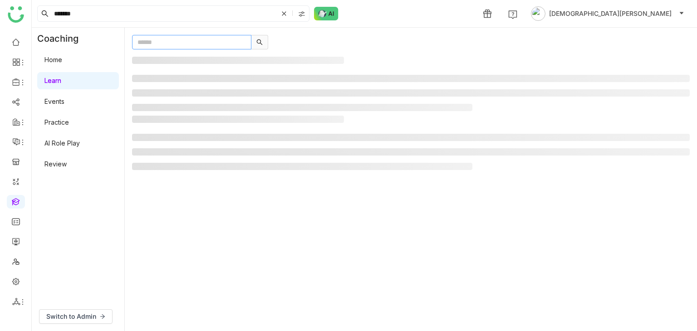
click at [159, 45] on input "text" at bounding box center [191, 42] width 119 height 15
paste input "**********"
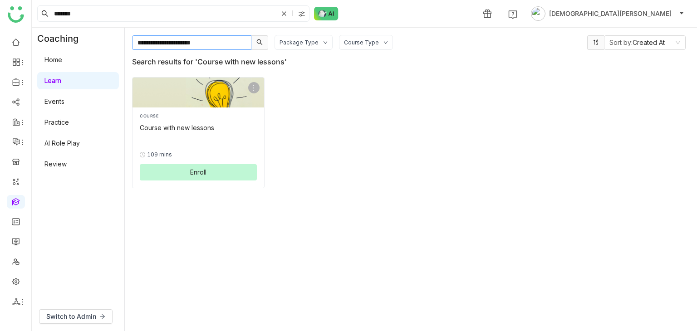
type input "**********"
click at [180, 166] on button "Enroll" at bounding box center [198, 172] width 117 height 16
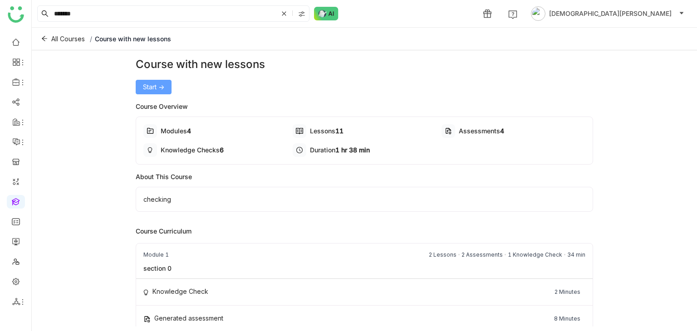
click at [162, 88] on span "Start ->" at bounding box center [153, 87] width 21 height 10
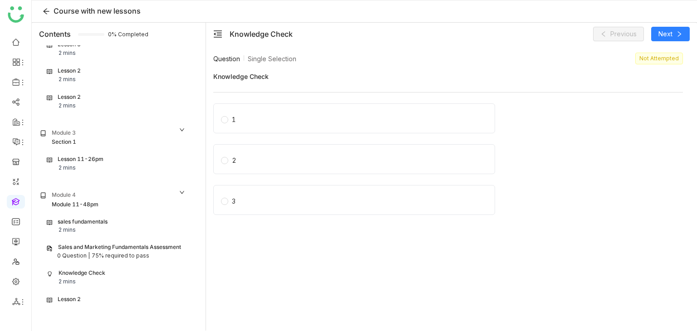
scroll to position [438, 0]
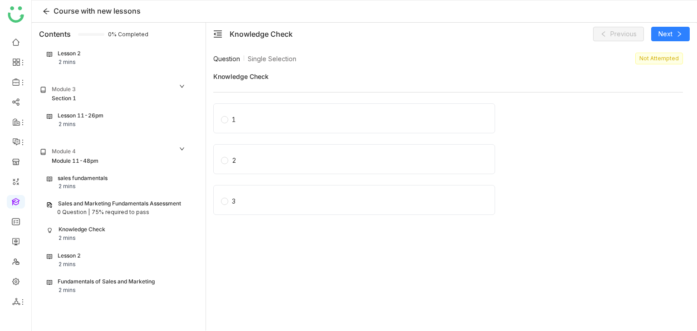
click at [93, 208] on div "75% required to pass" at bounding box center [121, 212] width 58 height 9
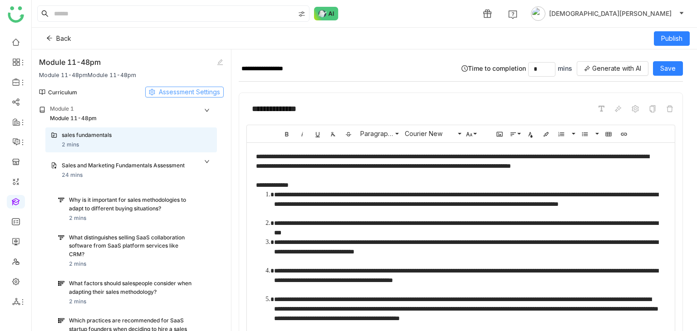
click at [182, 94] on span "Assessment Settings" at bounding box center [189, 92] width 61 height 10
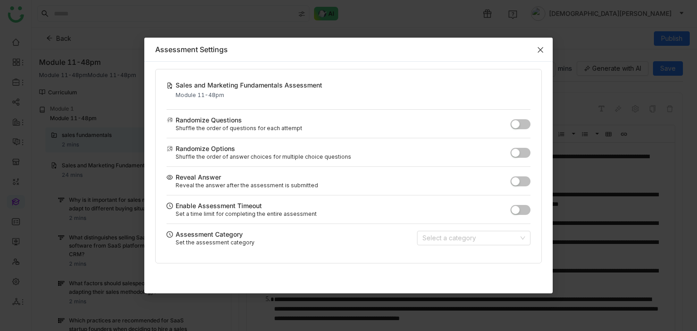
click at [546, 44] on span "Close" at bounding box center [541, 50] width 25 height 25
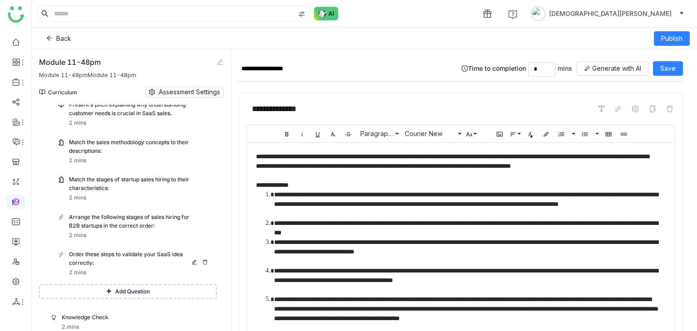
scroll to position [427, 0]
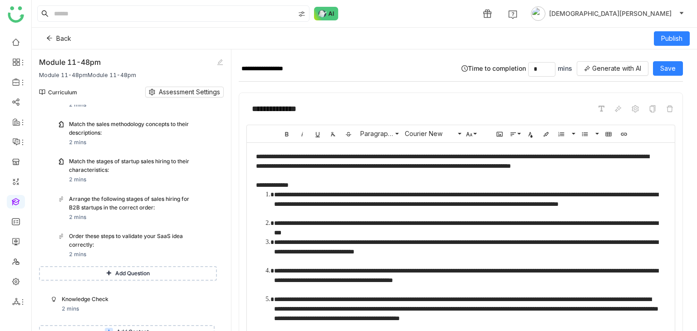
click at [129, 328] on span "Add Content" at bounding box center [133, 332] width 32 height 9
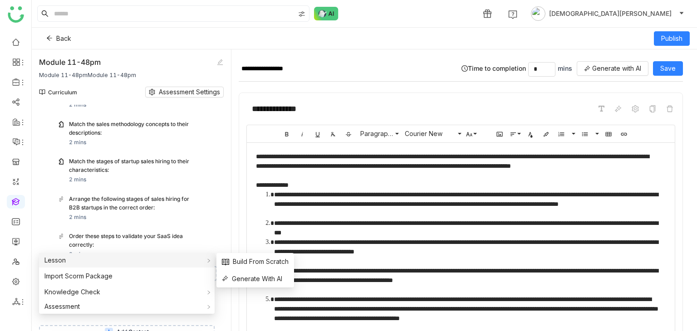
click at [85, 263] on div "Lesson" at bounding box center [127, 260] width 176 height 15
click at [281, 263] on span "Build From Scratch" at bounding box center [255, 262] width 67 height 10
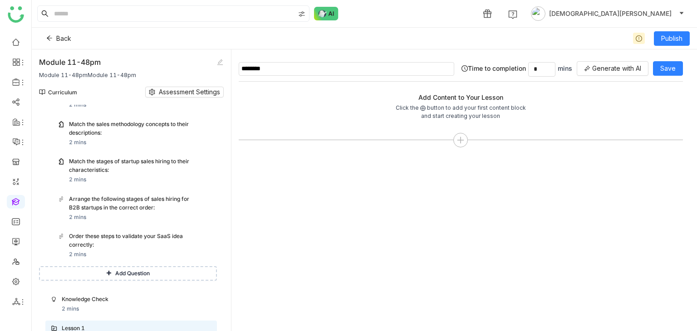
click at [306, 67] on input "********" at bounding box center [347, 69] width 216 height 14
type input "********"
click at [465, 139] on icon at bounding box center [461, 140] width 8 height 8
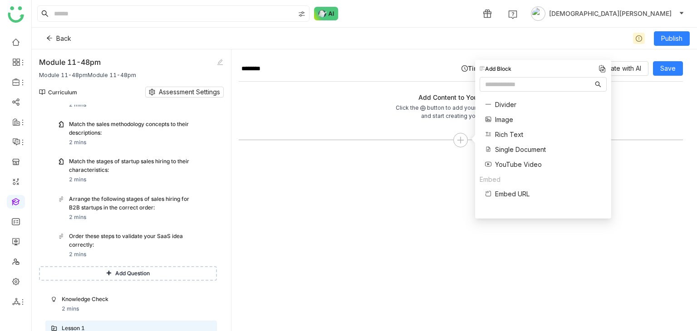
click at [510, 137] on span "Rich Text" at bounding box center [509, 135] width 28 height 10
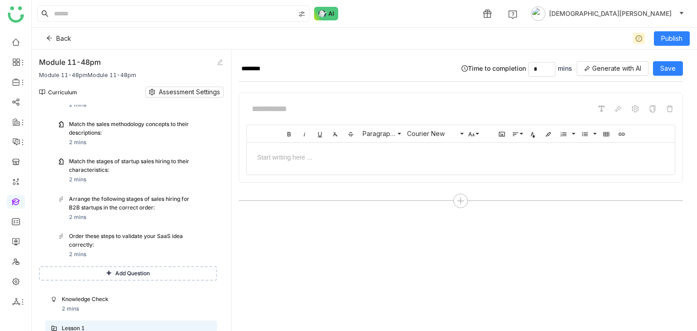
click at [292, 159] on div at bounding box center [461, 157] width 410 height 10
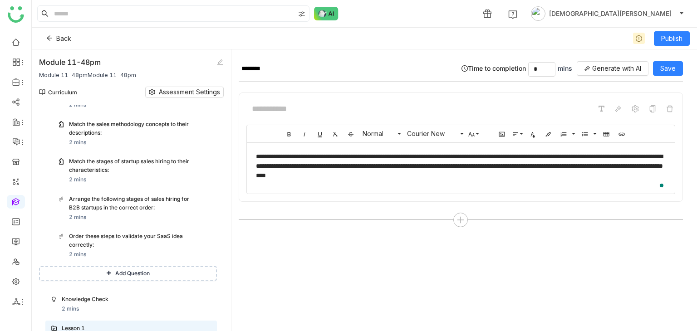
scroll to position [15, 3]
click at [672, 69] on span "Save" at bounding box center [668, 69] width 15 height 10
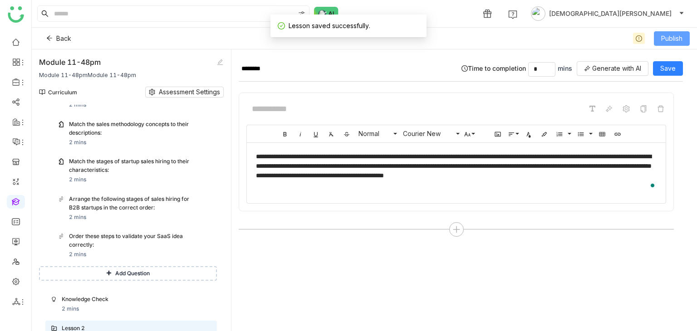
click at [680, 39] on span "Publish" at bounding box center [672, 39] width 21 height 10
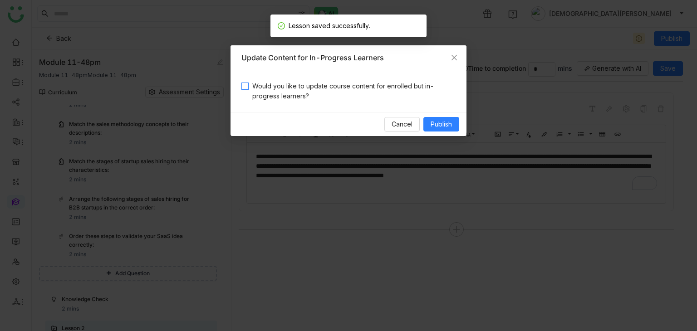
click at [290, 99] on span "Would you like to update course content for enrolled but in-progress learners?" at bounding box center [352, 91] width 207 height 20
click at [427, 120] on button "Publish" at bounding box center [442, 124] width 36 height 15
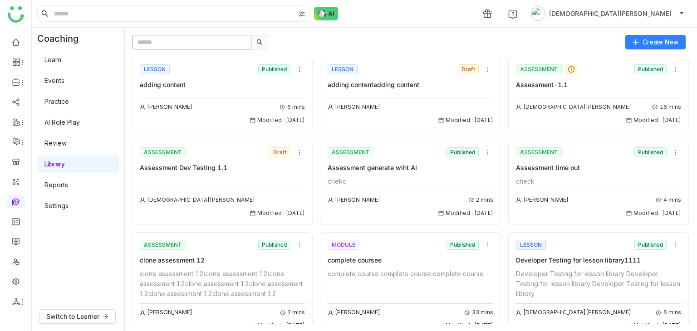
click at [199, 40] on input "text" at bounding box center [191, 42] width 119 height 15
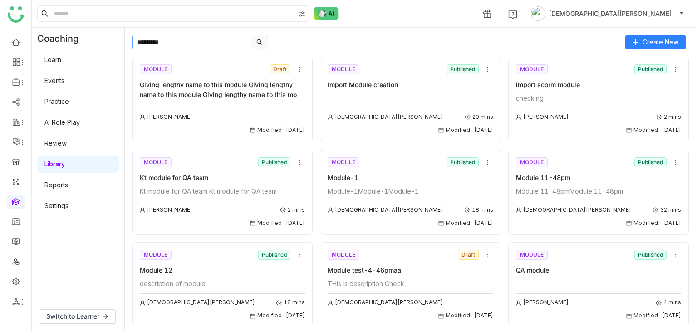
type input "*********"
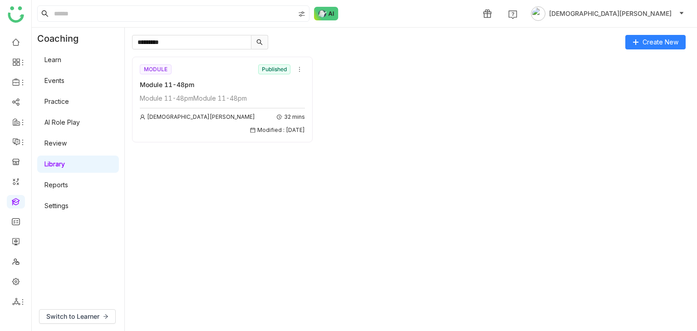
click at [189, 89] on div "Module 11-48pm" at bounding box center [222, 85] width 165 height 10
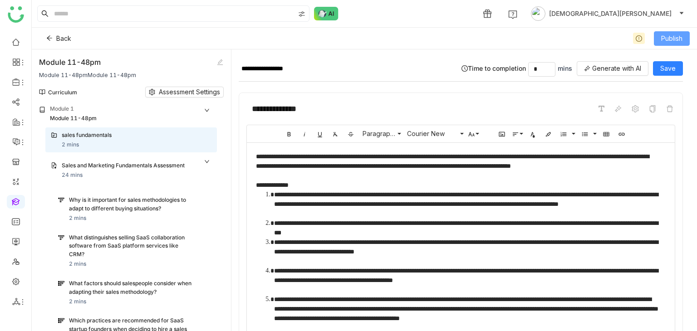
click at [669, 41] on span "Publish" at bounding box center [672, 39] width 21 height 10
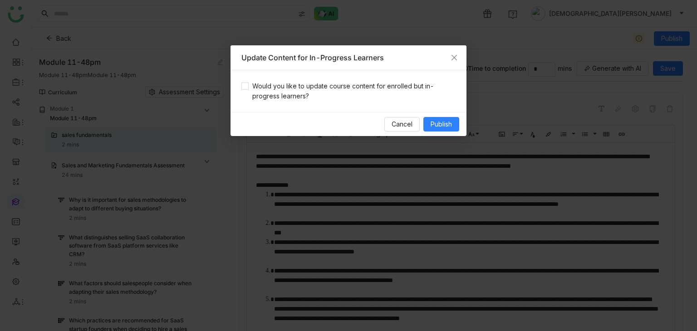
click at [272, 87] on span "Would you like to update course content for enrolled but in-progress learners?" at bounding box center [352, 91] width 207 height 20
click at [443, 124] on span "Publish" at bounding box center [441, 124] width 21 height 10
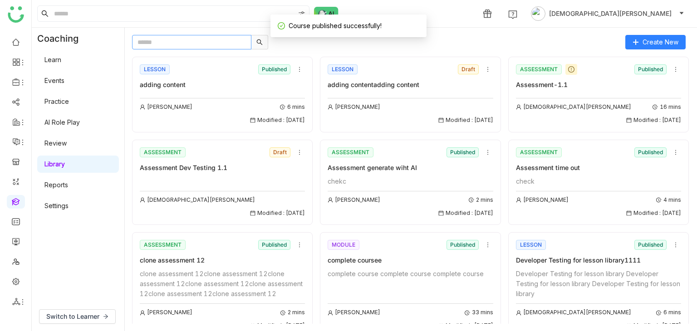
click at [158, 43] on input "text" at bounding box center [191, 42] width 119 height 15
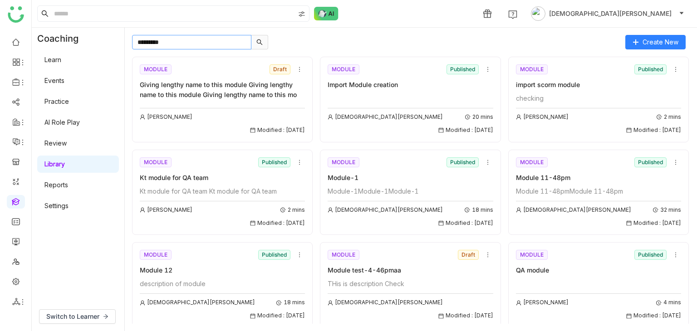
type input "*********"
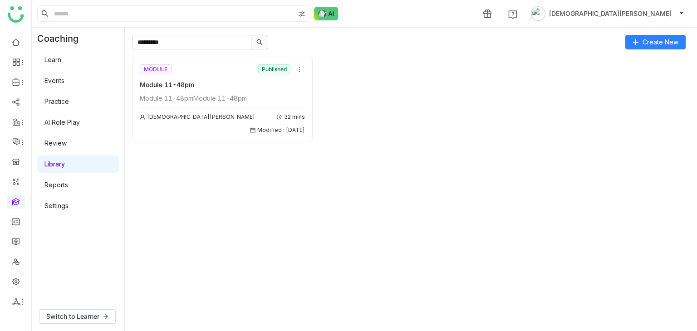
click at [244, 99] on div "Module 11-48pmModule 11-48pm" at bounding box center [222, 99] width 165 height 10
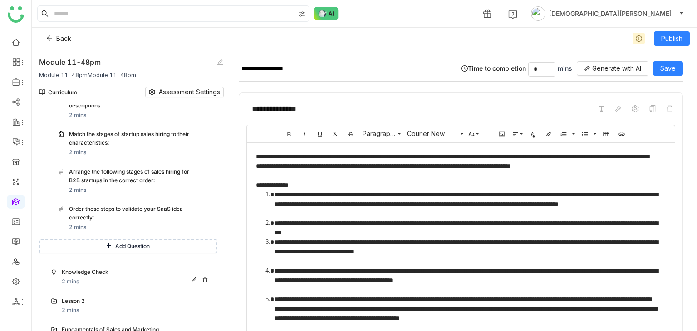
scroll to position [484, 0]
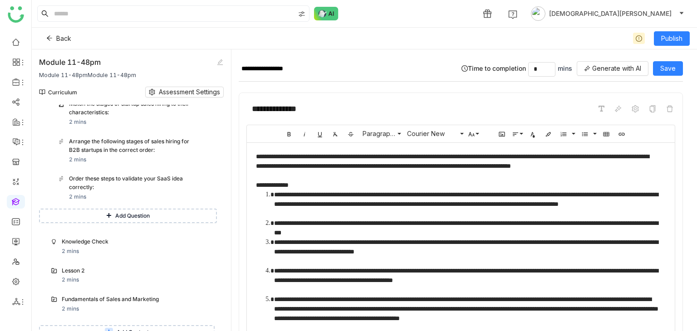
click at [173, 86] on div "Curriculum Assessment Settings" at bounding box center [131, 91] width 185 height 25
click at [173, 89] on span "Assessment Settings" at bounding box center [189, 92] width 61 height 10
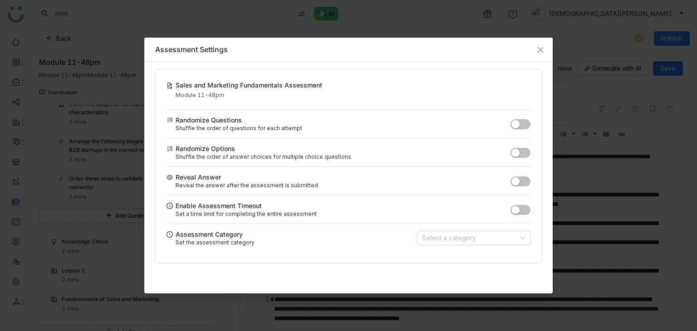
click at [515, 124] on span "button" at bounding box center [516, 124] width 8 height 8
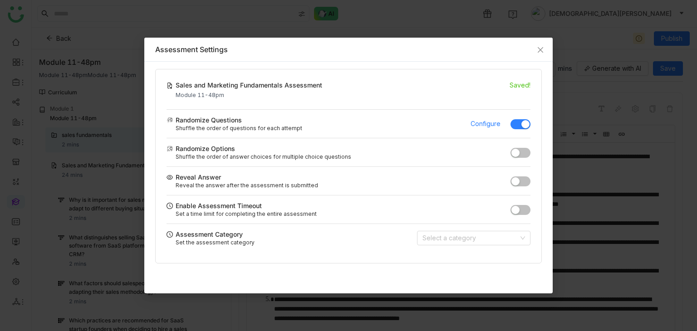
click at [521, 153] on button "button" at bounding box center [521, 153] width 20 height 10
click at [519, 178] on span "button" at bounding box center [516, 182] width 8 height 8
click at [518, 208] on span "button" at bounding box center [516, 210] width 8 height 8
click at [490, 232] on input at bounding box center [471, 239] width 96 height 14
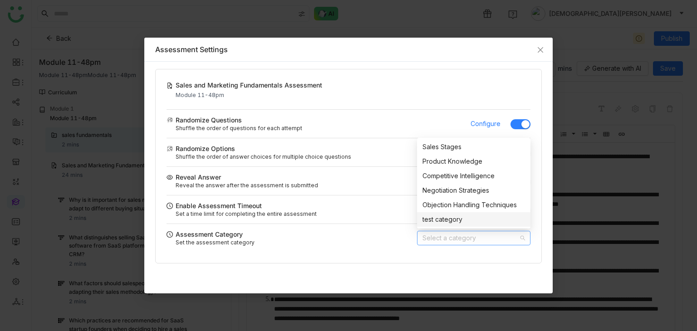
drag, startPoint x: 432, startPoint y: 216, endPoint x: 447, endPoint y: 214, distance: 15.6
click at [432, 216] on div "test category" at bounding box center [474, 220] width 103 height 10
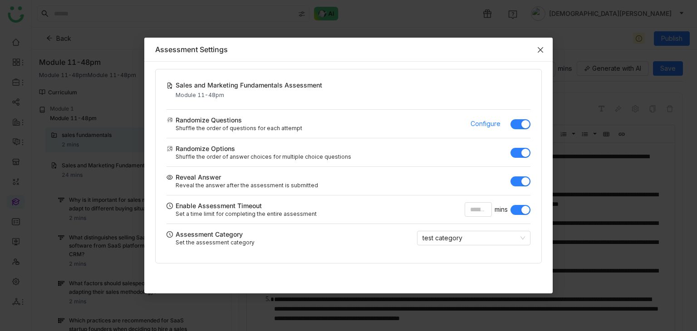
click at [541, 48] on icon "Close" at bounding box center [540, 49] width 7 height 7
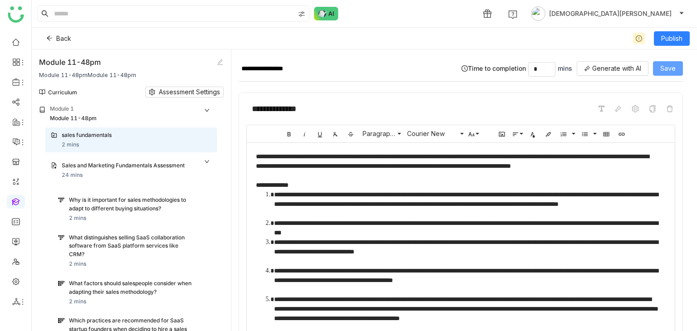
click at [671, 64] on span "Save" at bounding box center [668, 69] width 15 height 10
click at [669, 37] on span "Publish" at bounding box center [672, 39] width 21 height 10
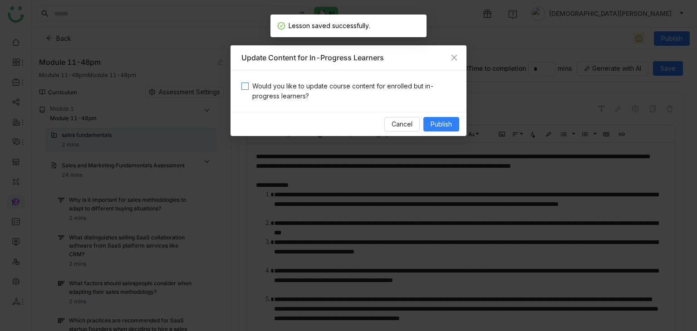
click at [389, 87] on span "Would you like to update course content for enrolled but in-progress learners?" at bounding box center [352, 91] width 207 height 20
click at [441, 124] on span "Publish" at bounding box center [441, 124] width 21 height 10
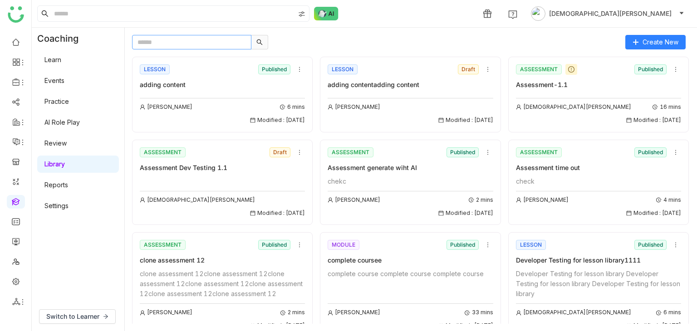
click at [205, 44] on input "text" at bounding box center [191, 42] width 119 height 15
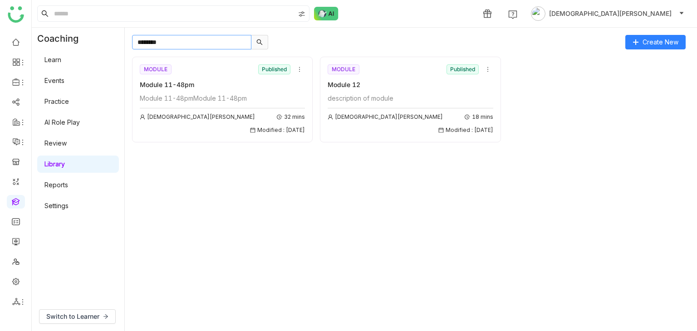
type input "********"
click at [215, 98] on div "Module 11-48pmModule 11-48pm" at bounding box center [222, 99] width 165 height 10
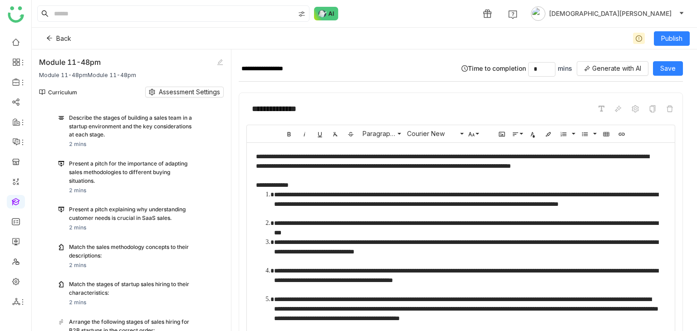
scroll to position [167, 0]
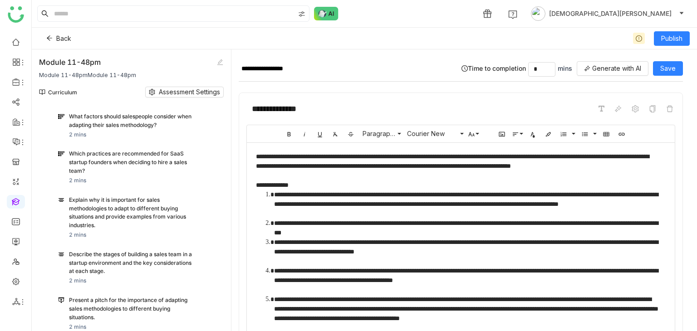
click at [184, 85] on div "Curriculum Assessment Settings" at bounding box center [131, 91] width 185 height 25
click at [183, 94] on span "Assessment Settings" at bounding box center [189, 92] width 61 height 10
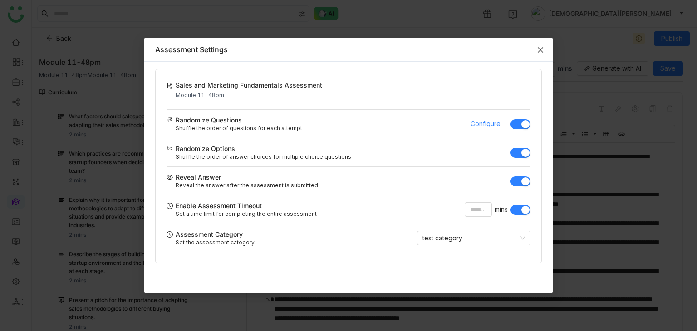
click at [547, 50] on span "Close" at bounding box center [541, 50] width 25 height 25
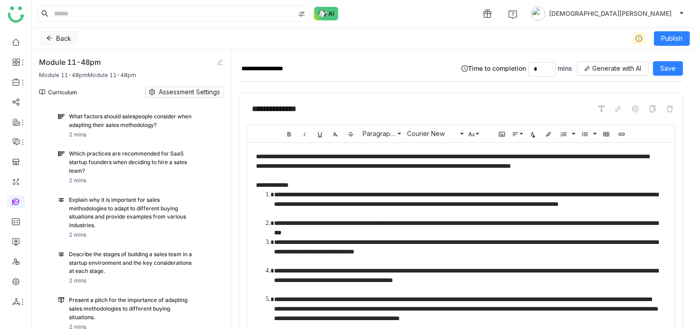
click at [52, 40] on icon at bounding box center [49, 38] width 6 height 6
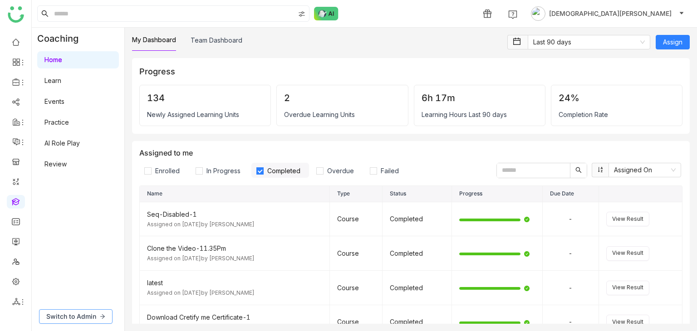
drag, startPoint x: 83, startPoint y: 311, endPoint x: 88, endPoint y: 300, distance: 11.8
click at [83, 311] on button "Switch to Admin" at bounding box center [76, 317] width 74 height 15
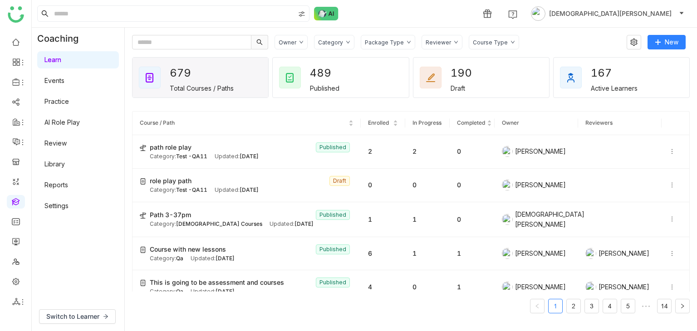
click at [60, 162] on link "Library" at bounding box center [54, 164] width 20 height 8
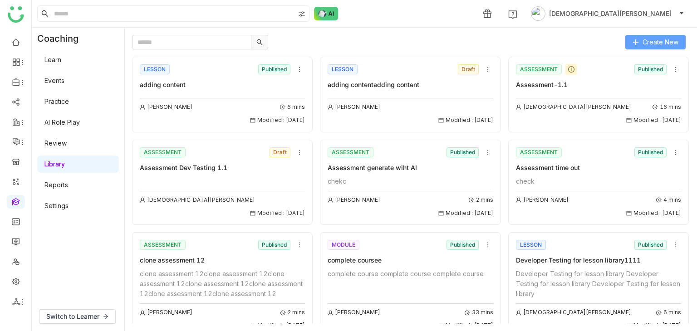
click at [664, 42] on span "Create New" at bounding box center [661, 42] width 36 height 10
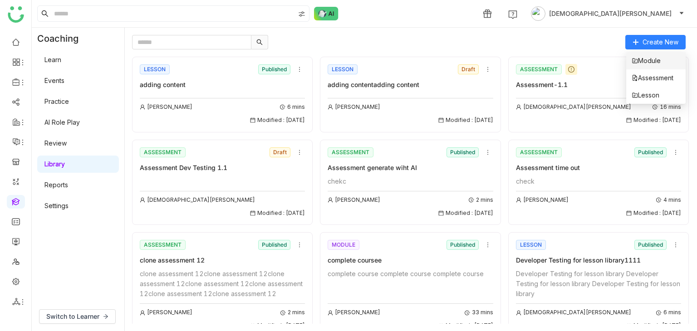
click at [638, 64] on icon at bounding box center [635, 61] width 6 height 6
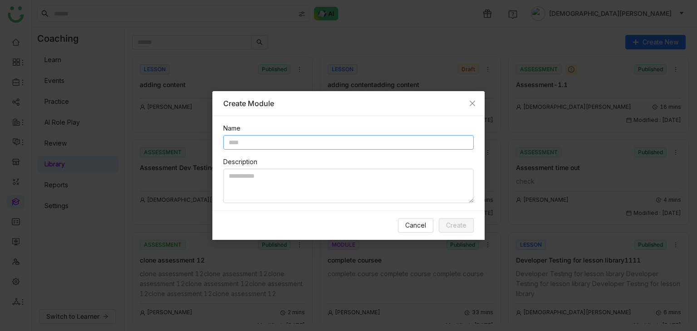
click at [268, 146] on input "text" at bounding box center [348, 142] width 251 height 15
type input "**********"
click at [262, 174] on textarea at bounding box center [348, 186] width 251 height 35
paste textarea "**********"
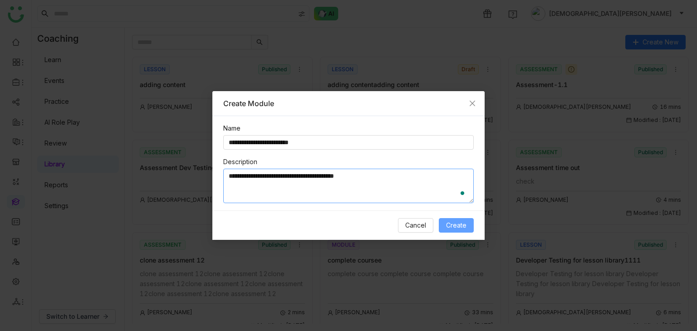
type textarea "**********"
click at [443, 222] on button "Create" at bounding box center [456, 225] width 35 height 15
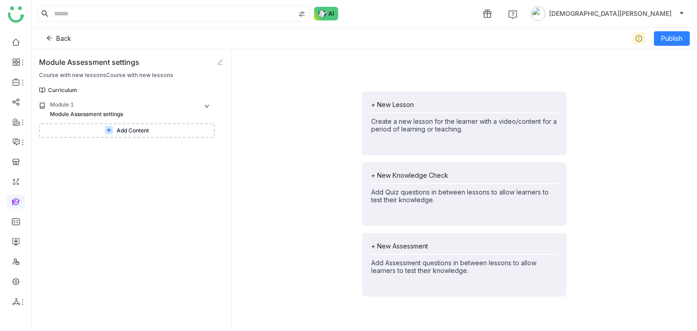
click at [407, 247] on div "+ New Assessment" at bounding box center [464, 246] width 186 height 8
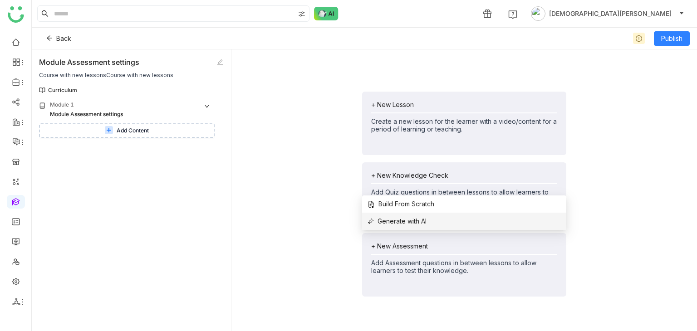
click at [402, 217] on span "Generate with AI" at bounding box center [397, 222] width 59 height 10
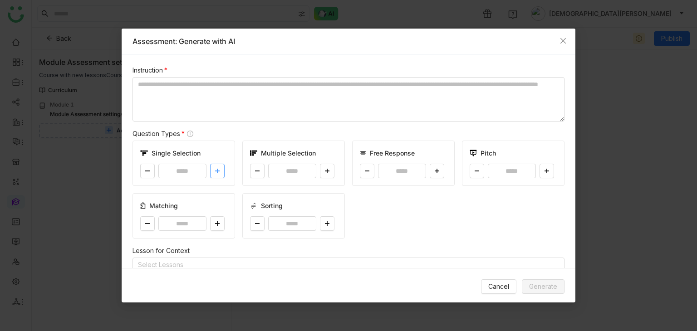
click at [216, 174] on button at bounding box center [217, 171] width 15 height 15
type input "*"
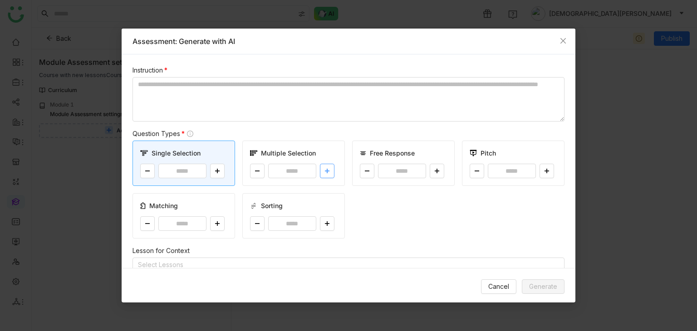
click at [327, 168] on button at bounding box center [327, 171] width 15 height 15
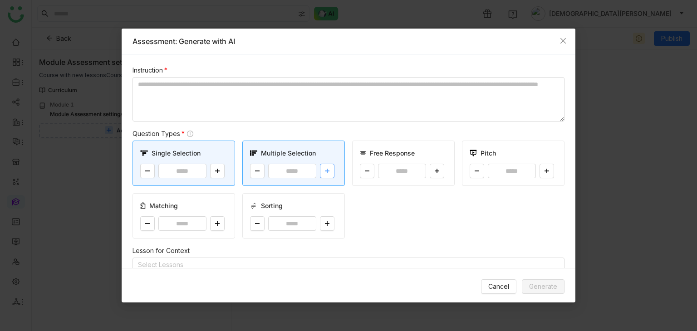
click at [327, 168] on button at bounding box center [327, 171] width 15 height 15
type input "*"
click at [439, 170] on button at bounding box center [437, 171] width 15 height 15
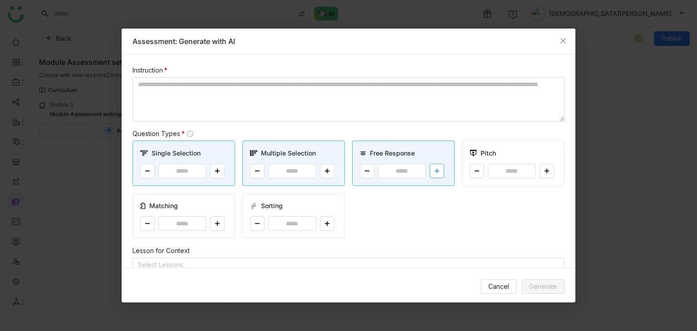
click at [435, 169] on icon at bounding box center [437, 170] width 5 height 5
type input "*"
click at [189, 111] on textarea "To enrich screen reader interactions, please activate Accessibility in Grammarl…" at bounding box center [349, 99] width 432 height 44
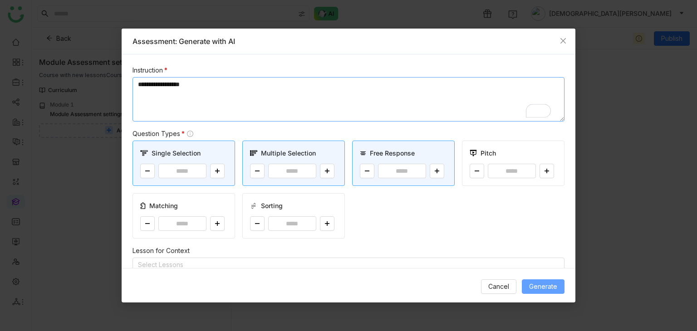
type textarea "**********"
click at [557, 289] on span "Generate" at bounding box center [543, 287] width 28 height 10
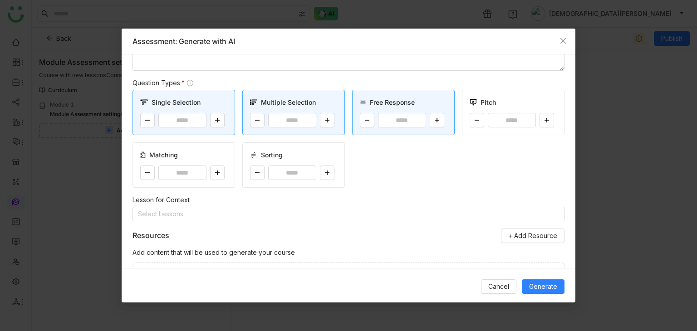
scroll to position [136, 0]
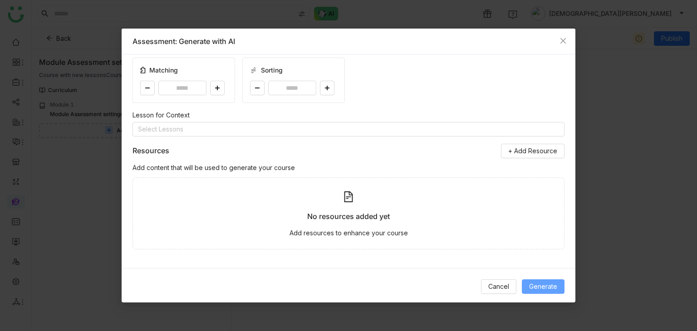
click at [532, 286] on span "Generate" at bounding box center [543, 287] width 28 height 10
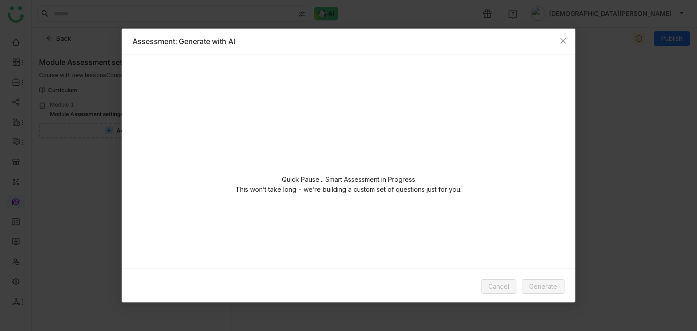
scroll to position [0, 0]
click at [561, 38] on icon "Close" at bounding box center [563, 40] width 7 height 7
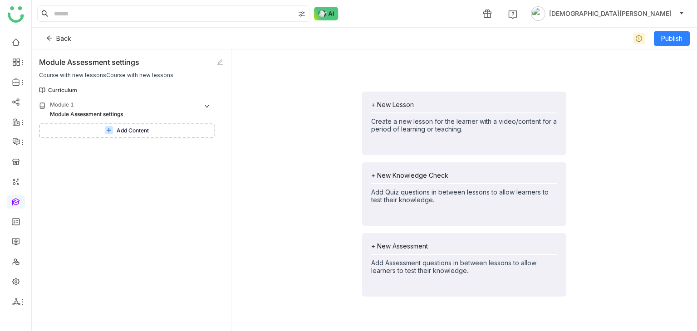
click at [113, 135] on button "Add Content" at bounding box center [127, 131] width 176 height 15
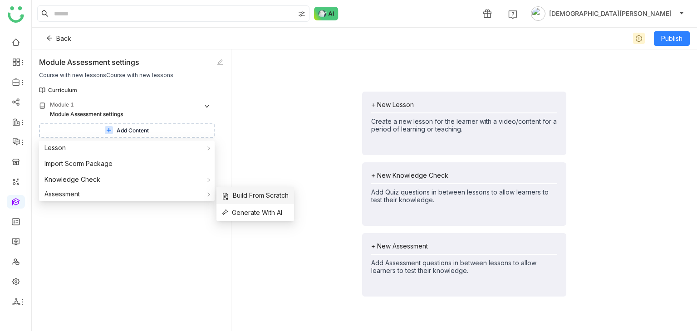
click at [245, 198] on span "Build From Scratch" at bounding box center [255, 196] width 67 height 10
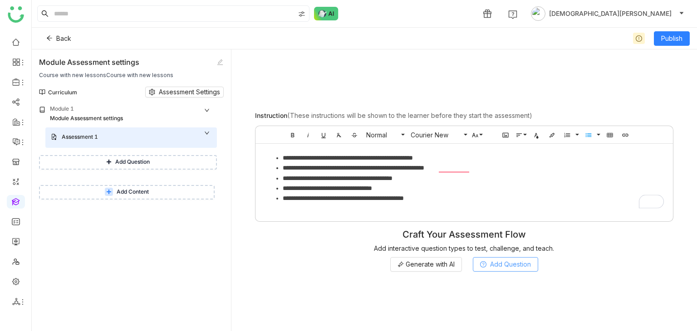
click at [518, 267] on span "Add Question" at bounding box center [510, 265] width 41 height 10
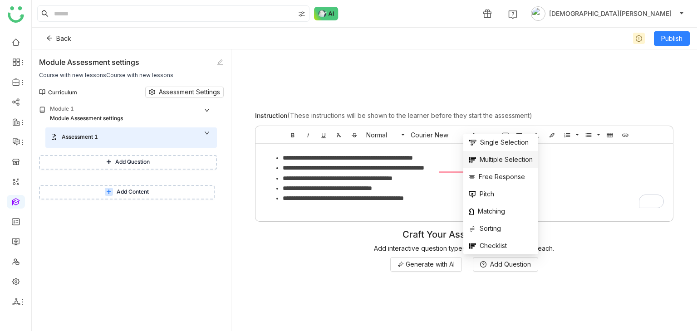
click at [491, 157] on span "Multiple Selection" at bounding box center [501, 160] width 64 height 10
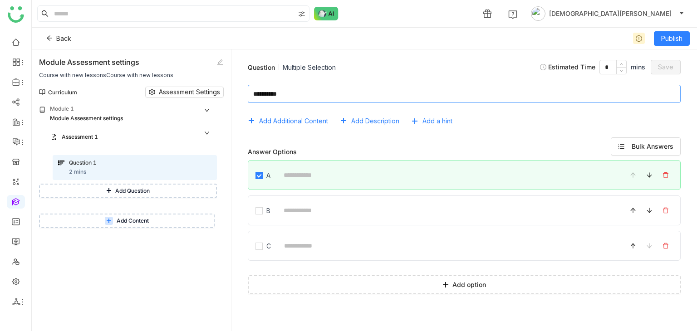
click at [305, 93] on textarea at bounding box center [464, 94] width 433 height 18
paste textarea "**********"
type textarea "**********"
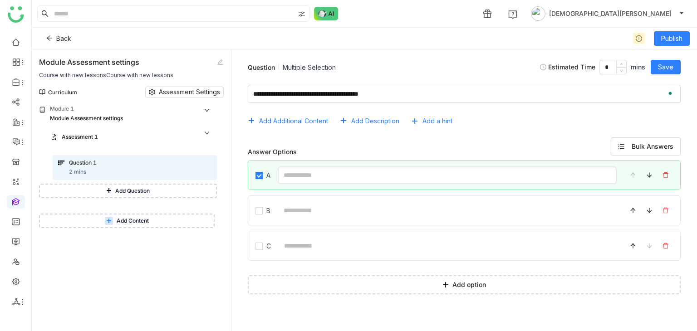
click at [322, 178] on input at bounding box center [447, 176] width 339 height 18
paste input "**********"
type input "**********"
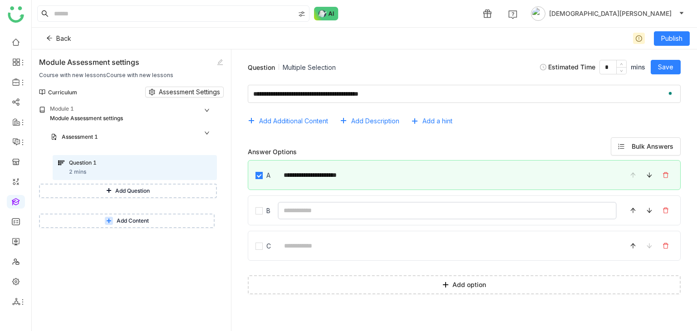
click at [311, 217] on input at bounding box center [447, 211] width 339 height 18
paste input "**********"
type input "**********"
click at [300, 248] on input at bounding box center [447, 246] width 339 height 18
paste input "**********"
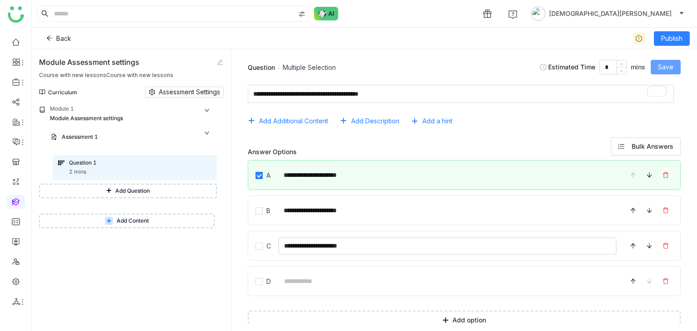
type input "**********"
click at [669, 64] on span "Save" at bounding box center [665, 67] width 15 height 10
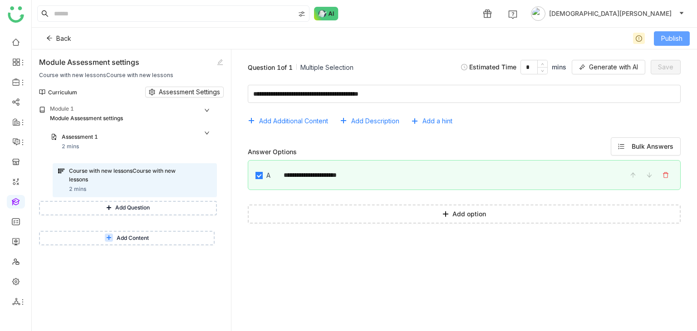
click at [662, 39] on span "Publish" at bounding box center [672, 39] width 21 height 10
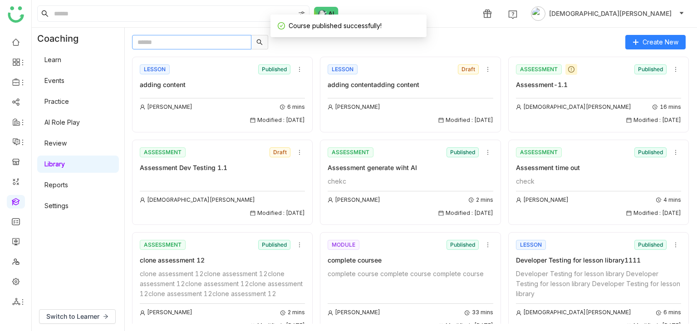
click at [231, 42] on input "text" at bounding box center [191, 42] width 119 height 15
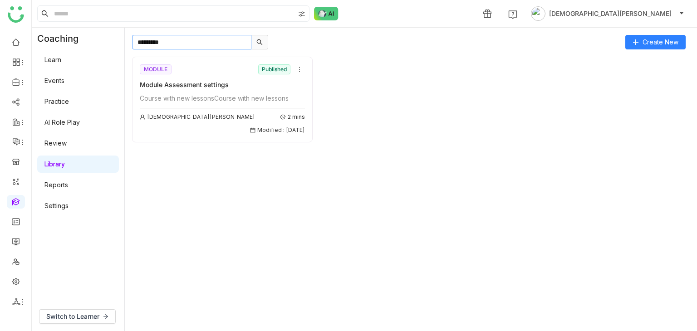
type input "*********"
click at [212, 100] on div "Course with new lessonsCourse with new lessons" at bounding box center [222, 99] width 165 height 10
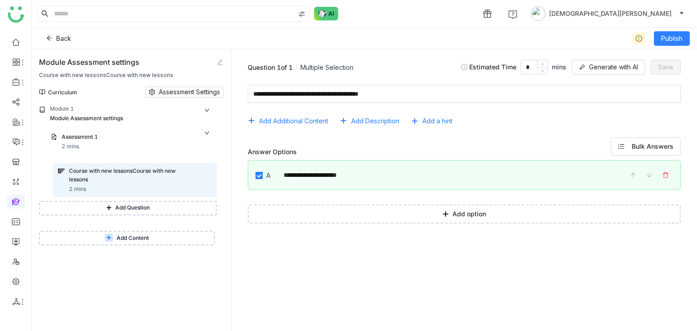
click at [127, 238] on span "Add Content" at bounding box center [133, 238] width 32 height 9
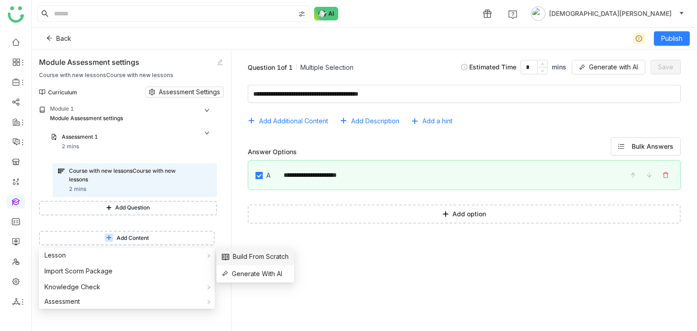
click at [252, 260] on span "Build From Scratch" at bounding box center [255, 257] width 67 height 10
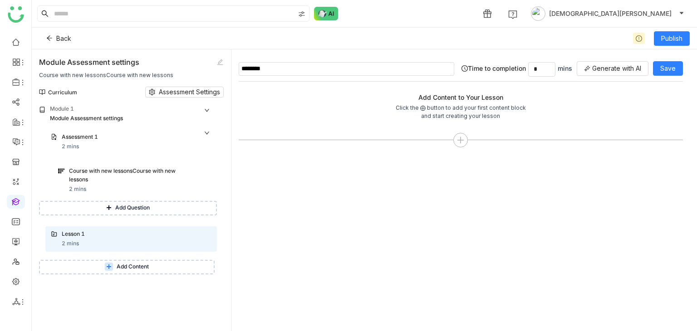
click at [276, 68] on input "********" at bounding box center [347, 69] width 216 height 14
paste input "**********"
type input "**********"
click at [459, 138] on icon at bounding box center [461, 140] width 8 height 8
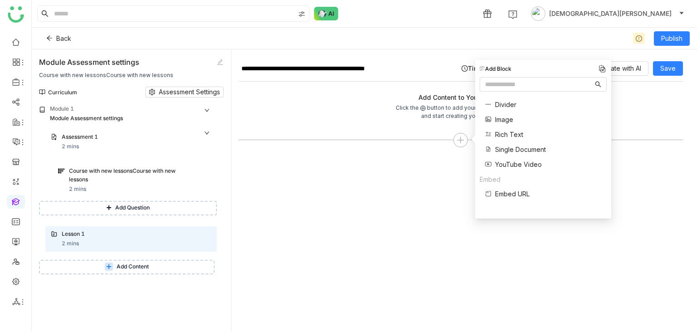
click at [510, 133] on span "Rich Text" at bounding box center [509, 135] width 28 height 10
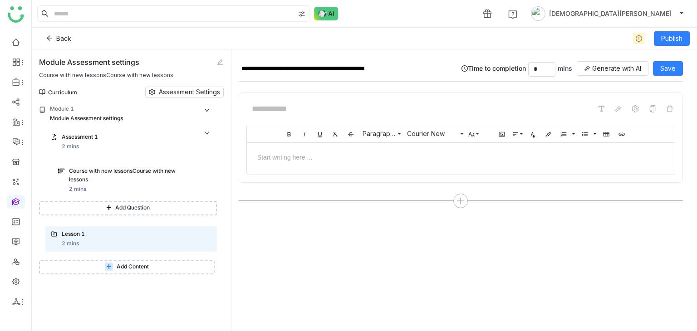
click at [298, 162] on div at bounding box center [461, 157] width 428 height 28
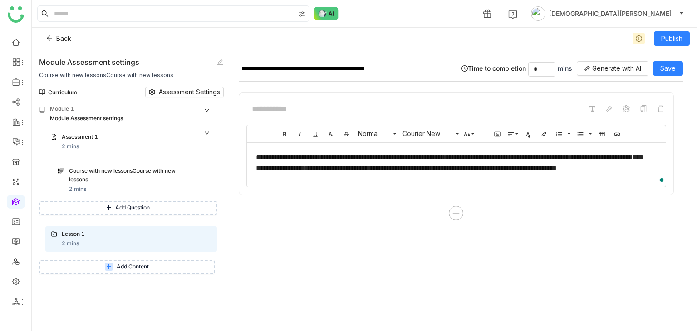
click at [665, 60] on div "**********" at bounding box center [461, 69] width 445 height 25
click at [674, 69] on span "Save" at bounding box center [668, 69] width 15 height 10
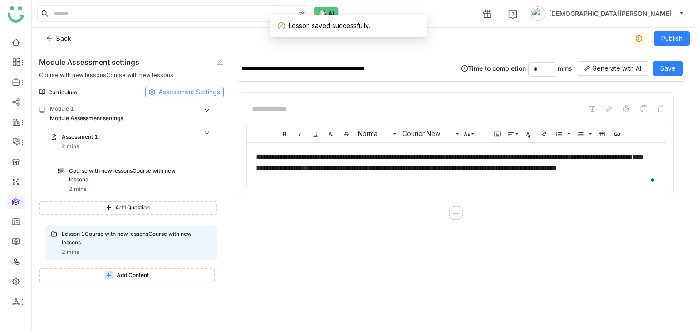
click at [171, 89] on span "Assessment Settings" at bounding box center [189, 92] width 61 height 10
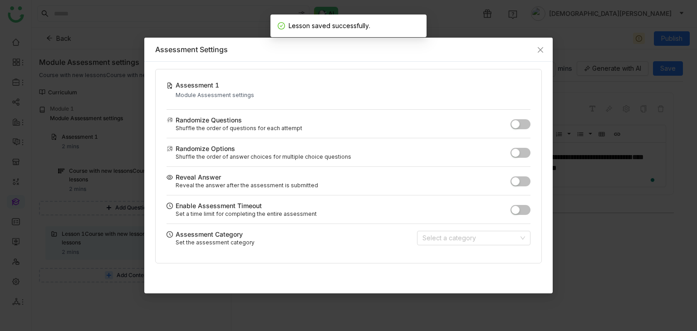
drag, startPoint x: 528, startPoint y: 55, endPoint x: 566, endPoint y: 44, distance: 40.1
click at [528, 55] on div "Assessment Settings" at bounding box center [348, 50] width 409 height 24
click at [537, 49] on icon "Close" at bounding box center [540, 49] width 7 height 7
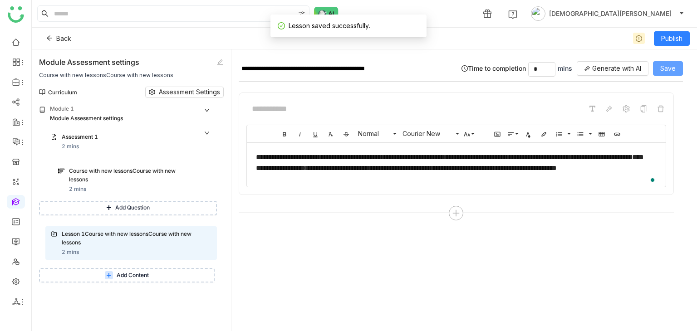
click at [659, 66] on button "Save" at bounding box center [668, 68] width 30 height 15
click at [667, 36] on span "Publish" at bounding box center [672, 39] width 21 height 10
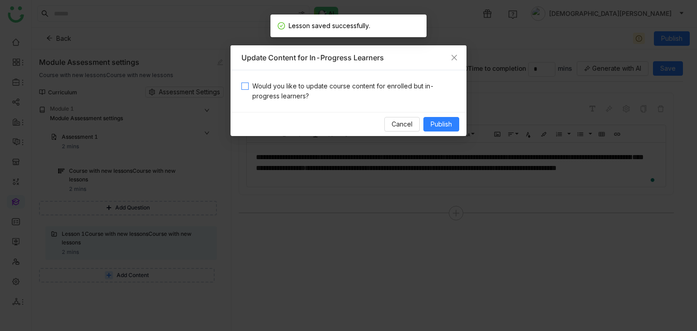
click at [318, 85] on span "Would you like to update course content for enrolled but in-progress learners?" at bounding box center [352, 91] width 207 height 20
click at [456, 123] on button "Publish" at bounding box center [442, 124] width 36 height 15
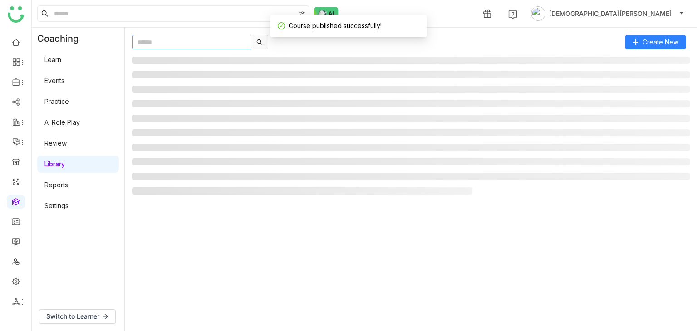
click at [158, 47] on input "text" at bounding box center [191, 42] width 119 height 15
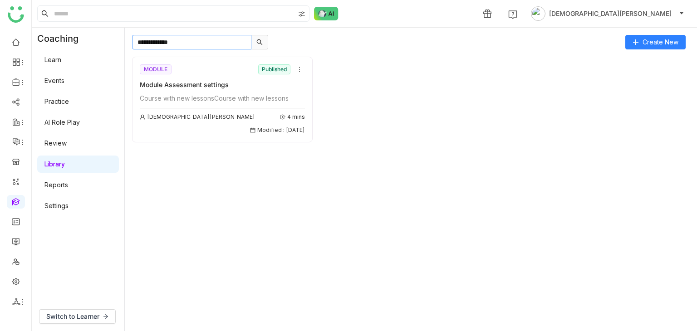
type input "**********"
click at [174, 90] on div "MODULE Published Module Assessment settings Course with new lessonsCourse with …" at bounding box center [222, 99] width 165 height 72
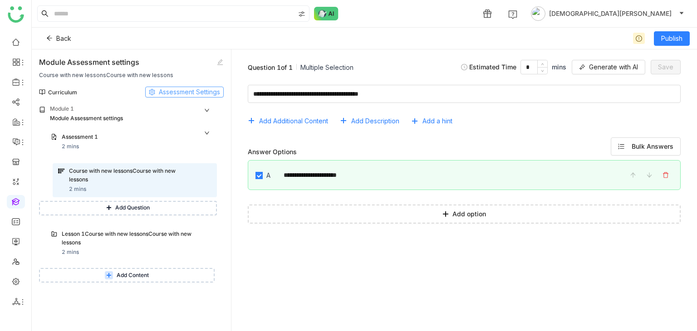
click at [171, 88] on span "Assessment Settings" at bounding box center [189, 92] width 61 height 10
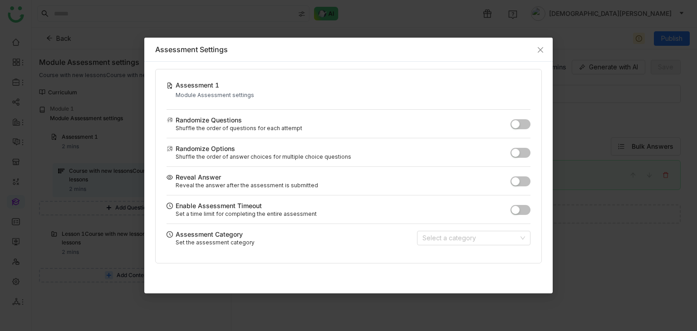
click at [509, 119] on div "Randomize Questions" at bounding box center [339, 120] width 344 height 10
click at [520, 120] on button "button" at bounding box center [521, 124] width 20 height 10
click at [521, 186] on div "Reveal Answer Reveal the answer after the assessment is submitted" at bounding box center [349, 181] width 364 height 29
click at [521, 180] on button "button" at bounding box center [521, 182] width 20 height 10
click at [519, 153] on span "button" at bounding box center [516, 153] width 8 height 8
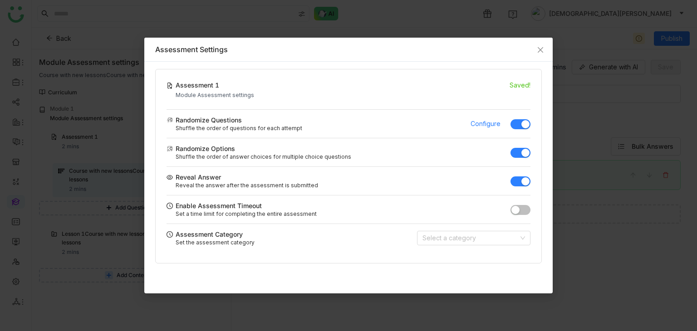
click at [522, 213] on button "button" at bounding box center [521, 210] width 20 height 10
click at [486, 235] on input at bounding box center [471, 239] width 96 height 14
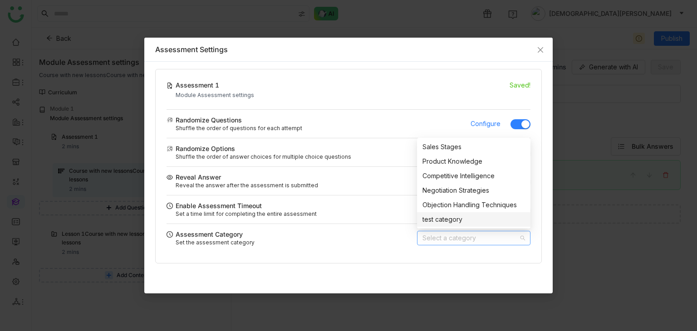
click at [423, 217] on div "test category" at bounding box center [474, 220] width 103 height 10
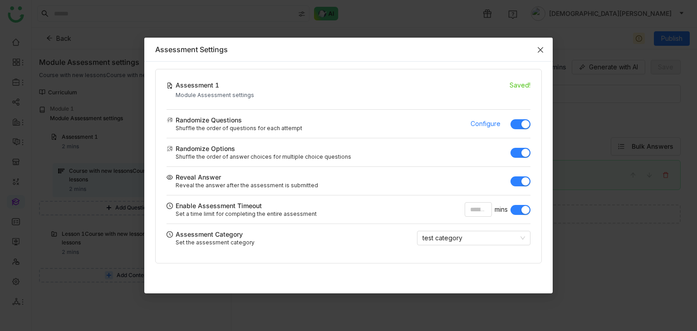
click at [537, 48] on icon "Close" at bounding box center [540, 49] width 7 height 7
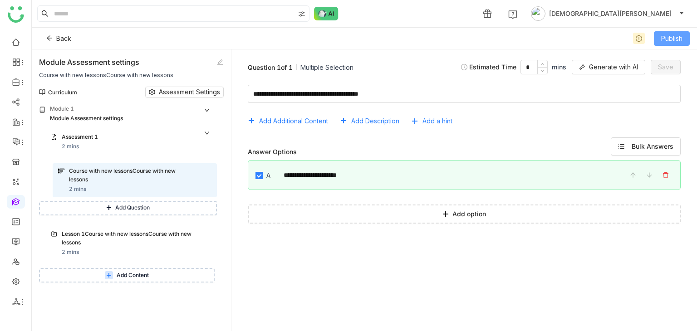
click at [663, 38] on span "Publish" at bounding box center [672, 39] width 21 height 10
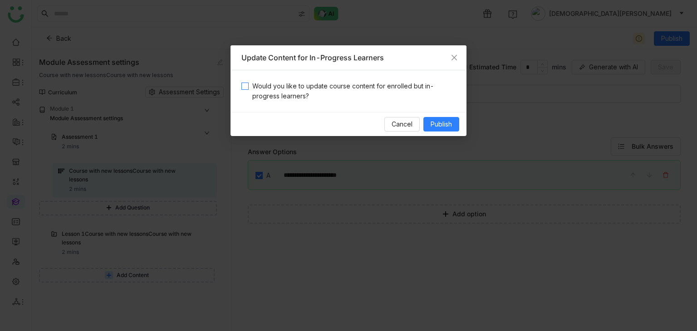
click at [353, 83] on span "Would you like to update course content for enrolled but in-progress learners?" at bounding box center [352, 91] width 207 height 20
click at [436, 120] on span "Publish" at bounding box center [441, 124] width 21 height 10
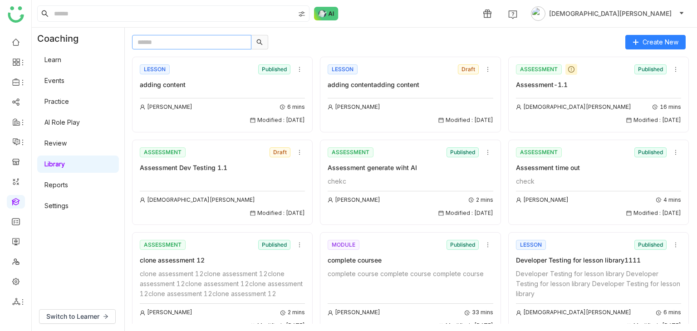
click at [218, 42] on input "text" at bounding box center [191, 42] width 119 height 15
type input "**********"
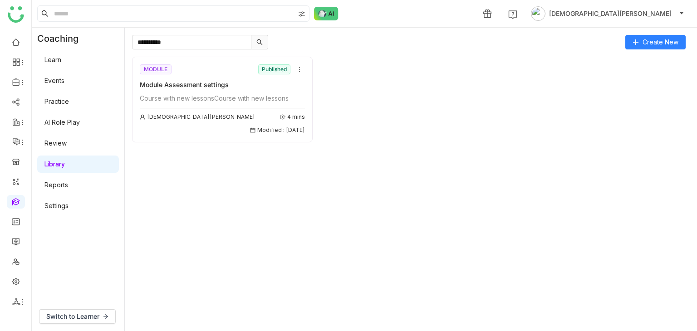
click at [184, 96] on div "Course with new lessonsCourse with new lessons" at bounding box center [222, 99] width 165 height 10
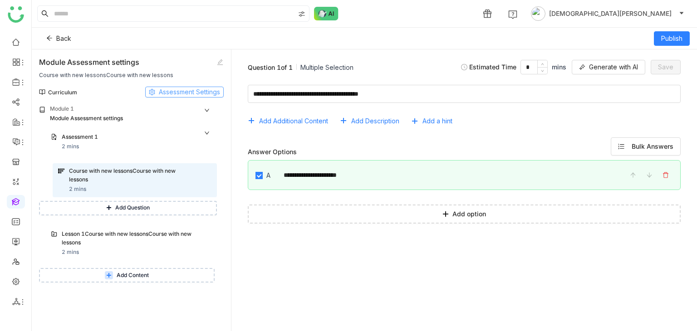
click at [194, 90] on span "Assessment Settings" at bounding box center [189, 92] width 61 height 10
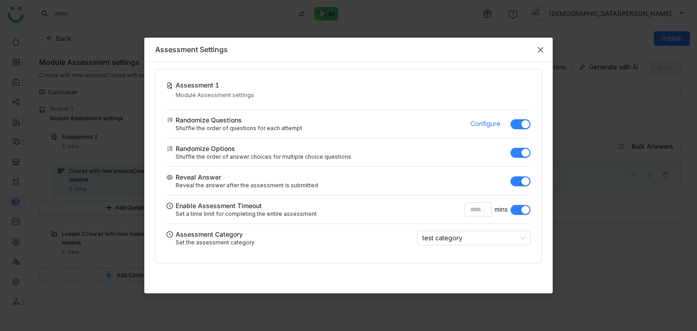
click at [547, 52] on span "Close" at bounding box center [541, 50] width 25 height 25
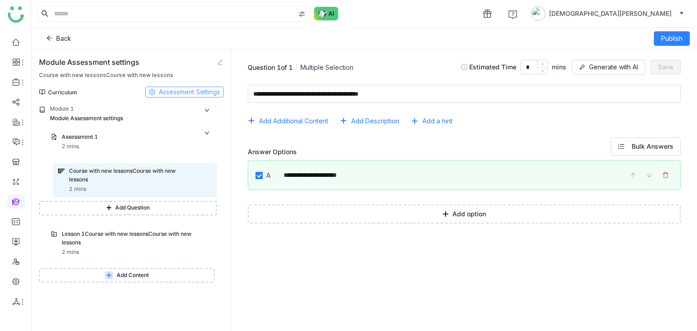
click at [172, 87] on button "Assessment Settings" at bounding box center [184, 92] width 79 height 11
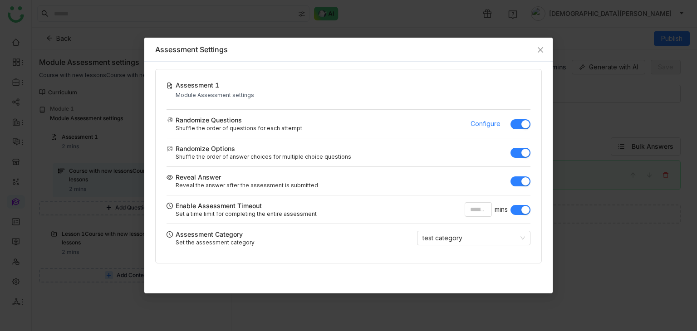
click at [185, 84] on div "Assessment 1" at bounding box center [215, 85] width 79 height 10
click at [196, 81] on div "Assessment 1" at bounding box center [215, 85] width 79 height 10
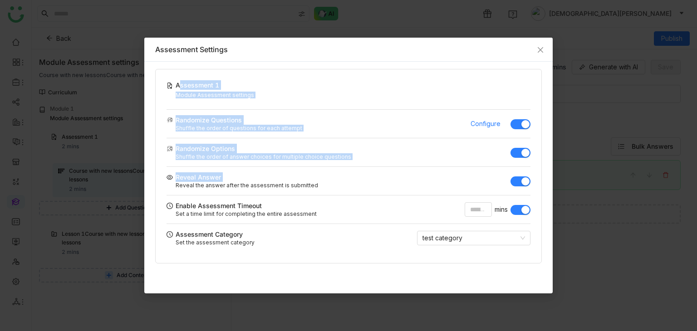
drag, startPoint x: 196, startPoint y: 81, endPoint x: 218, endPoint y: 173, distance: 94.3
click at [218, 173] on div "Assessment 1 Module Assessment settings Randomize Questions Shuffle the order o…" at bounding box center [348, 166] width 387 height 195
click at [218, 173] on div "Reveal Answer" at bounding box center [198, 178] width 45 height 10
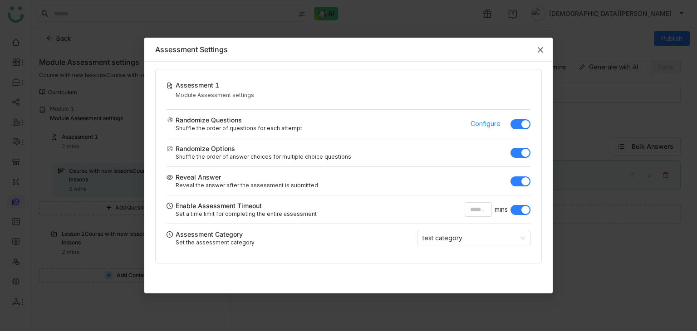
click at [541, 52] on icon "Close" at bounding box center [540, 49] width 7 height 7
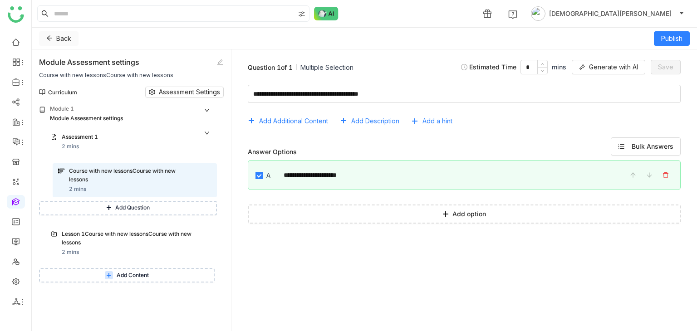
click at [54, 39] on button "Back" at bounding box center [59, 38] width 40 height 15
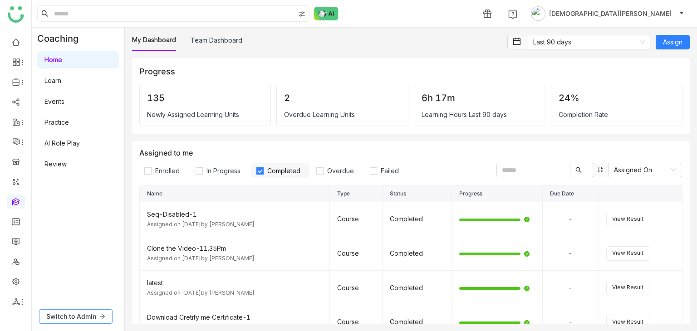
click at [69, 318] on span "Switch to Admin" at bounding box center [71, 317] width 50 height 10
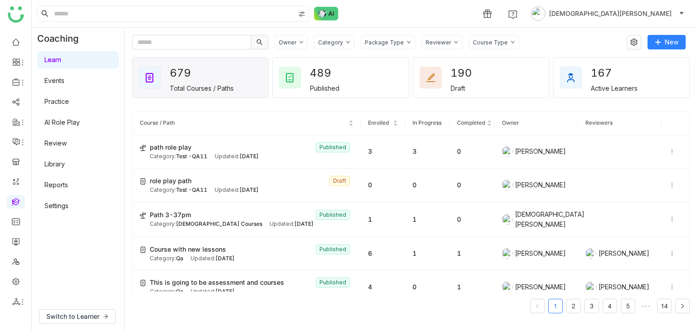
click at [65, 160] on link "Library" at bounding box center [54, 164] width 20 height 8
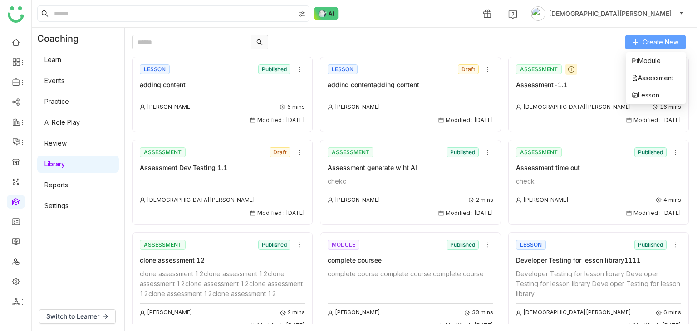
click at [676, 44] on span "Create New" at bounding box center [661, 42] width 36 height 10
click at [650, 78] on span "Assessment" at bounding box center [653, 78] width 42 height 10
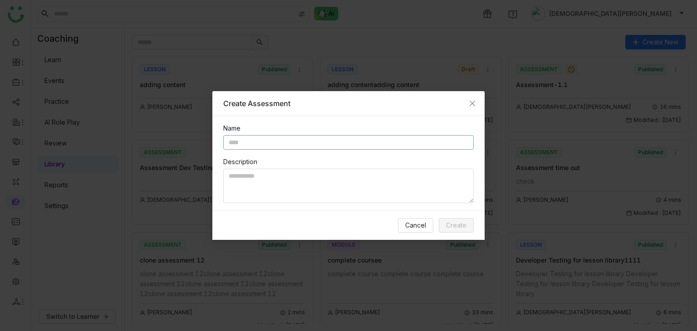
click at [300, 148] on input "text" at bounding box center [348, 142] width 251 height 15
type input "**********"
click at [257, 181] on textarea at bounding box center [348, 186] width 251 height 35
paste textarea "**********"
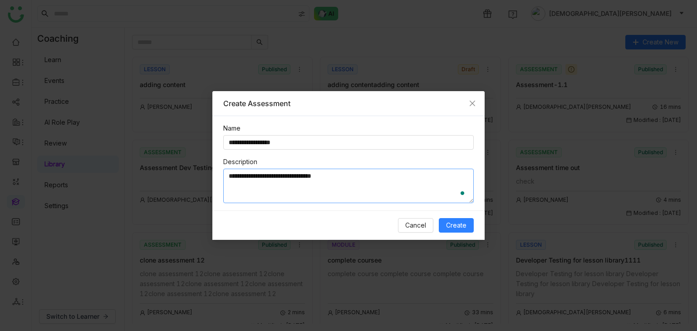
paste textarea "**********"
type textarea "**********"
click at [467, 224] on span "Create" at bounding box center [456, 226] width 20 height 10
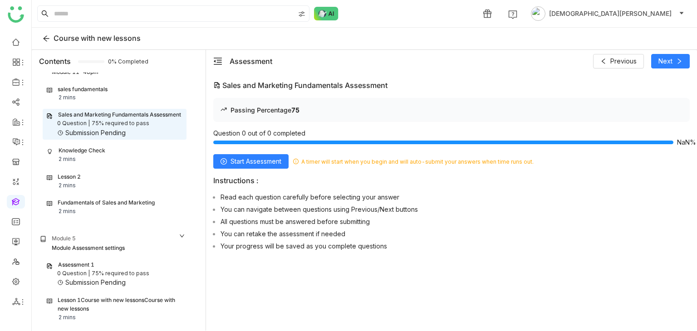
scroll to position [0, 0]
click at [105, 273] on div "75% required to pass" at bounding box center [121, 273] width 58 height 9
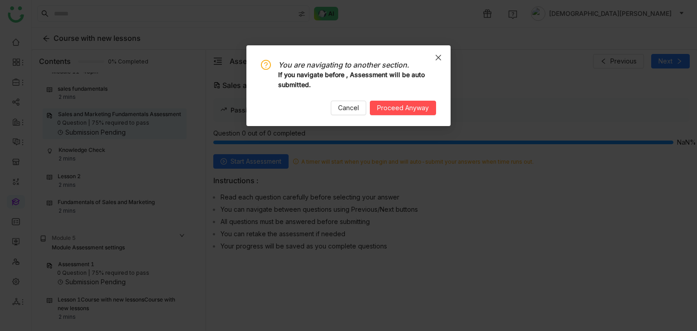
click at [443, 57] on span "Close" at bounding box center [438, 57] width 25 height 25
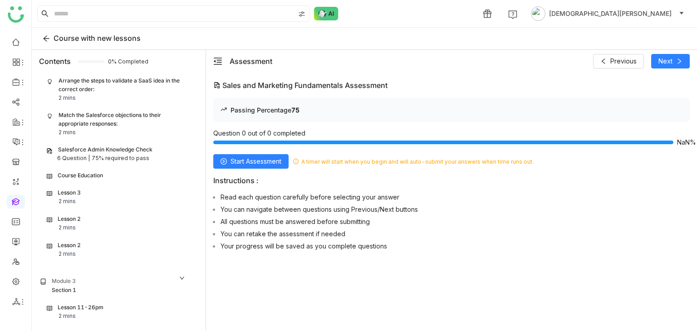
scroll to position [554, 0]
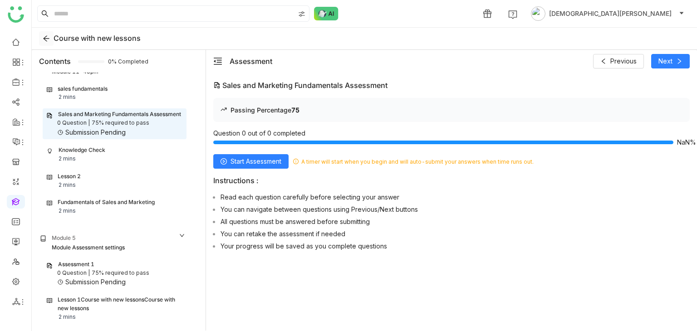
click at [50, 41] on icon at bounding box center [47, 38] width 14 height 7
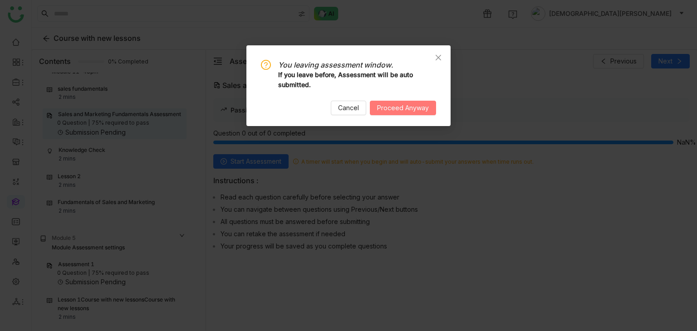
click at [411, 107] on span "Proceed Anyway" at bounding box center [403, 108] width 52 height 10
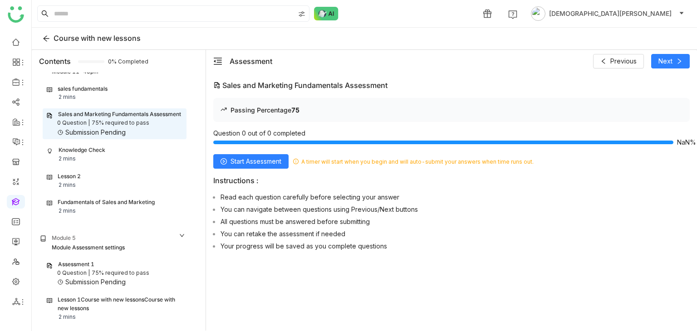
click at [364, 79] on div "Sales and Marketing Fundamentals Assessment Passing Percentage 75 Question 0 ou…" at bounding box center [451, 213] width 491 height 281
click at [44, 39] on icon at bounding box center [46, 38] width 7 height 7
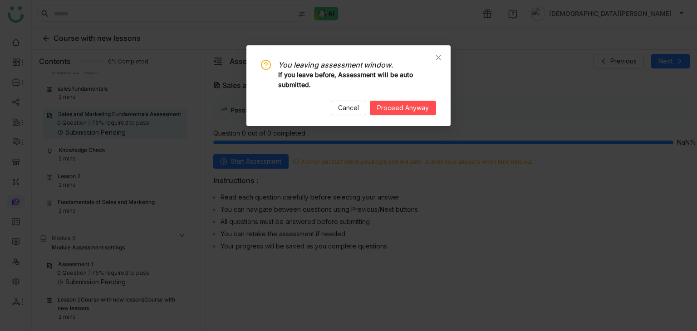
click at [97, 70] on nz-modal-confirm-container "You leaving assessment window. If you leave before, Assessment will be auto sub…" at bounding box center [348, 165] width 697 height 331
click at [414, 106] on span "Proceed Anyway" at bounding box center [403, 108] width 52 height 10
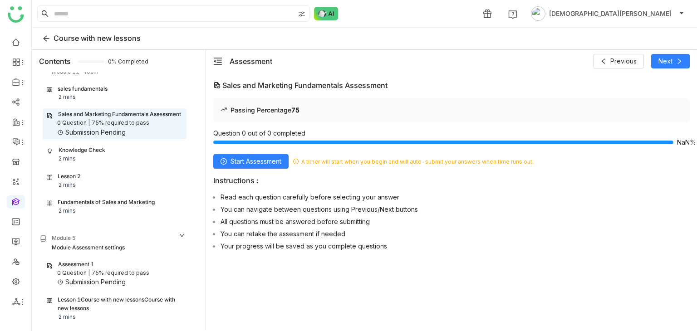
click at [10, 209] on ul at bounding box center [15, 172] width 31 height 286
click at [15, 201] on link at bounding box center [16, 202] width 8 height 8
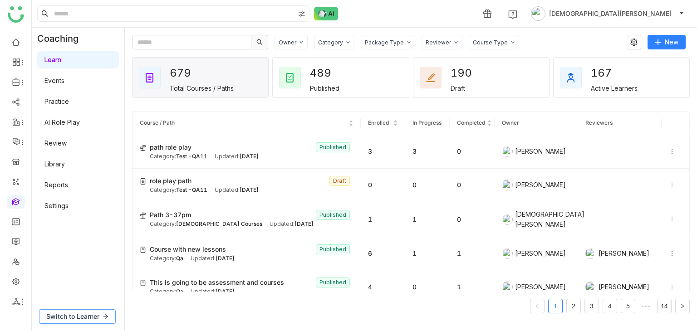
click at [82, 324] on button "Switch to Learner" at bounding box center [77, 317] width 77 height 15
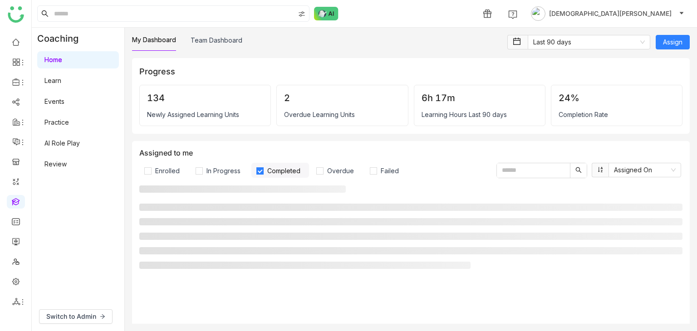
click at [91, 70] on div "Home Learn Events Practice AI Role Play Review" at bounding box center [78, 111] width 93 height 125
click at [61, 78] on link "Learn" at bounding box center [52, 81] width 17 height 8
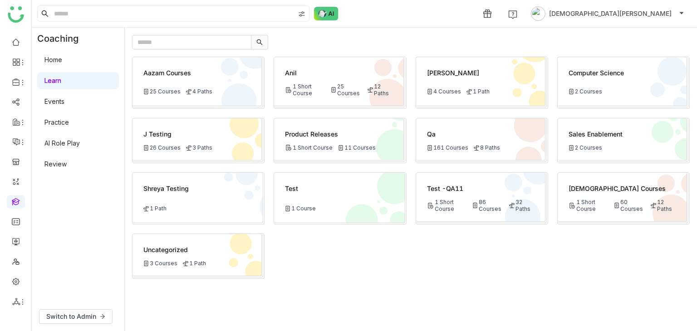
click at [211, 87] on div "Aazam Courses 25 Courses 4 Paths" at bounding box center [197, 81] width 129 height 49
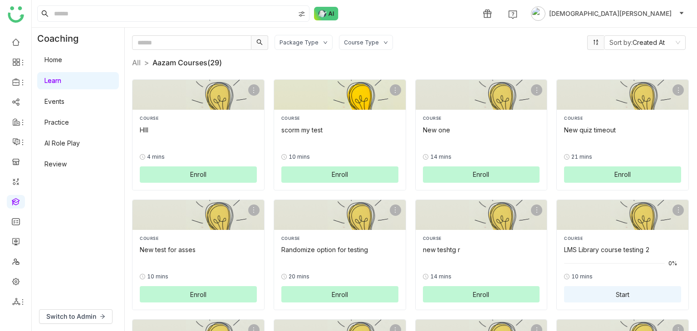
click at [335, 133] on div "scorm my test" at bounding box center [340, 130] width 117 height 10
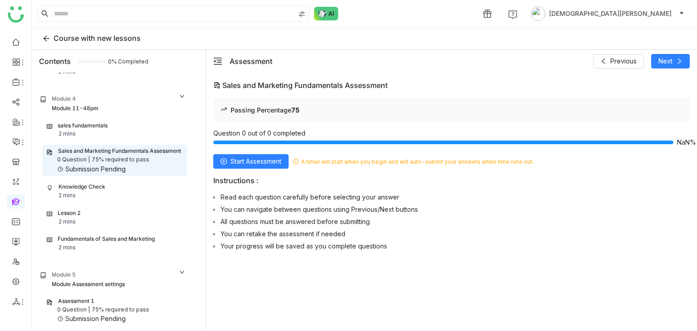
scroll to position [554, 0]
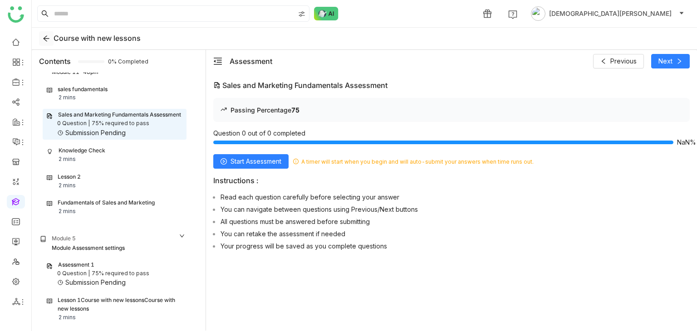
click at [47, 38] on icon at bounding box center [46, 39] width 6 height 6
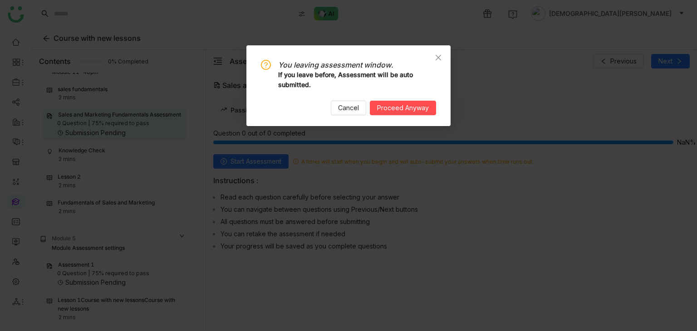
click at [423, 99] on div "You leaving assessment window. If you leave before, Assessment will be auto sub…" at bounding box center [348, 87] width 175 height 55
click at [419, 105] on span "Proceed Anyway" at bounding box center [403, 108] width 52 height 10
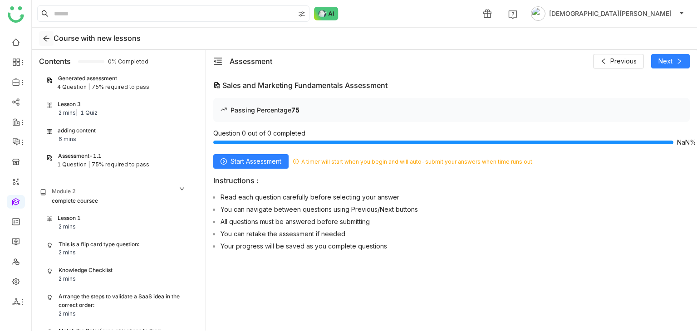
scroll to position [0, 0]
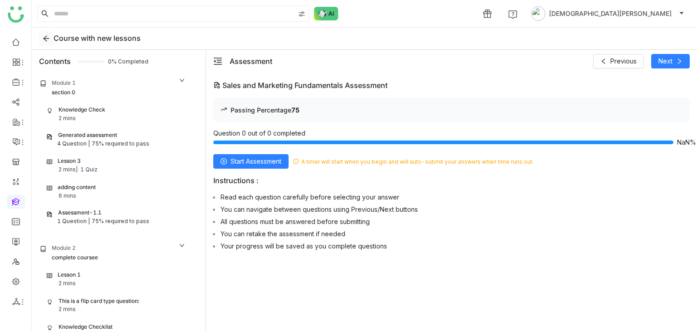
click at [46, 38] on icon at bounding box center [46, 39] width 6 height 6
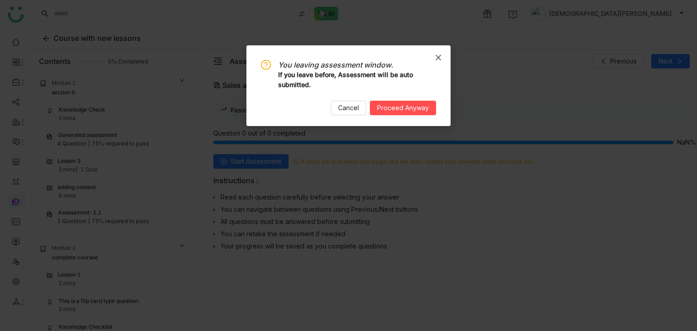
click at [439, 55] on icon "Close" at bounding box center [438, 57] width 7 height 7
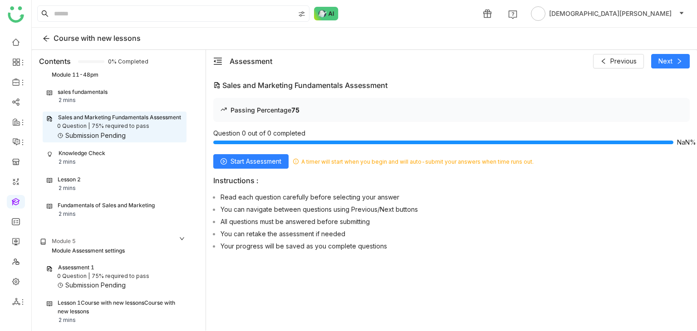
scroll to position [554, 0]
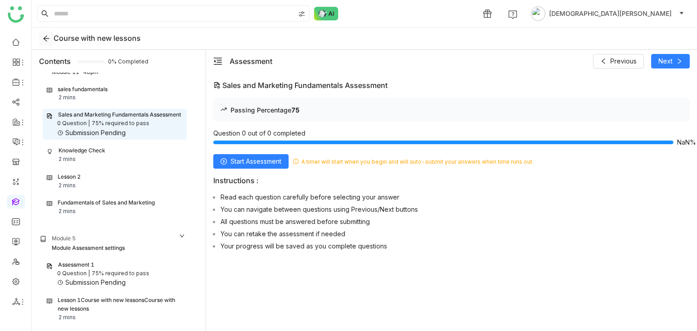
click at [44, 35] on icon at bounding box center [46, 38] width 7 height 7
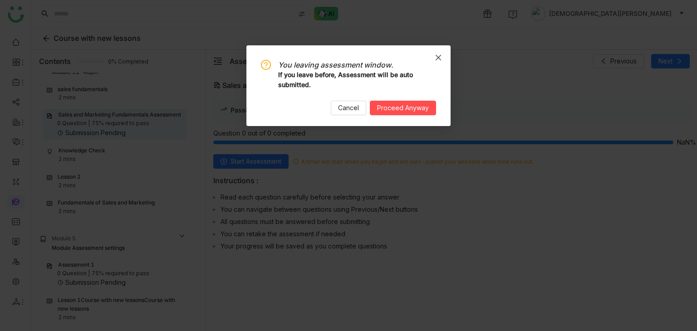
click at [449, 55] on span "Close" at bounding box center [438, 57] width 25 height 25
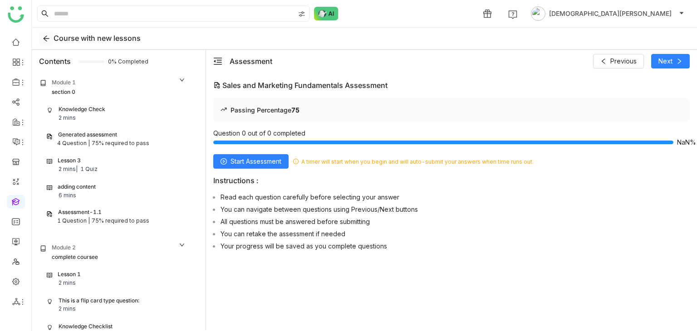
scroll to position [0, 0]
click at [87, 94] on div "section 0" at bounding box center [113, 93] width 146 height 9
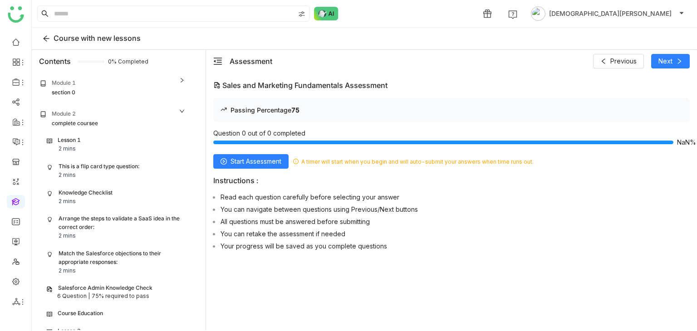
click at [87, 119] on div "Module 2" at bounding box center [113, 115] width 146 height 10
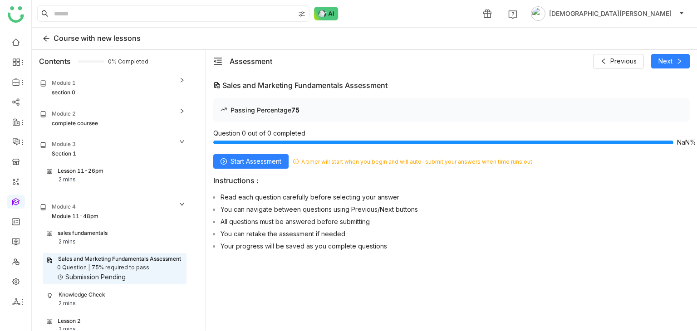
click at [84, 151] on div "Section 1" at bounding box center [113, 154] width 146 height 9
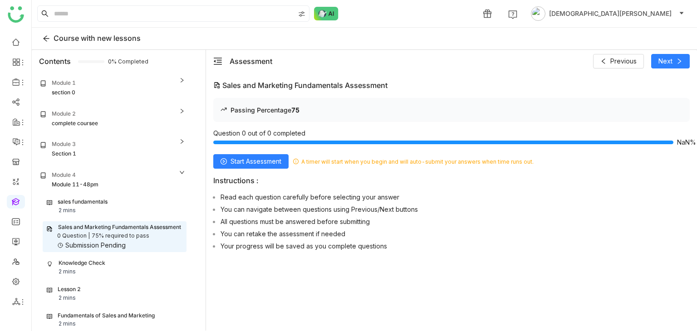
click at [88, 177] on div "Module 4" at bounding box center [113, 176] width 146 height 10
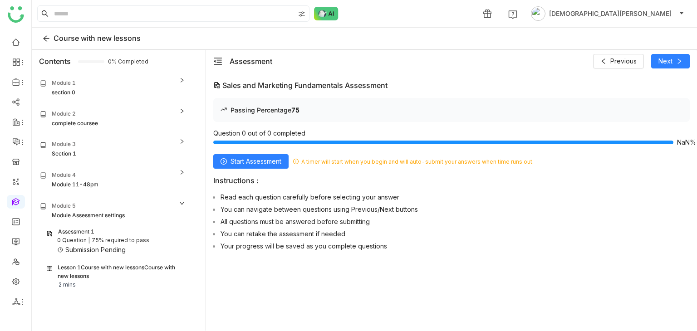
click at [89, 210] on div "Module 5" at bounding box center [113, 207] width 146 height 10
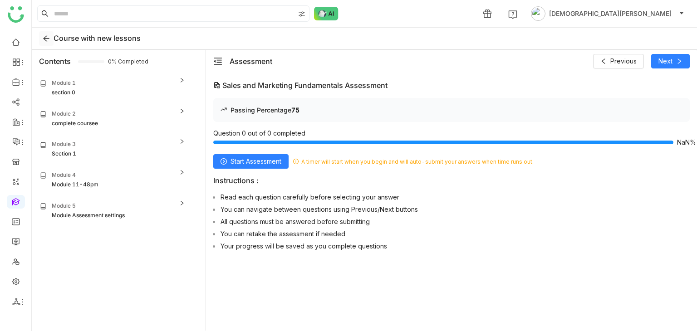
click at [44, 38] on icon at bounding box center [46, 38] width 7 height 7
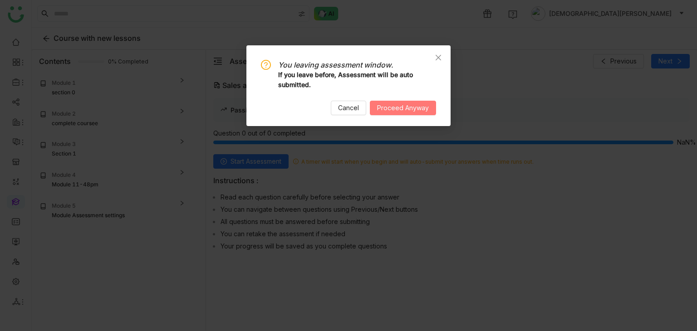
click at [411, 106] on span "Proceed Anyway" at bounding box center [403, 108] width 52 height 10
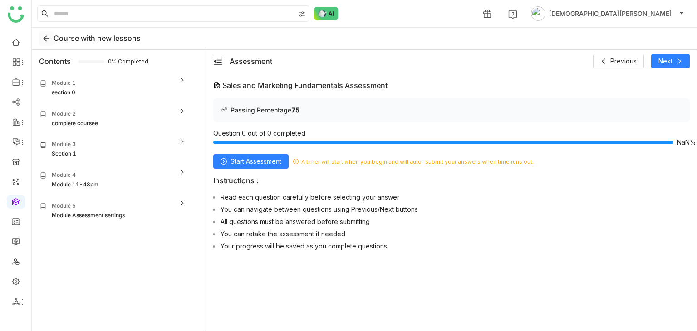
click at [42, 39] on icon at bounding box center [47, 38] width 14 height 7
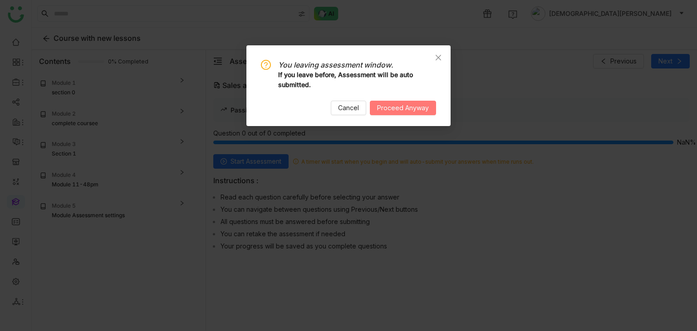
click at [404, 104] on span "Proceed Anyway" at bounding box center [403, 108] width 52 height 10
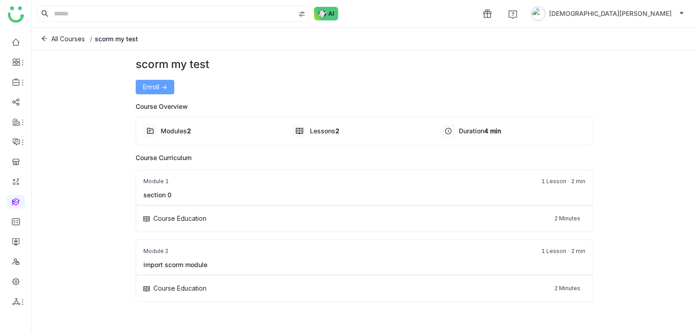
click at [168, 89] on button "Enroll ->" at bounding box center [155, 87] width 39 height 15
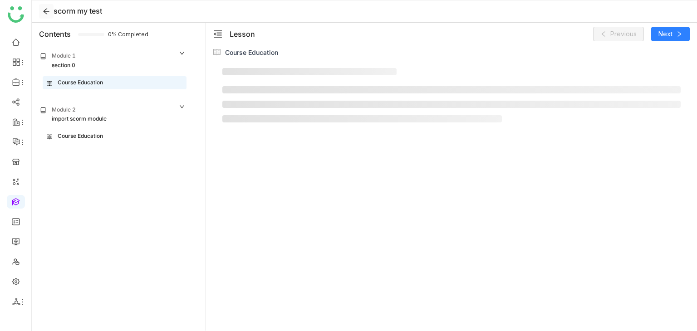
click at [51, 10] on icon at bounding box center [47, 11] width 14 height 7
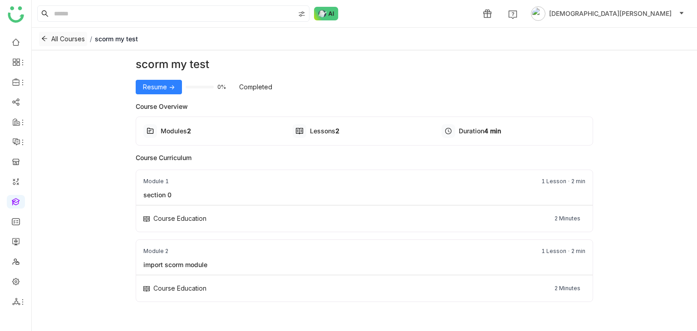
click at [49, 34] on button "All Courses" at bounding box center [63, 39] width 48 height 15
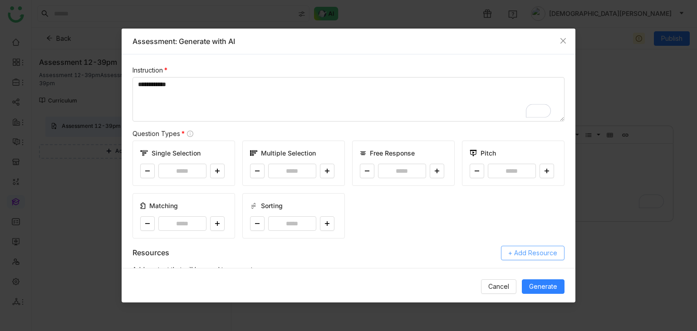
type textarea "**********"
click at [520, 252] on span "+ Add Resource" at bounding box center [533, 253] width 49 height 10
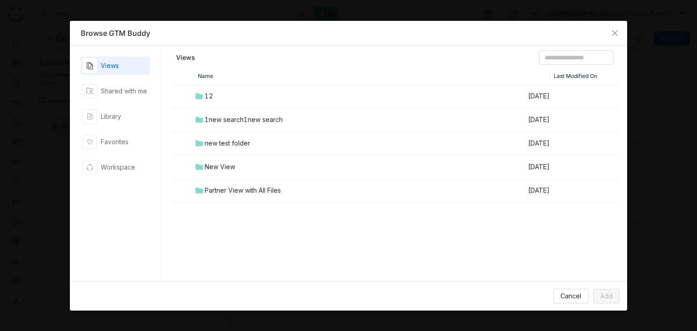
click at [132, 104] on div "Views Shared with me Library Favorites Workspace" at bounding box center [115, 164] width 69 height 214
click at [140, 113] on div "Library" at bounding box center [115, 117] width 69 height 18
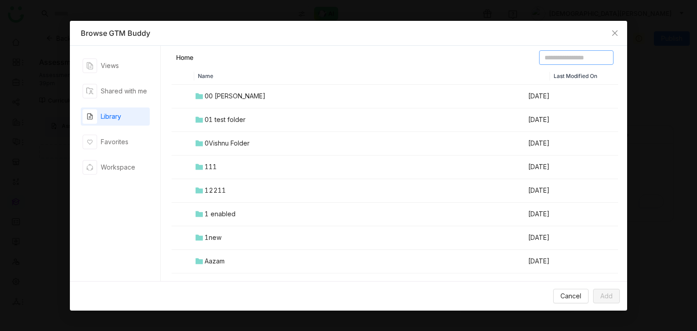
click at [547, 61] on input at bounding box center [576, 57] width 74 height 15
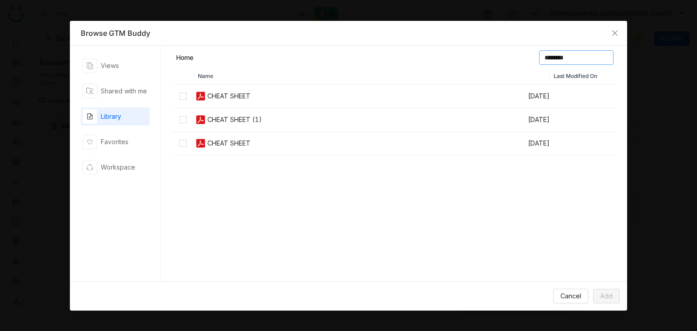
type input "********"
click at [610, 291] on button "Add" at bounding box center [606, 296] width 27 height 15
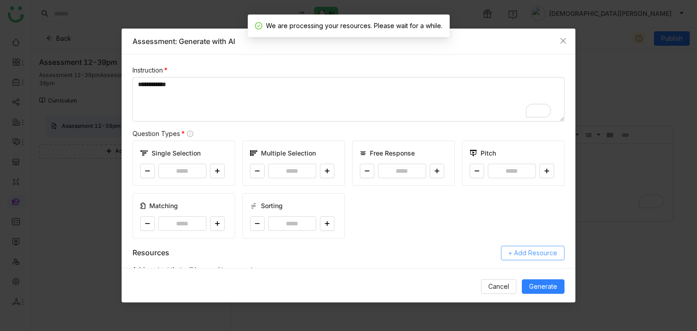
scroll to position [50, 0]
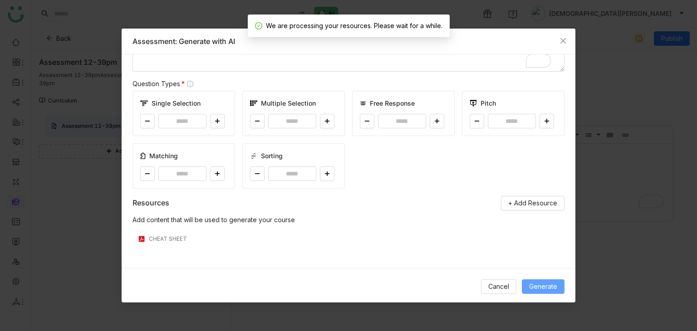
click at [545, 286] on span "Generate" at bounding box center [543, 287] width 28 height 10
click at [215, 115] on button at bounding box center [217, 121] width 15 height 15
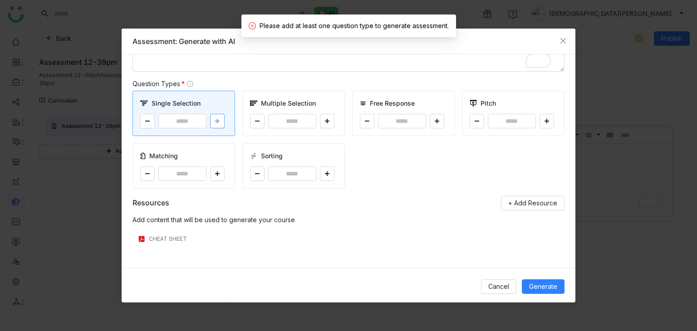
click at [215, 115] on button at bounding box center [217, 121] width 15 height 15
type input "*"
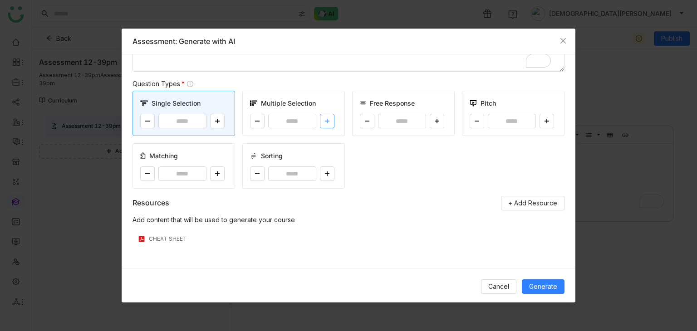
click at [324, 115] on button at bounding box center [327, 121] width 15 height 15
type input "*"
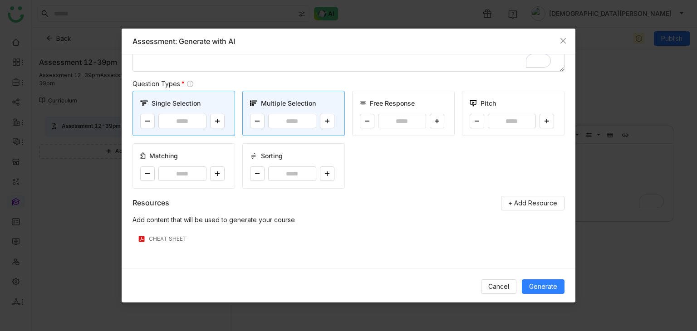
click at [443, 114] on div "Free Response *" at bounding box center [403, 113] width 103 height 45
click at [442, 114] on div "Free Response *" at bounding box center [403, 113] width 103 height 45
click at [435, 121] on icon at bounding box center [437, 121] width 5 height 0
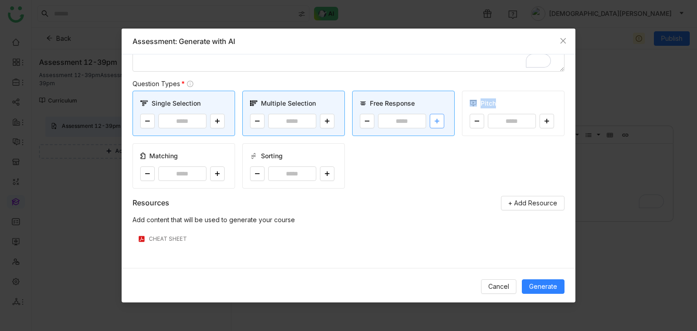
click at [435, 121] on icon at bounding box center [437, 121] width 5 height 0
type input "*"
click at [541, 286] on span "Generate" at bounding box center [543, 287] width 28 height 10
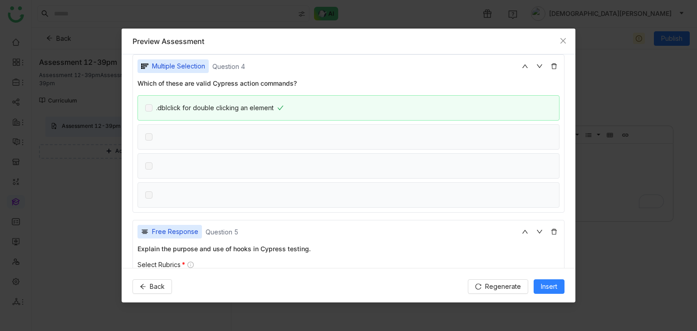
scroll to position [675, 0]
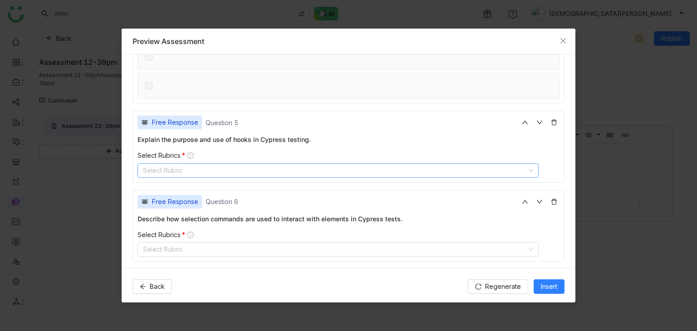
click at [300, 164] on nz-select-top-control "Select Rubric" at bounding box center [338, 170] width 401 height 15
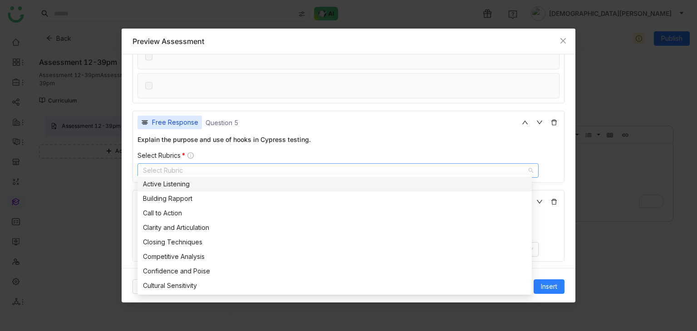
click at [247, 188] on div "Active Listening" at bounding box center [335, 184] width 384 height 10
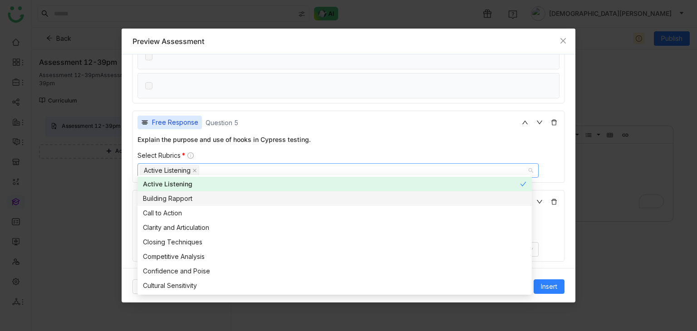
click at [220, 199] on div "Building Rapport" at bounding box center [335, 199] width 384 height 10
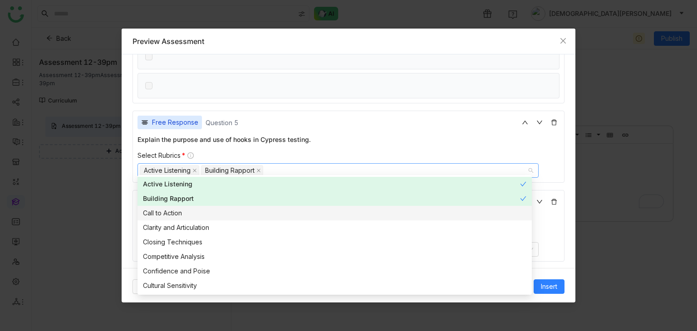
click at [198, 211] on div "Call to Action" at bounding box center [335, 213] width 384 height 10
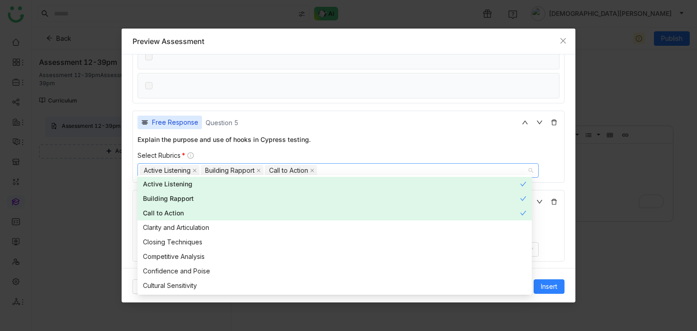
click at [197, 222] on nz-option-item "Clarity and Articulation" at bounding box center [335, 228] width 395 height 15
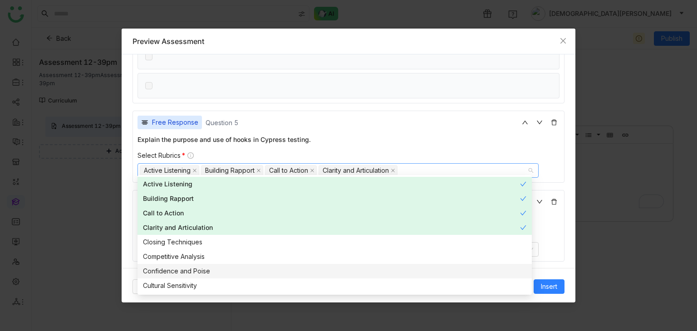
click at [544, 265] on div "**********" at bounding box center [349, 161] width 454 height 214
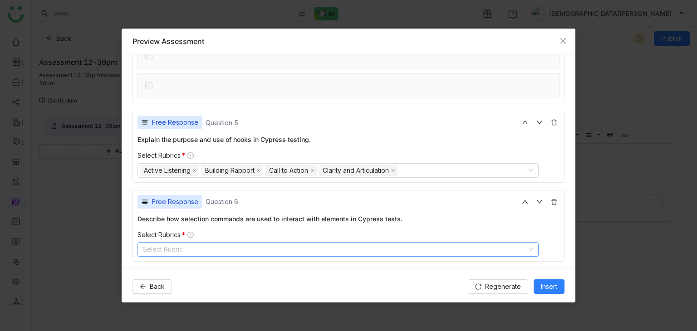
drag, startPoint x: 188, startPoint y: 238, endPoint x: 193, endPoint y: 245, distance: 8.4
click at [191, 243] on nz-select-top-control "Select Rubric" at bounding box center [338, 249] width 401 height 15
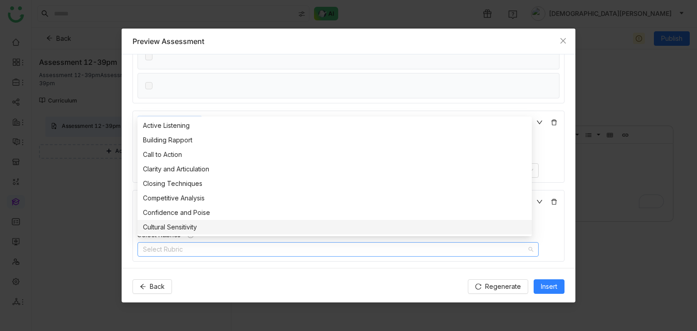
click at [185, 229] on div "Cultural Sensitivity" at bounding box center [335, 227] width 384 height 10
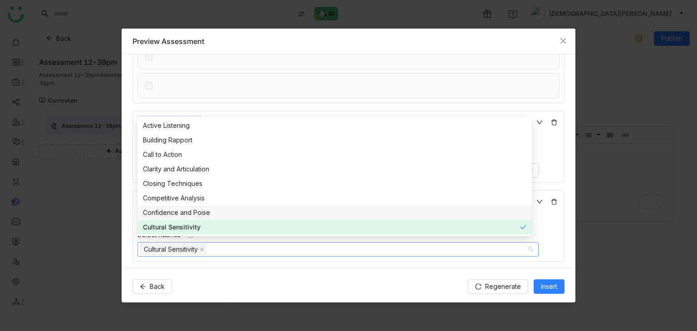
click at [186, 216] on div "Confidence and Poise" at bounding box center [335, 213] width 384 height 10
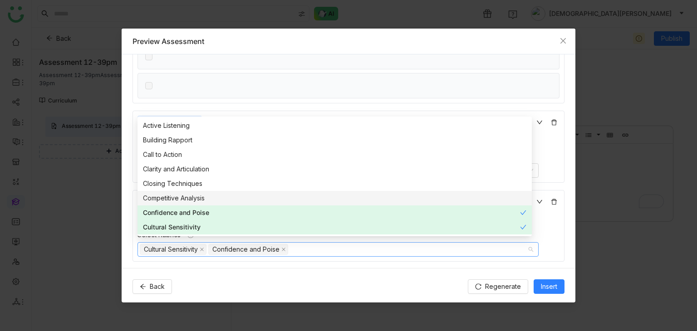
click at [196, 201] on div "Competitive Analysis" at bounding box center [335, 198] width 384 height 10
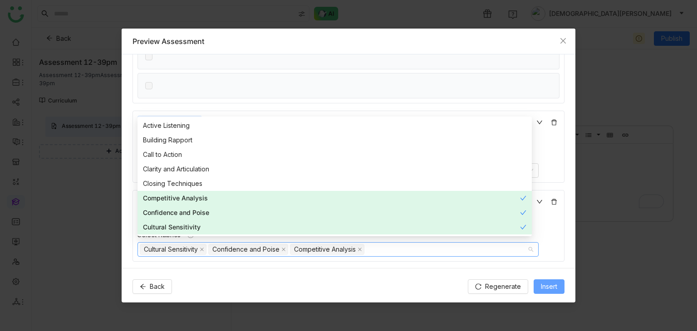
click at [553, 283] on span "Insert" at bounding box center [549, 287] width 16 height 10
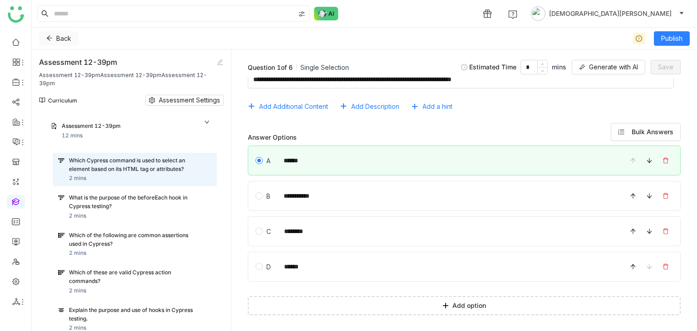
click at [49, 38] on icon at bounding box center [49, 38] width 5 height 5
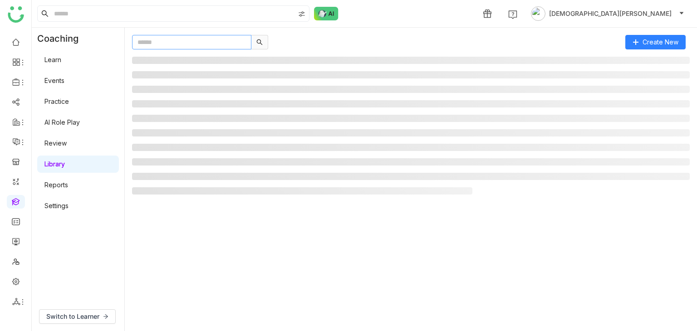
click at [169, 44] on input "text" at bounding box center [191, 42] width 119 height 15
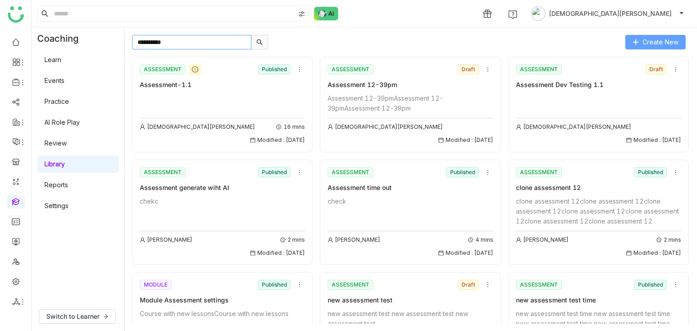
type input "**********"
click at [650, 42] on span "Create New" at bounding box center [661, 42] width 36 height 10
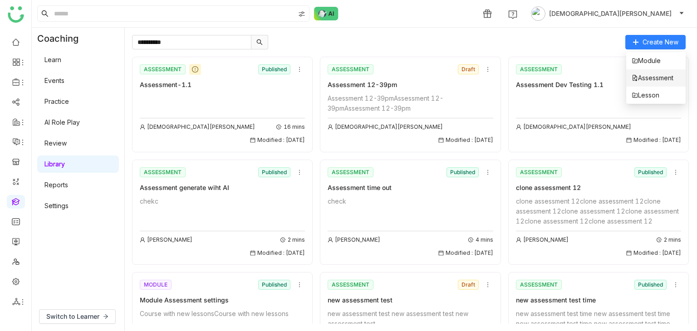
click at [645, 78] on span "Assessment" at bounding box center [653, 78] width 42 height 10
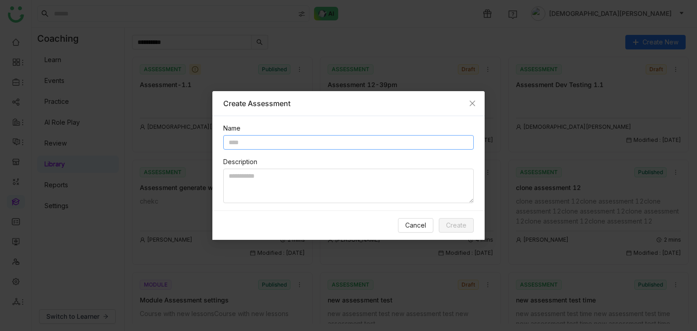
click at [294, 140] on input "text" at bounding box center [348, 142] width 251 height 15
paste input "text"
type input "**********"
click at [289, 184] on textarea at bounding box center [348, 186] width 251 height 35
paste textarea "**********"
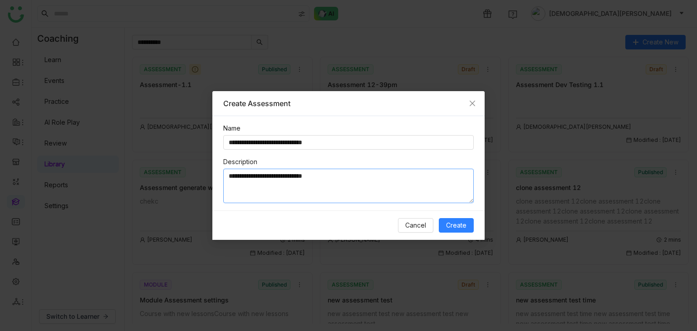
paste textarea "**********"
type textarea "**********"
click at [463, 223] on span "Create" at bounding box center [456, 226] width 20 height 10
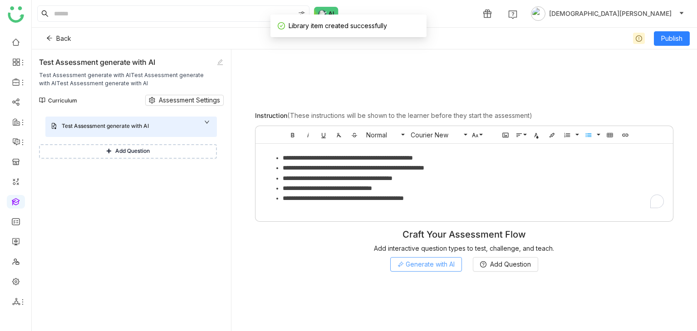
click at [432, 268] on span "Generate with AI" at bounding box center [430, 265] width 49 height 10
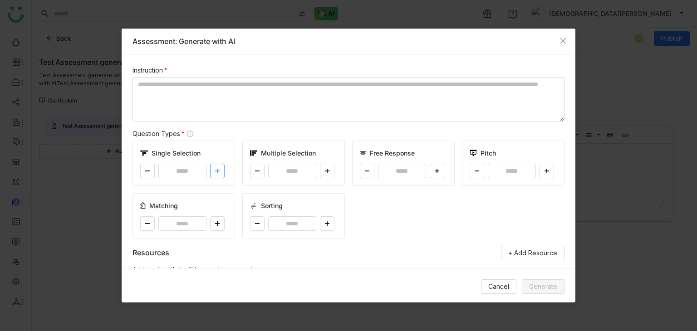
click at [218, 172] on icon at bounding box center [217, 170] width 5 height 5
type input "*"
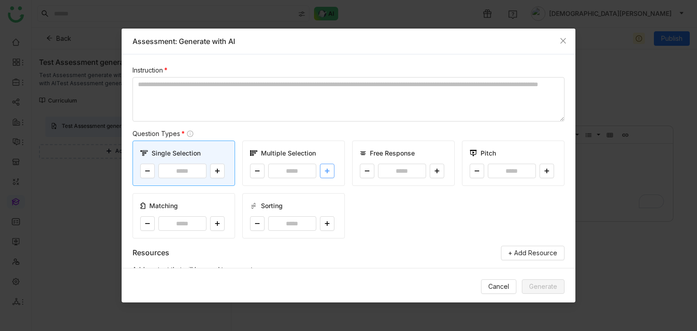
click at [327, 172] on icon at bounding box center [327, 170] width 5 height 5
type input "*"
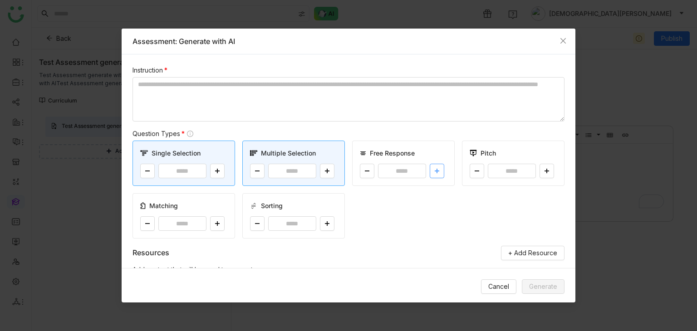
click at [435, 169] on icon at bounding box center [437, 170] width 5 height 5
type input "*"
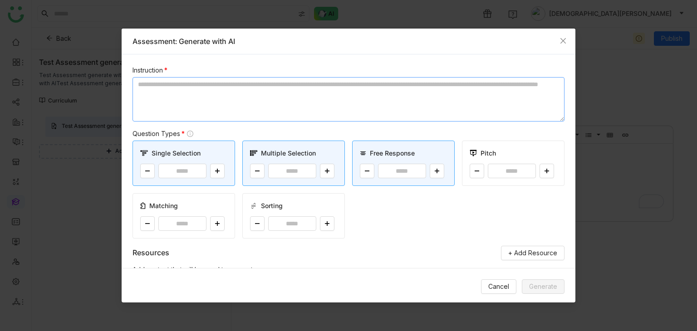
click at [321, 94] on textarea at bounding box center [349, 99] width 432 height 44
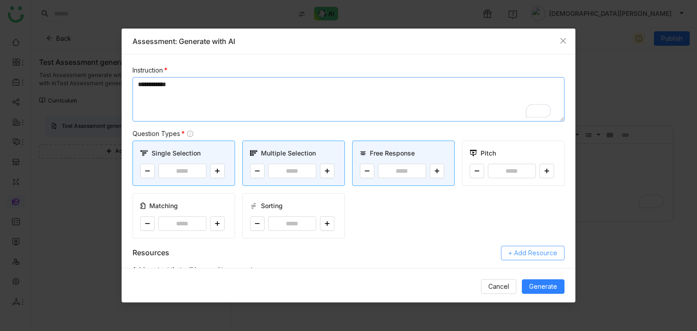
type textarea "**********"
click at [537, 251] on span "+ Add Resource" at bounding box center [533, 253] width 49 height 10
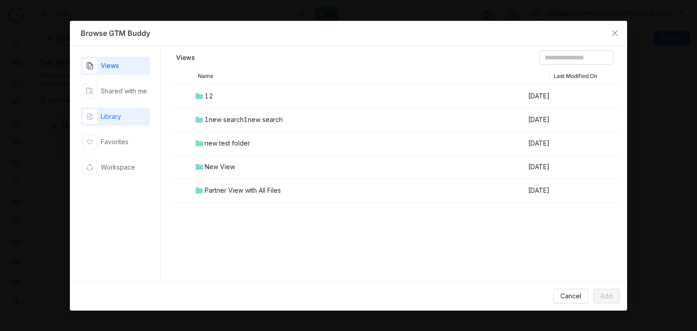
click at [122, 117] on div "Library" at bounding box center [115, 117] width 69 height 18
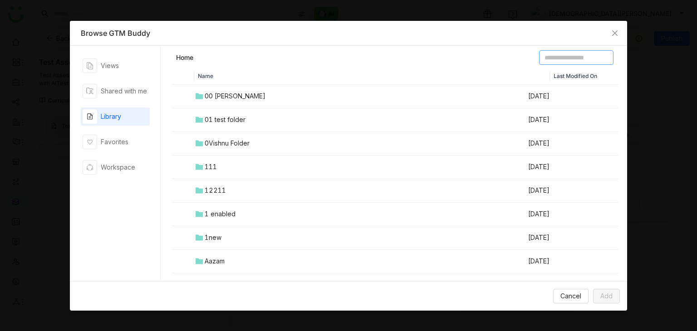
click at [539, 60] on input at bounding box center [576, 57] width 74 height 15
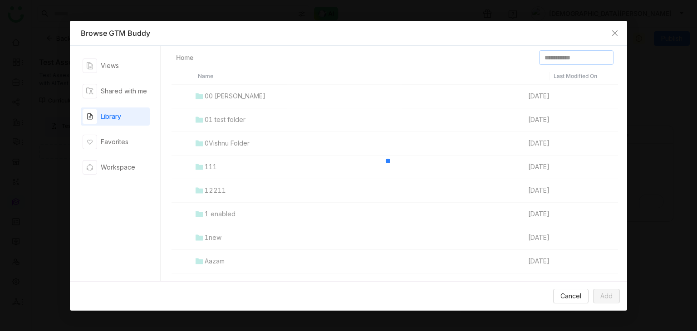
type input "**********"
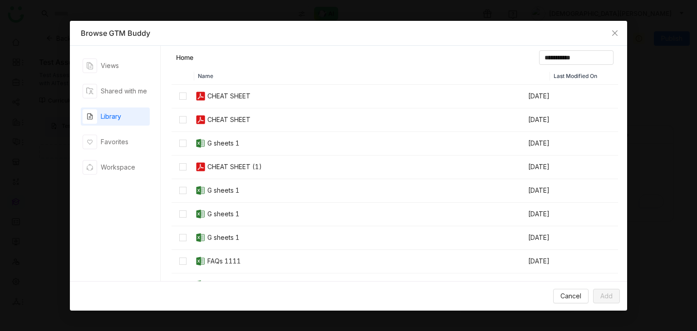
click at [211, 100] on div "CHEAT SHEET" at bounding box center [229, 96] width 43 height 10
click at [607, 295] on span "Add" at bounding box center [607, 297] width 12 height 10
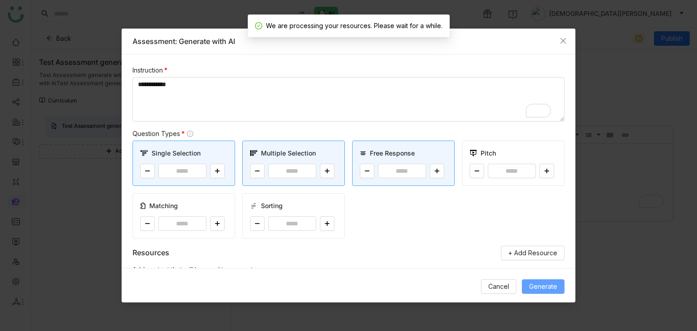
click at [547, 288] on span "Generate" at bounding box center [543, 287] width 28 height 10
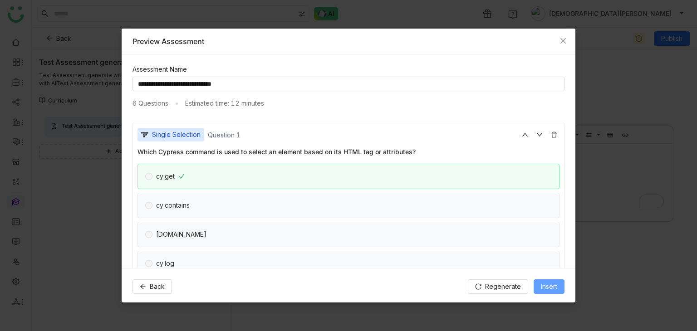
click at [563, 287] on button "Insert" at bounding box center [549, 287] width 31 height 15
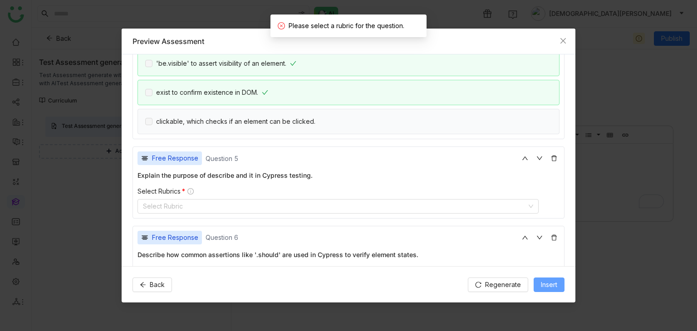
scroll to position [675, 0]
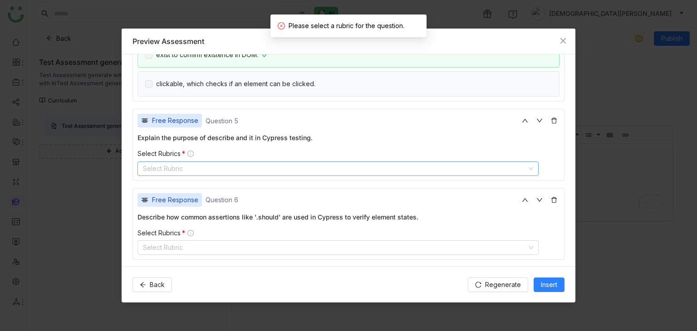
click at [208, 162] on nz-select-top-control "Select Rubric" at bounding box center [338, 169] width 401 height 15
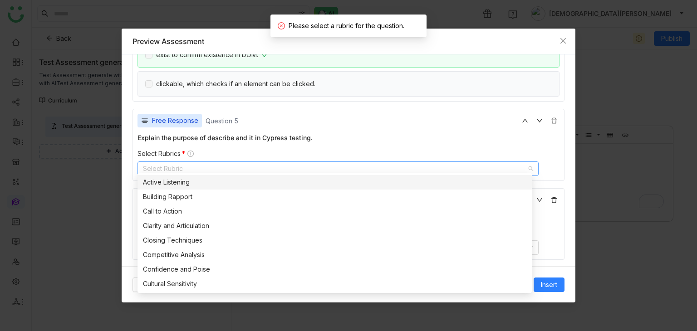
click at [200, 182] on div "Active Listening" at bounding box center [335, 183] width 384 height 10
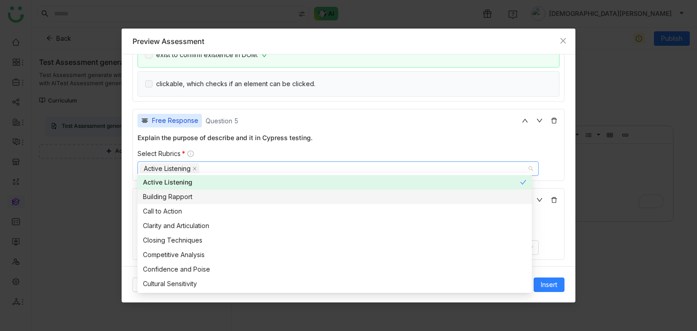
click at [244, 193] on div "Building Rapport" at bounding box center [335, 197] width 384 height 10
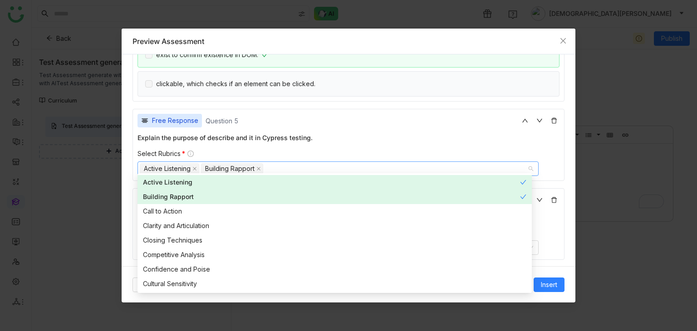
click at [341, 133] on div "Explain the purpose of describe and it in Cypress testing." at bounding box center [349, 138] width 422 height 10
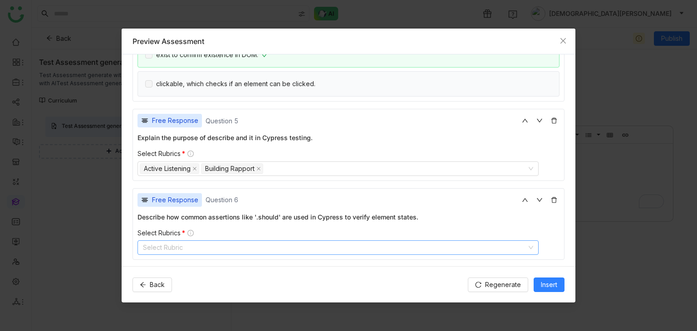
click at [203, 243] on nz-select-top-control "Select Rubric" at bounding box center [338, 248] width 401 height 15
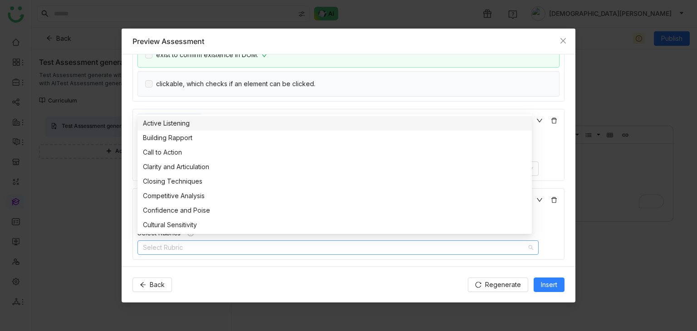
click at [198, 227] on div "Cultural Sensitivity" at bounding box center [335, 225] width 384 height 10
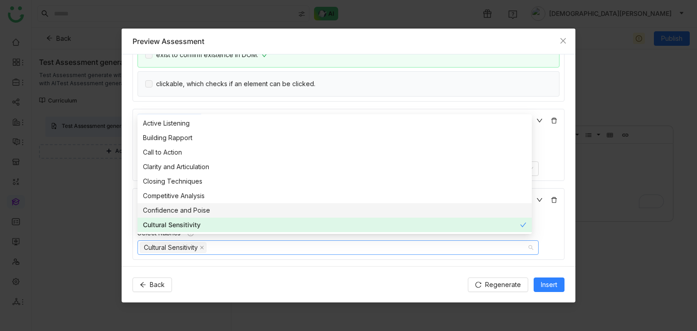
click at [207, 207] on div "Confidence and Poise" at bounding box center [335, 211] width 384 height 10
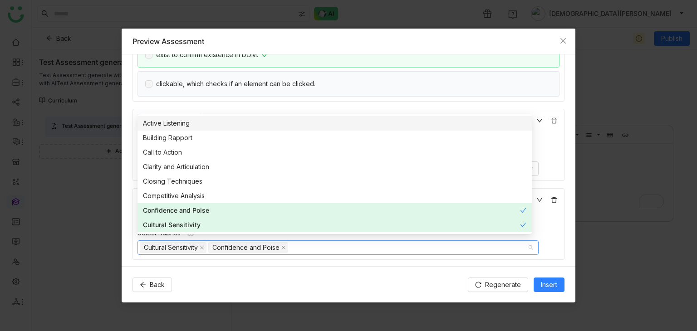
click at [412, 43] on div "Preview Assessment" at bounding box center [349, 41] width 432 height 11
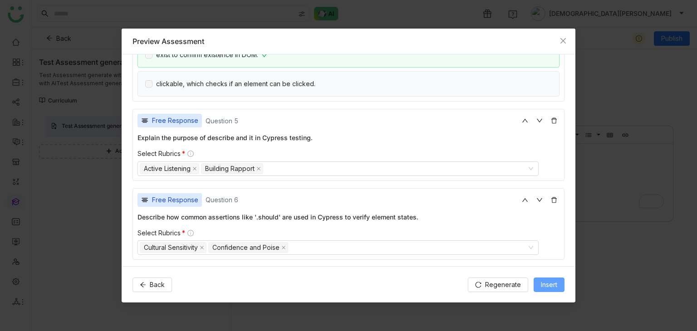
click at [541, 287] on span "Insert" at bounding box center [549, 285] width 16 height 10
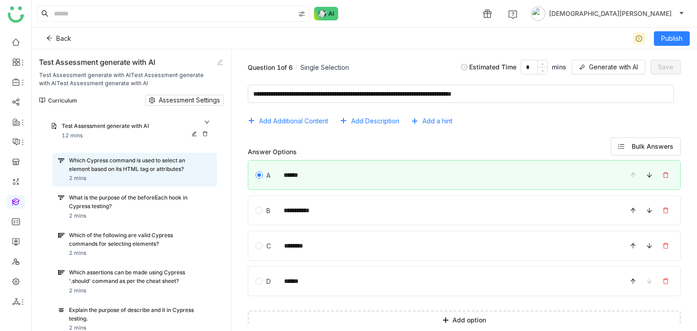
click at [138, 126] on div "Test Assessment generate with AI" at bounding box center [128, 126] width 132 height 9
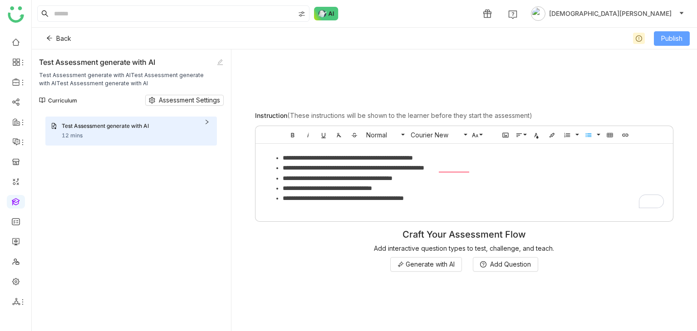
click at [664, 41] on span "Publish" at bounding box center [672, 39] width 21 height 10
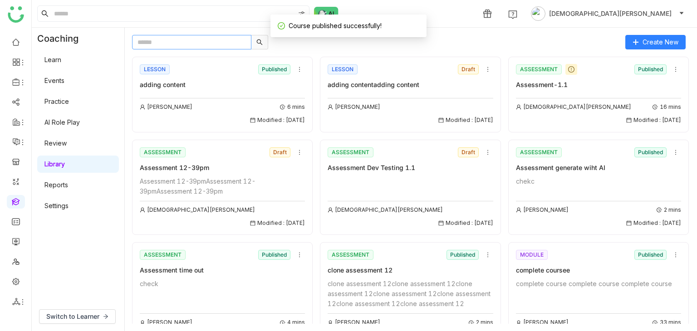
click at [145, 35] on input "text" at bounding box center [191, 42] width 119 height 15
paste input "**********"
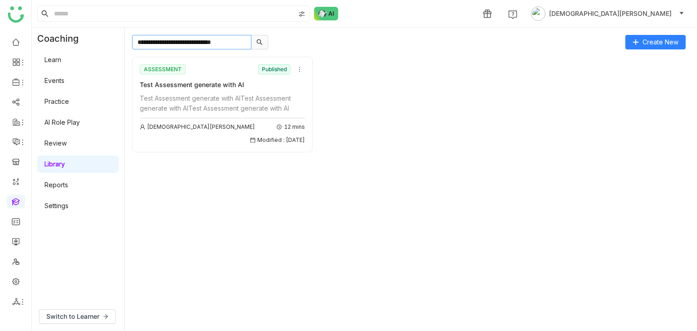
type input "**********"
click at [233, 104] on div "Test Assessment generate with AITest Assessment generate with AITest Assessment…" at bounding box center [222, 104] width 165 height 20
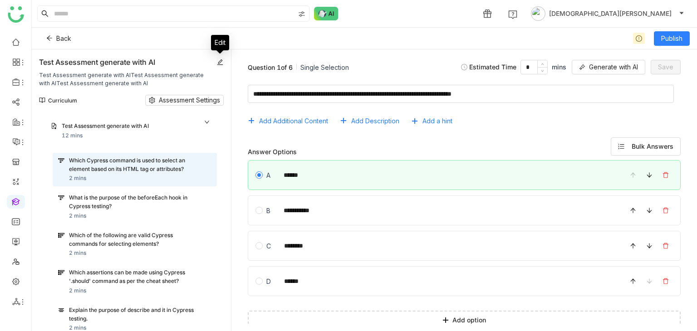
click at [220, 58] on button at bounding box center [220, 62] width 7 height 11
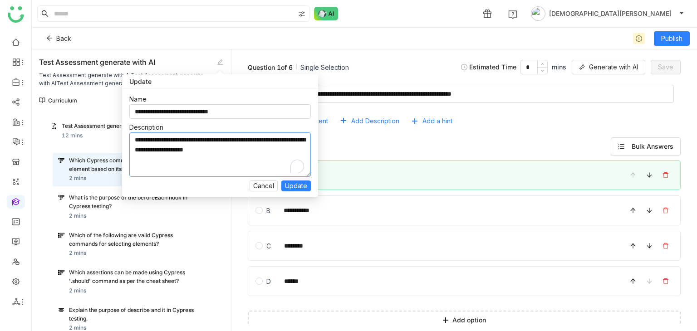
click at [285, 151] on textarea "**********" at bounding box center [220, 155] width 182 height 44
paste textarea "**********"
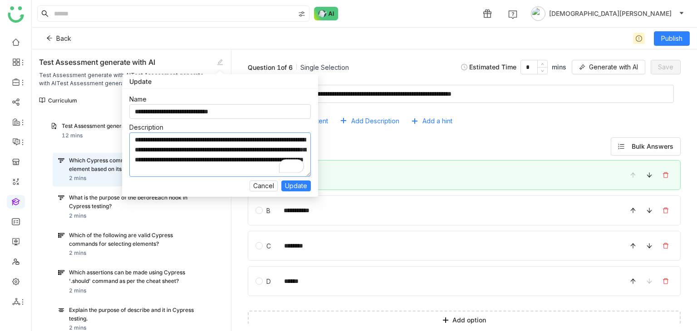
paste textarea "**********"
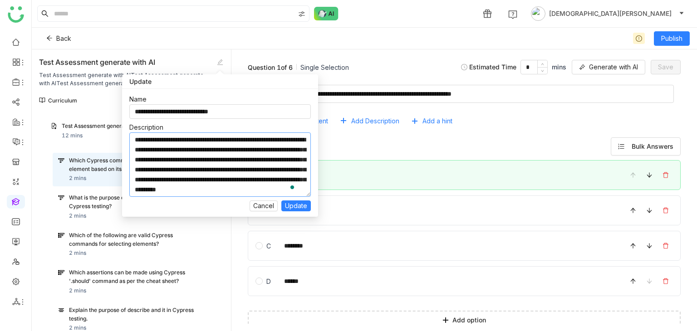
paste textarea "**********"
paste
type textarea "**********"
click at [290, 207] on span "Update" at bounding box center [296, 206] width 22 height 10
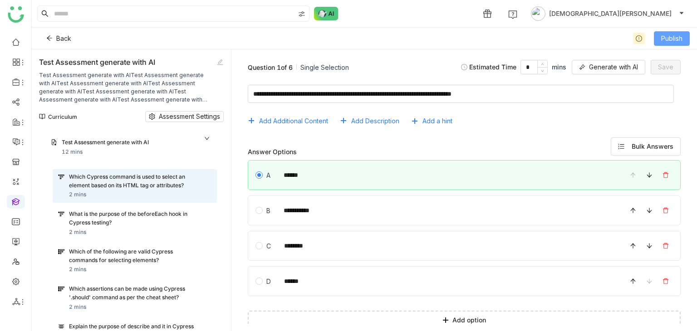
click at [665, 35] on span "Publish" at bounding box center [672, 39] width 21 height 10
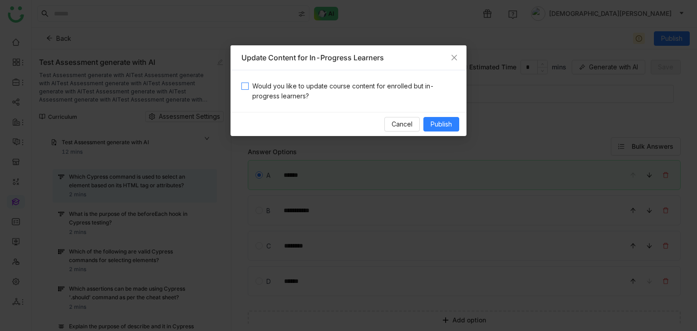
click at [330, 87] on span "Would you like to update course content for enrolled but in-progress learners?" at bounding box center [352, 91] width 207 height 20
click at [439, 122] on span "Publish" at bounding box center [441, 124] width 21 height 10
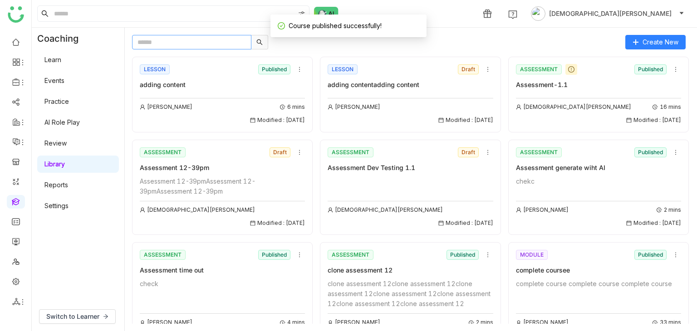
click at [213, 45] on input "text" at bounding box center [191, 42] width 119 height 15
paste input "**********"
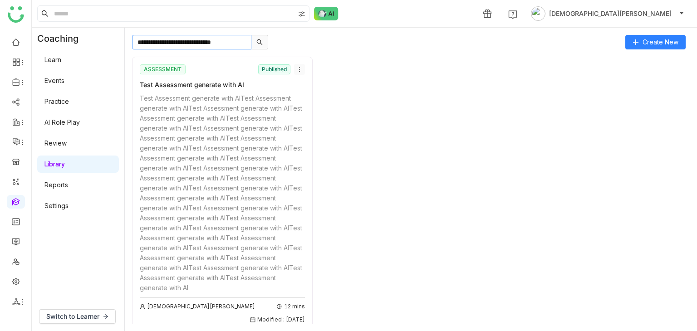
type input "**********"
click at [297, 66] on icon at bounding box center [300, 69] width 6 height 6
click at [302, 89] on span "Edit" at bounding box center [302, 86] width 11 height 10
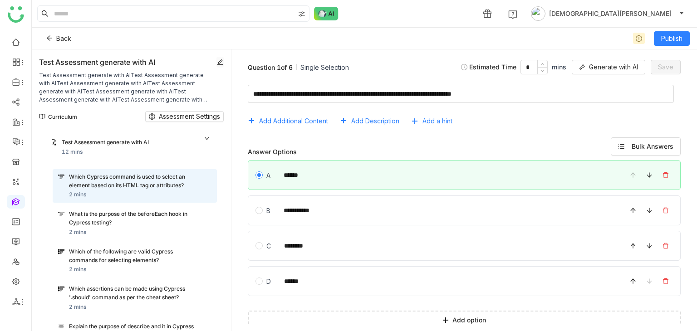
click at [217, 59] on icon at bounding box center [220, 62] width 6 height 6
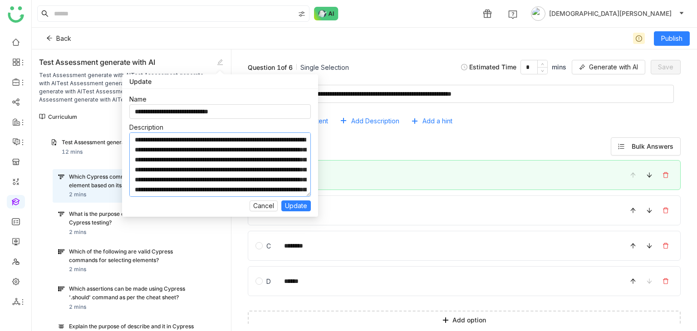
click at [187, 177] on textarea "**********" at bounding box center [220, 165] width 182 height 64
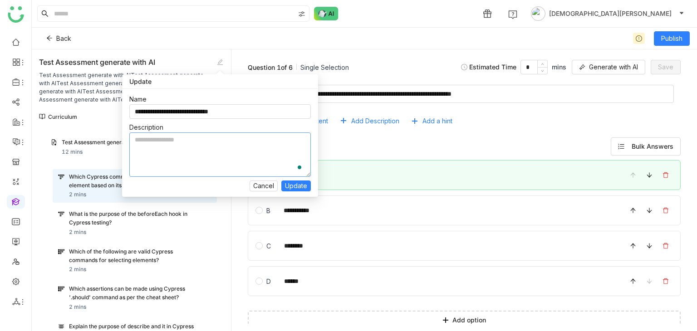
paste textarea "**********"
type textarea "**********"
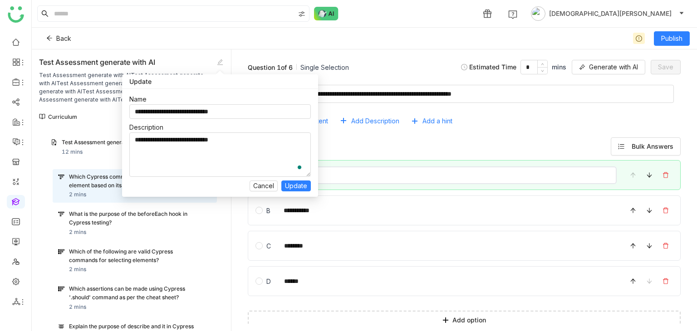
click at [323, 183] on input "******" at bounding box center [447, 176] width 339 height 18
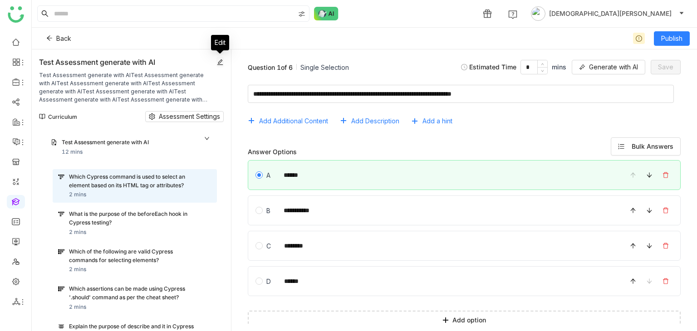
click at [218, 64] on icon at bounding box center [220, 62] width 6 height 6
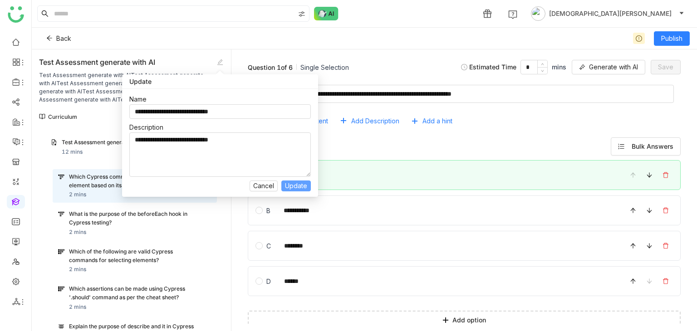
click at [300, 188] on span "Update" at bounding box center [296, 186] width 22 height 10
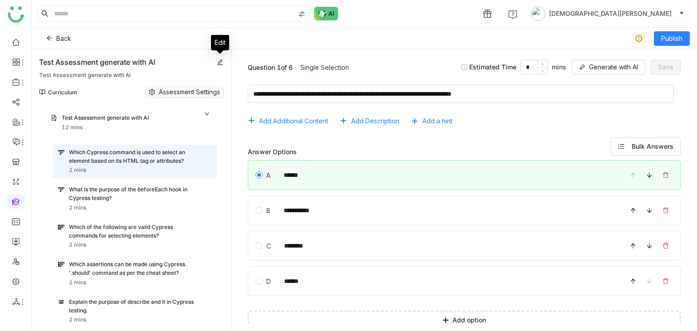
click at [219, 61] on icon at bounding box center [220, 62] width 6 height 6
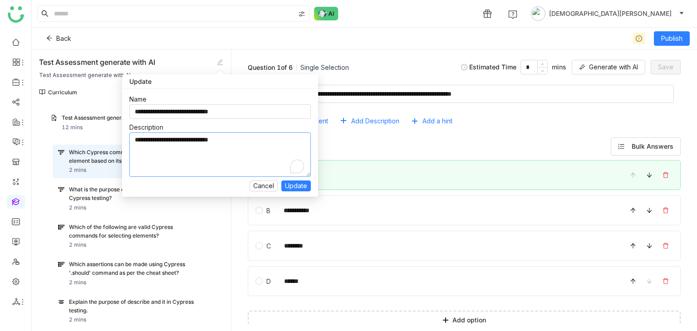
click at [260, 147] on textarea "**********" at bounding box center [220, 155] width 182 height 44
paste textarea "**********"
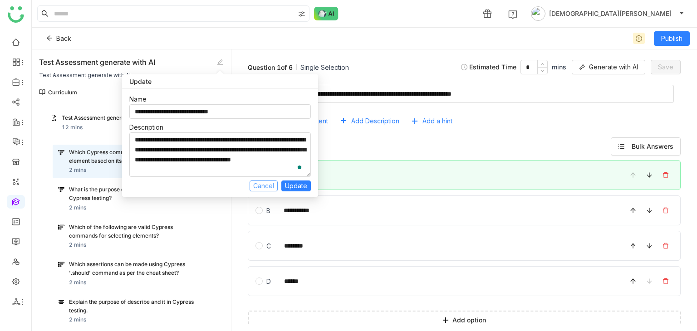
click at [264, 190] on span "Cancel" at bounding box center [263, 186] width 21 height 10
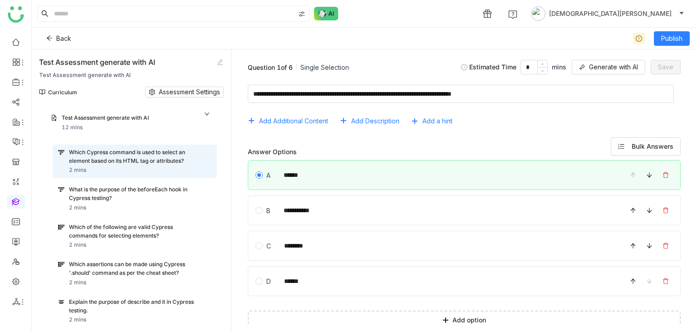
type textarea "**********"
click at [217, 61] on icon at bounding box center [220, 62] width 6 height 6
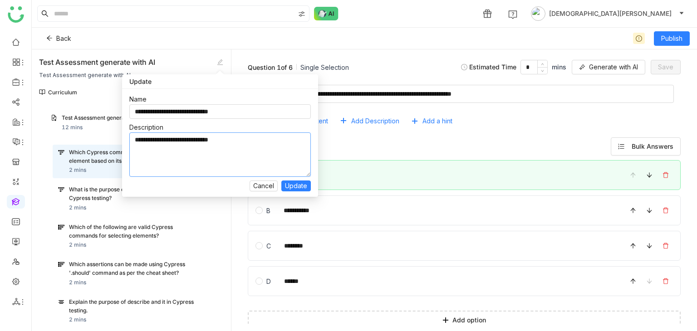
click at [242, 151] on textarea "**********" at bounding box center [220, 155] width 182 height 44
click at [257, 183] on span "Cancel" at bounding box center [263, 186] width 21 height 10
